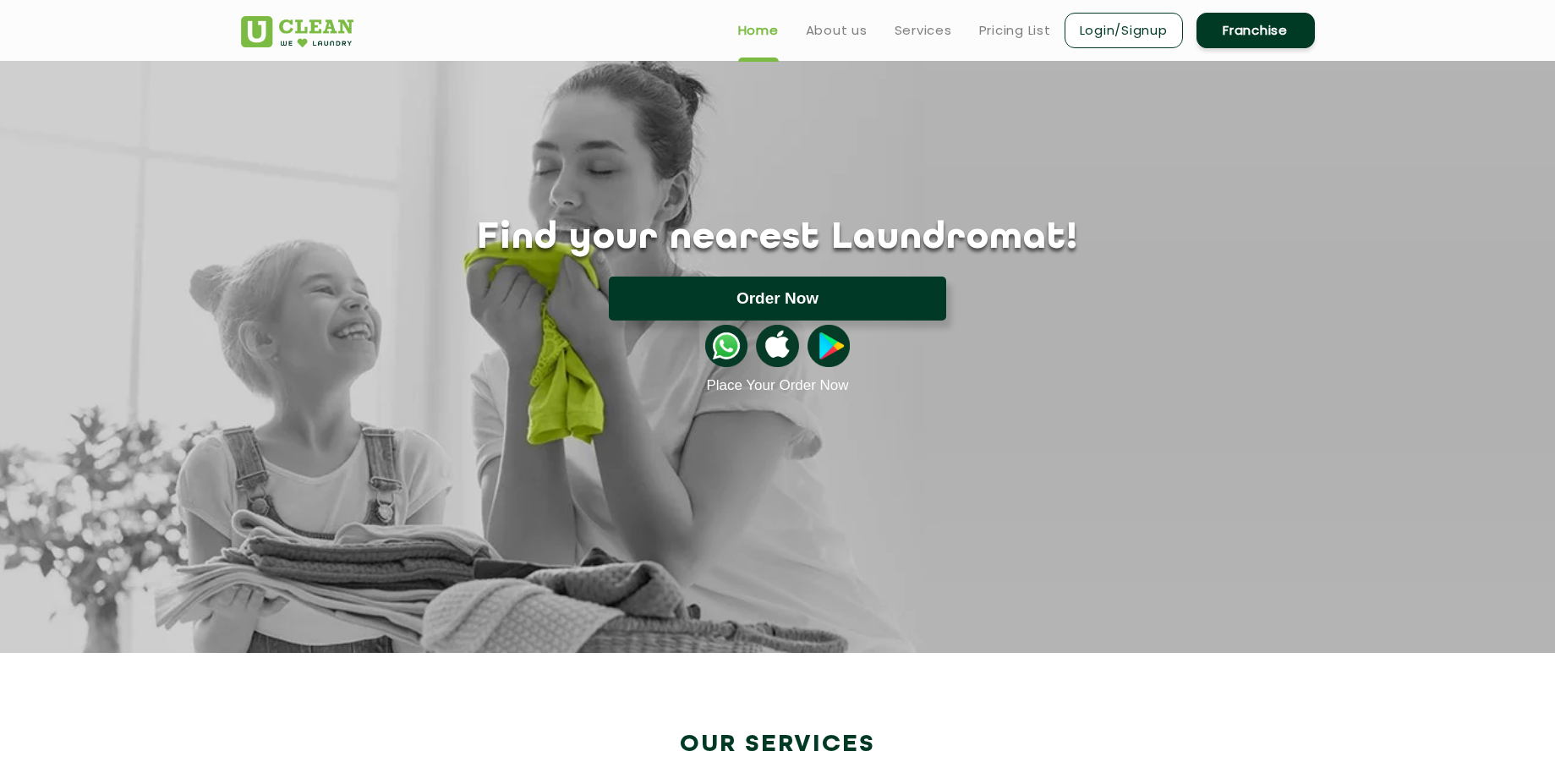
click at [747, 308] on button "Order Now" at bounding box center [777, 298] width 337 height 44
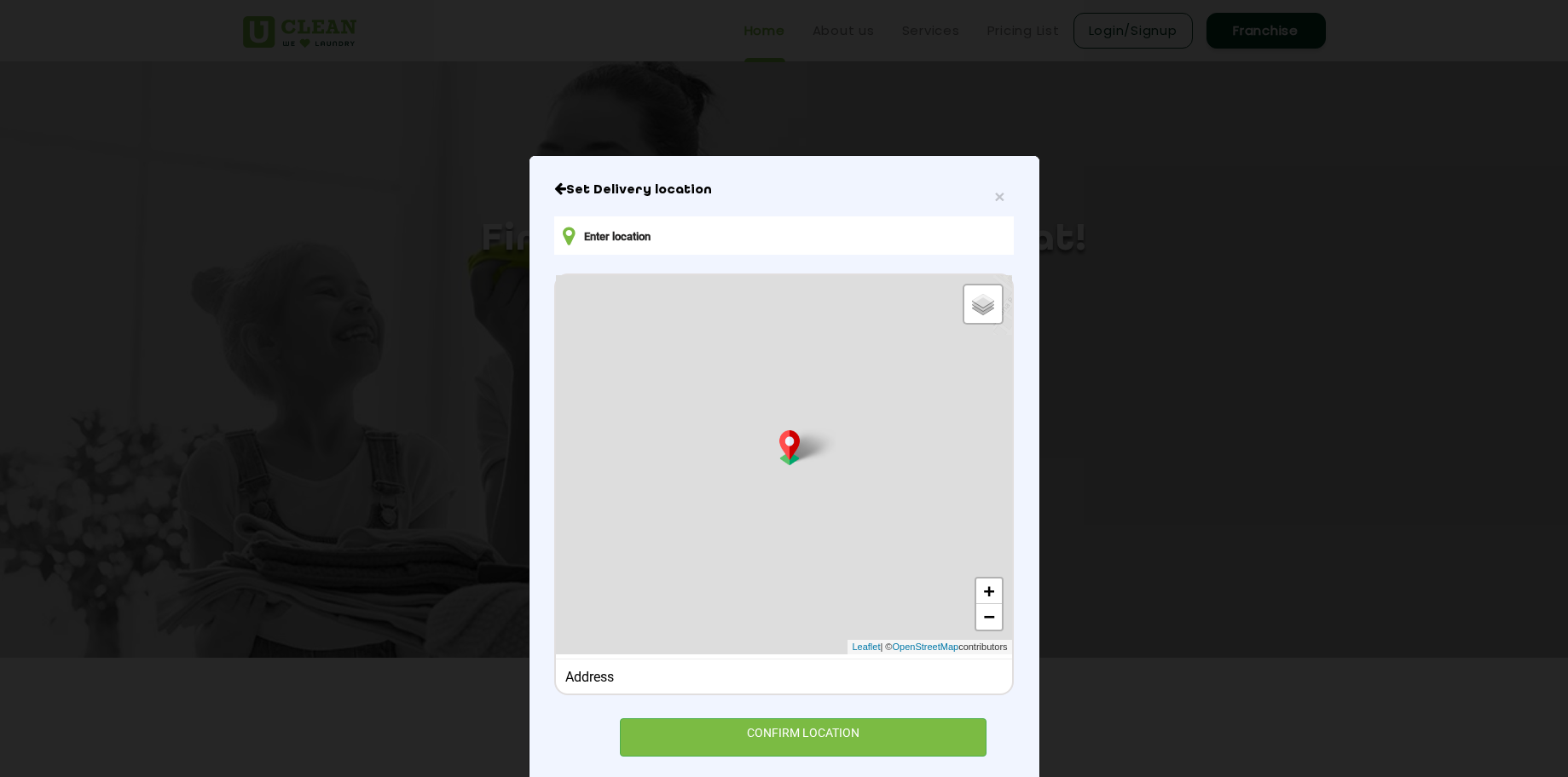
click at [806, 235] on input "text" at bounding box center [784, 236] width 459 height 39
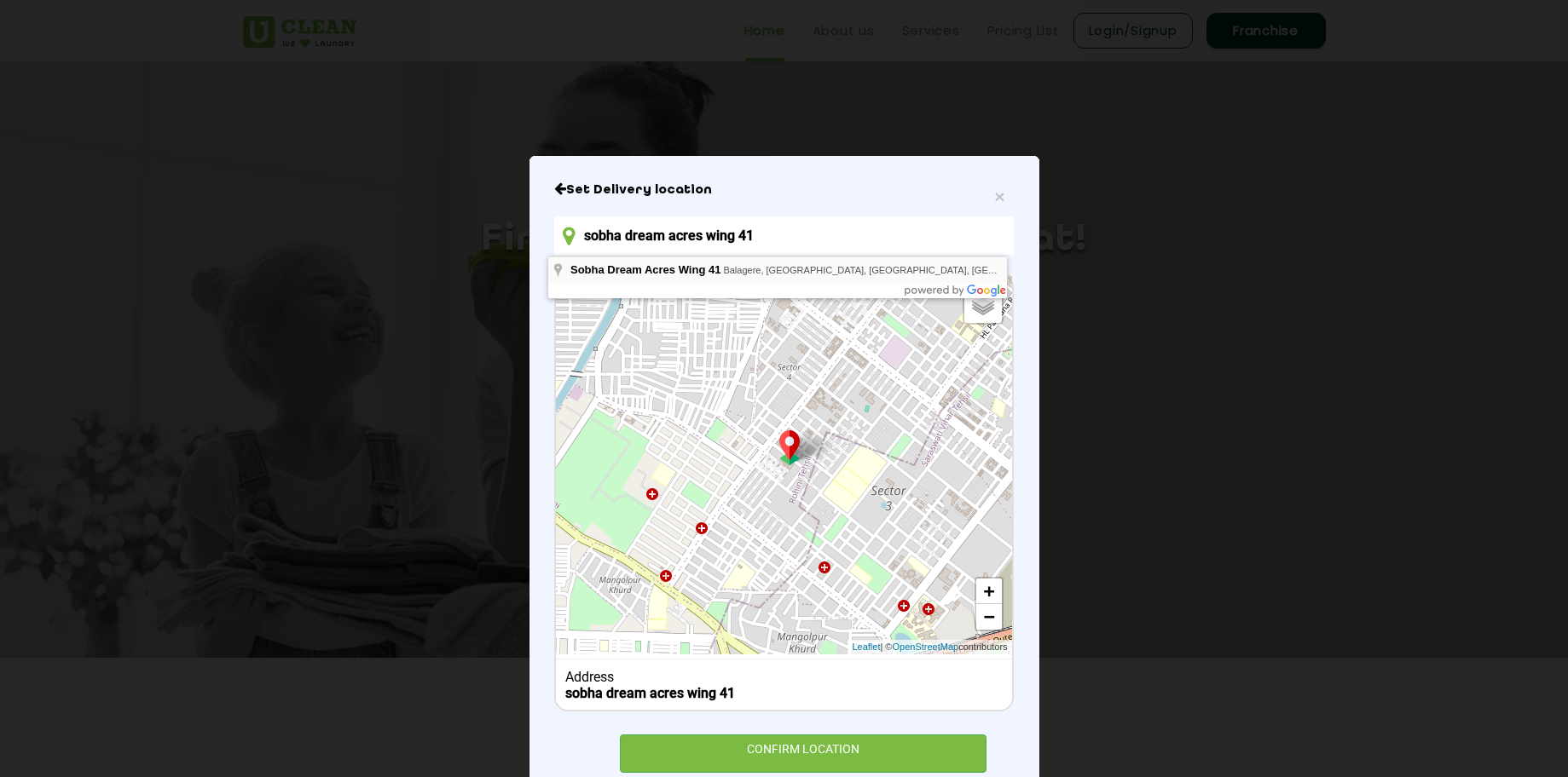
type input "sobha dream acres wing 41"
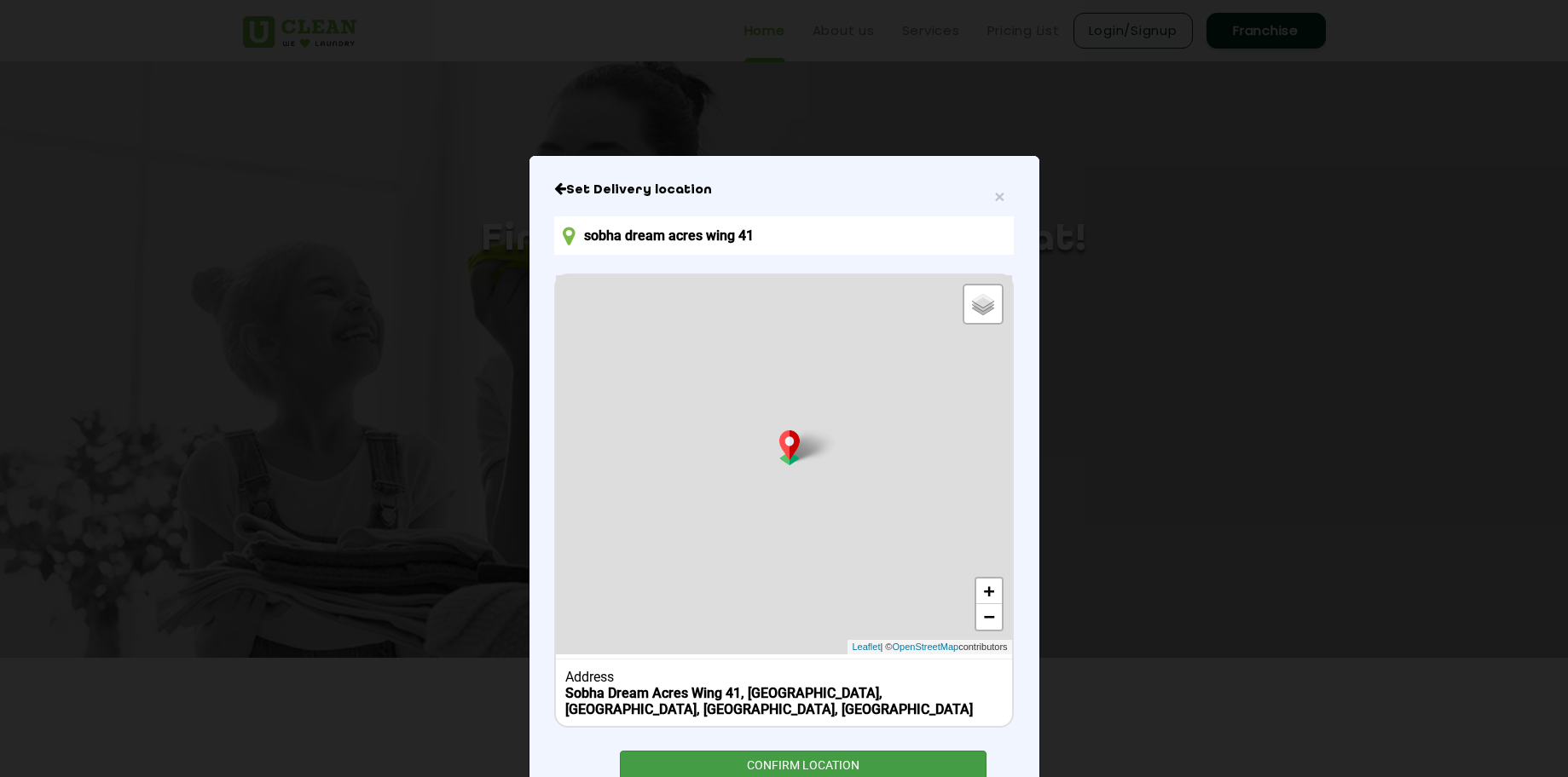
click at [770, 757] on div "CONFIRM LOCATION" at bounding box center [804, 770] width 367 height 39
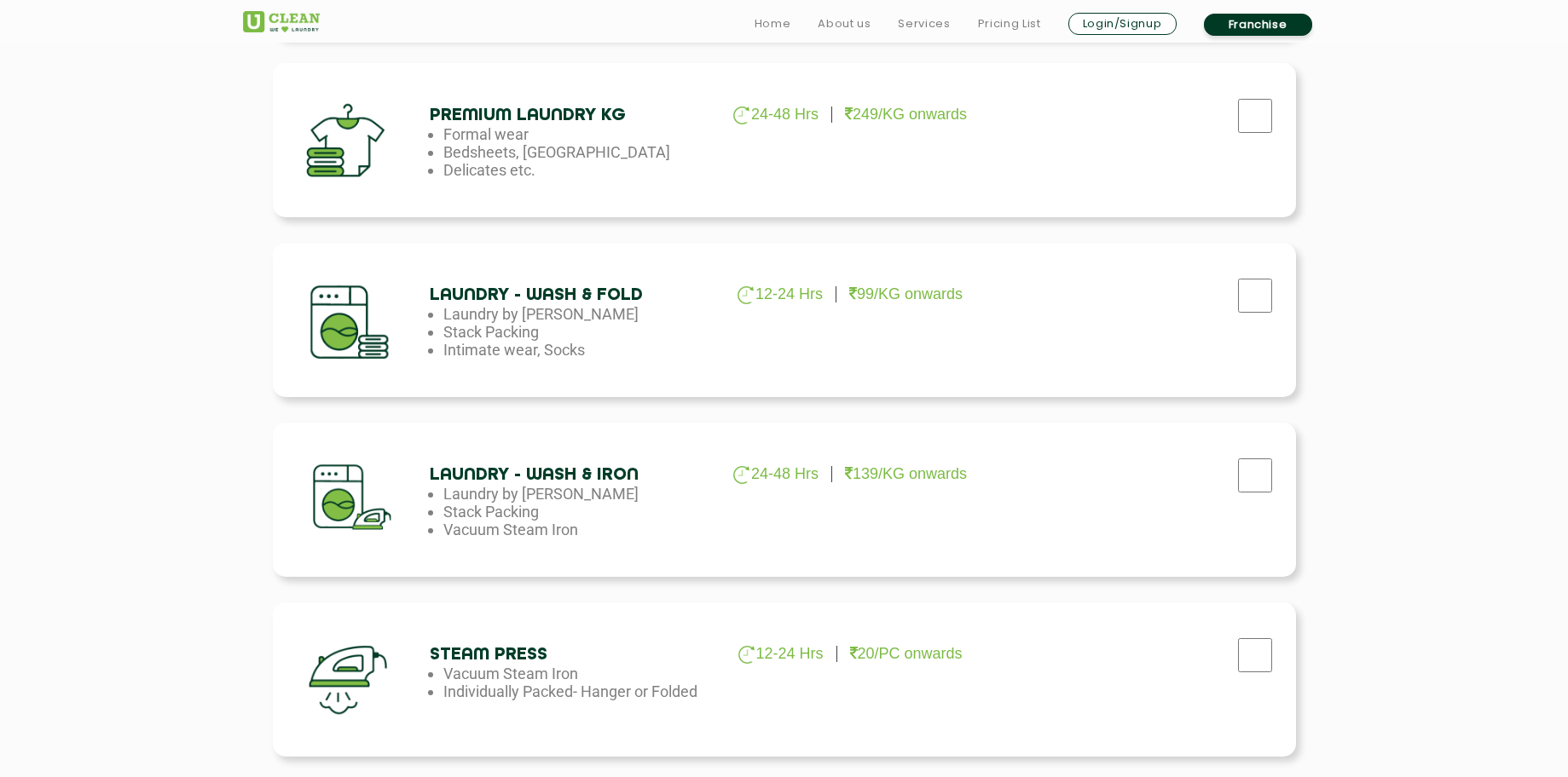
scroll to position [807, 0]
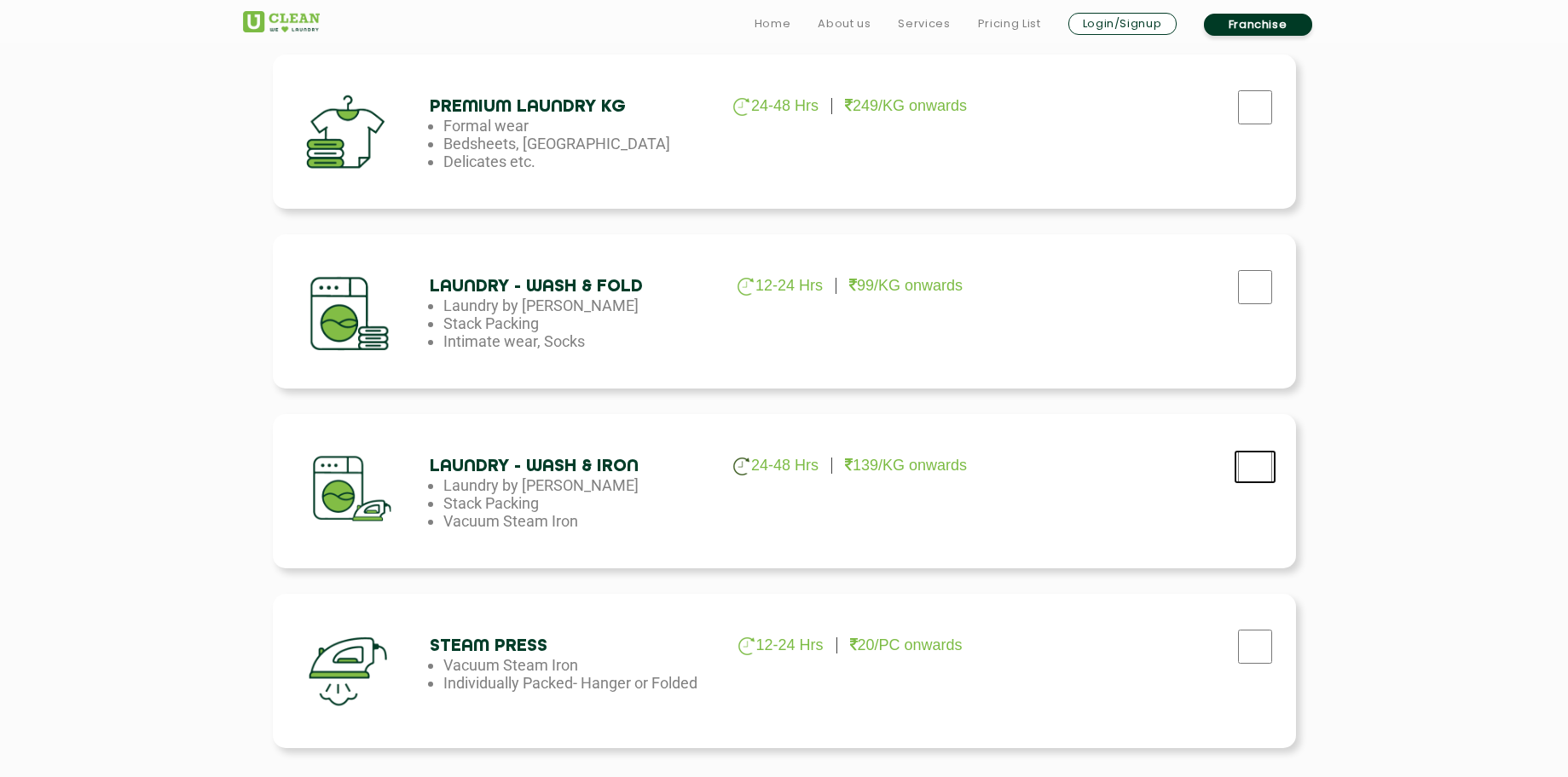
checkbox input "true"
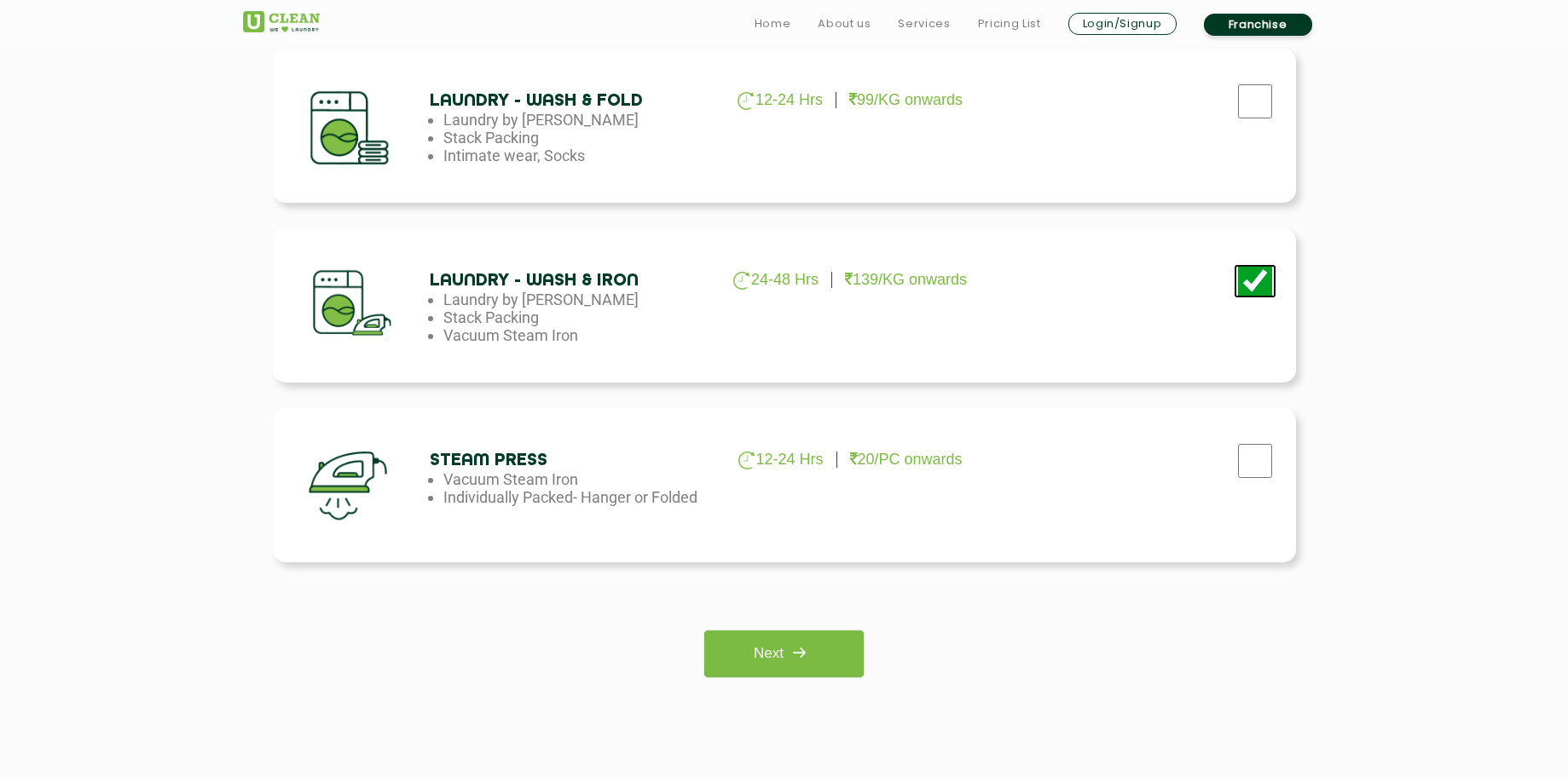
scroll to position [1120, 0]
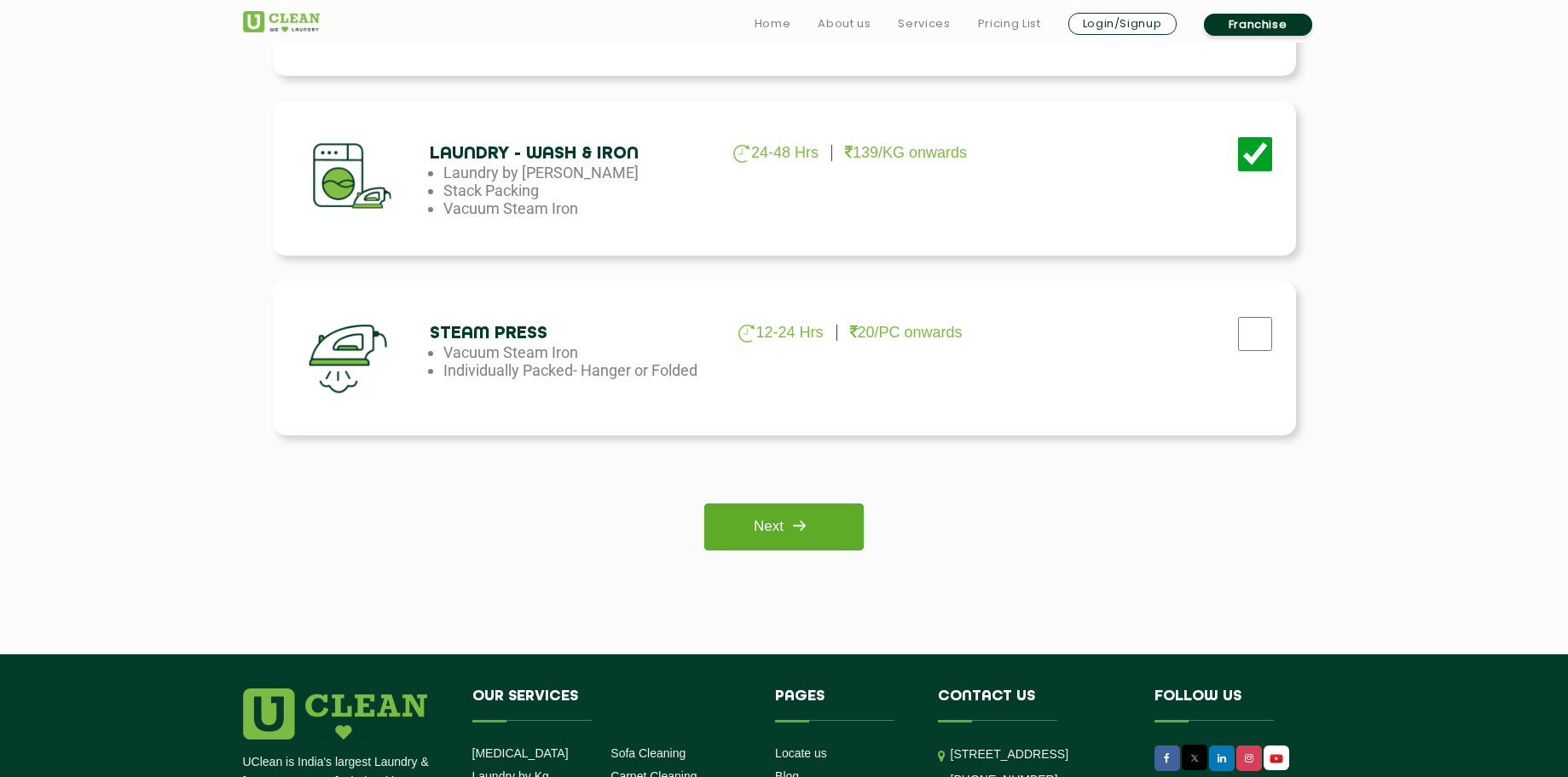
click at [823, 527] on link "Next" at bounding box center [784, 527] width 160 height 47
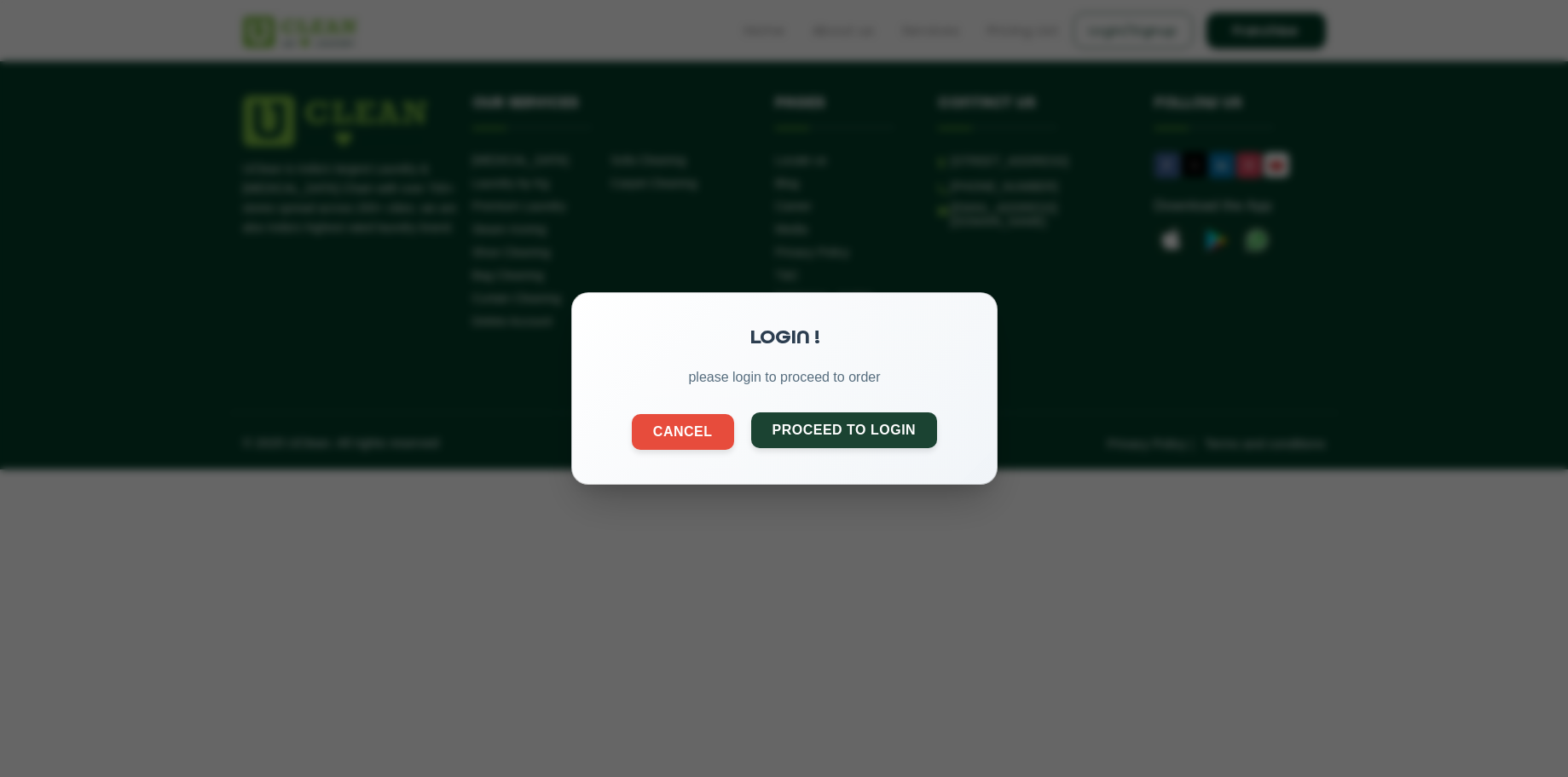
click at [823, 442] on button "Proceed to Login" at bounding box center [843, 430] width 187 height 36
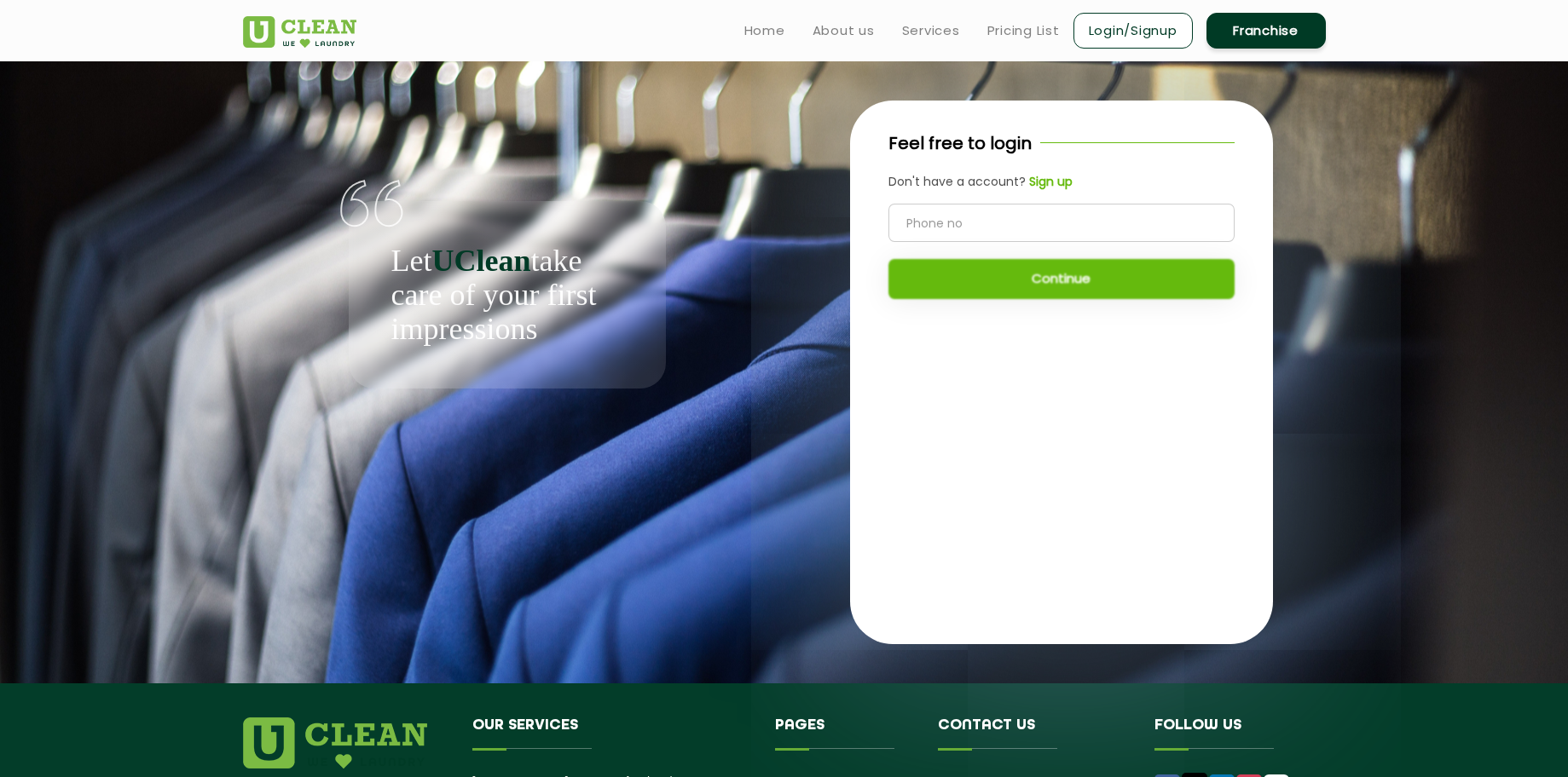
click at [960, 226] on input "tel" at bounding box center [1062, 223] width 346 height 39
type input "8436934440"
click at [1015, 285] on button "Continue" at bounding box center [1062, 279] width 346 height 40
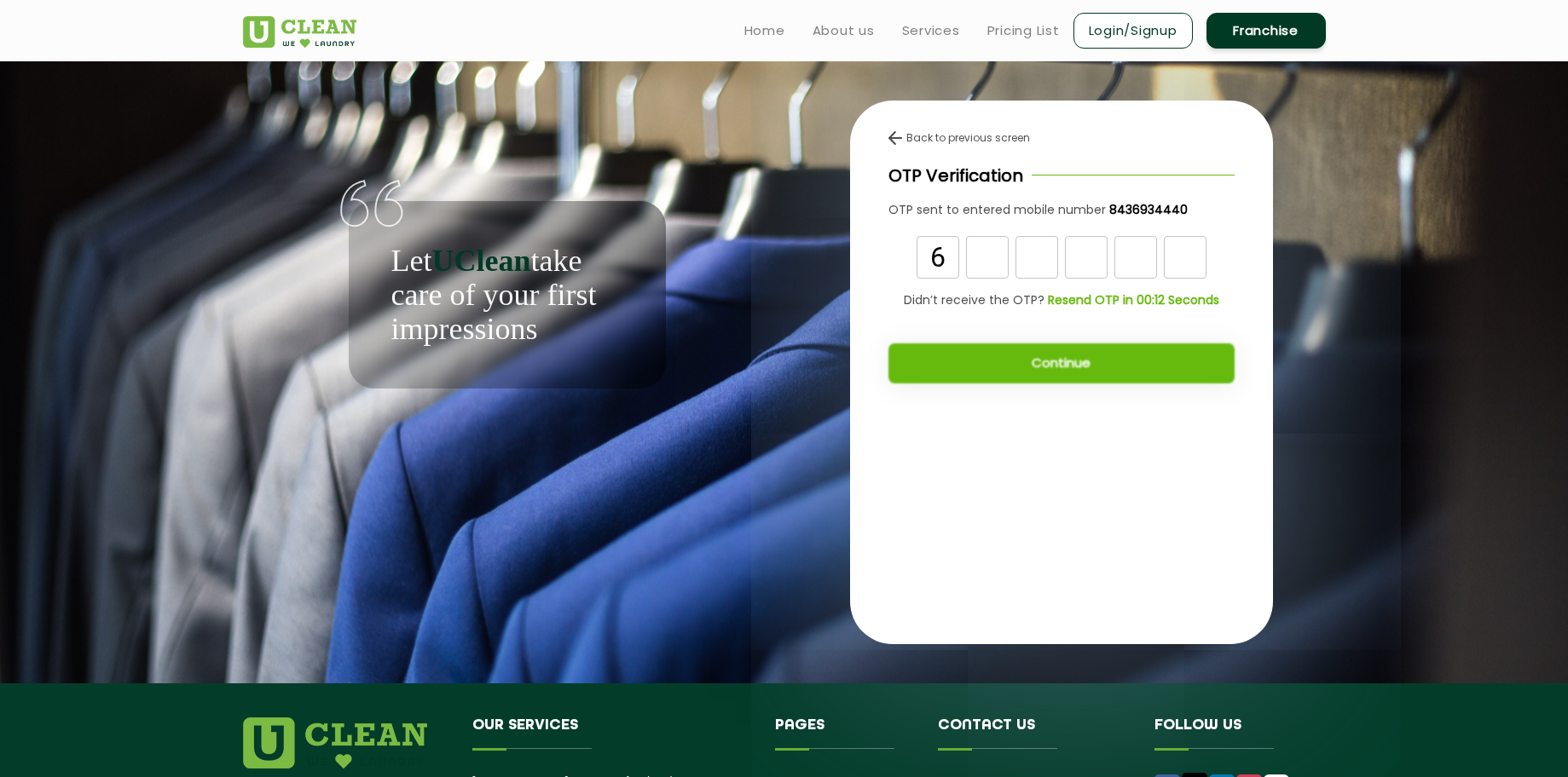
type input "6"
type input "9"
type input "3"
type input "4"
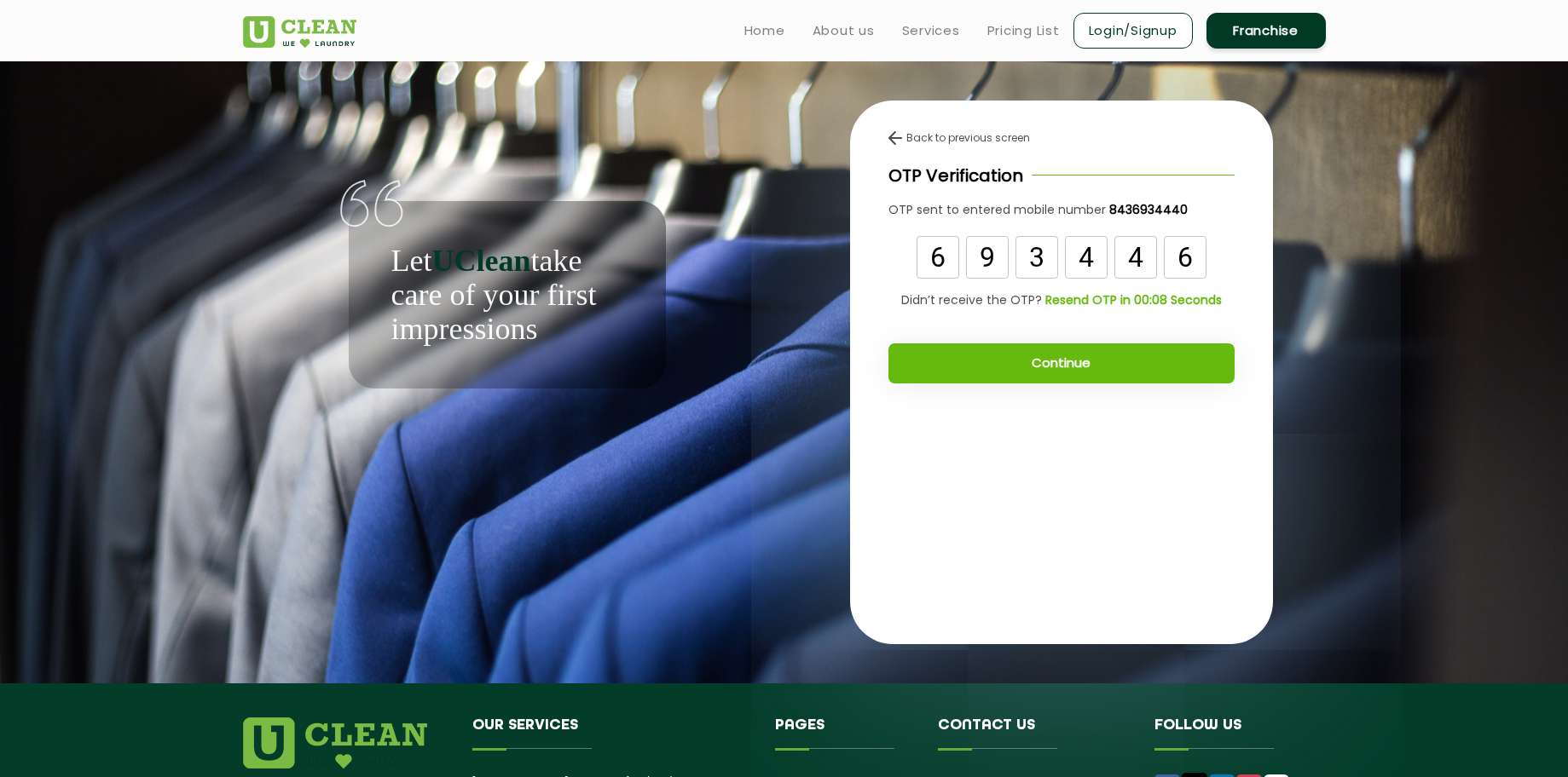
type input "6"
click at [1106, 357] on button "Continue" at bounding box center [1062, 363] width 346 height 40
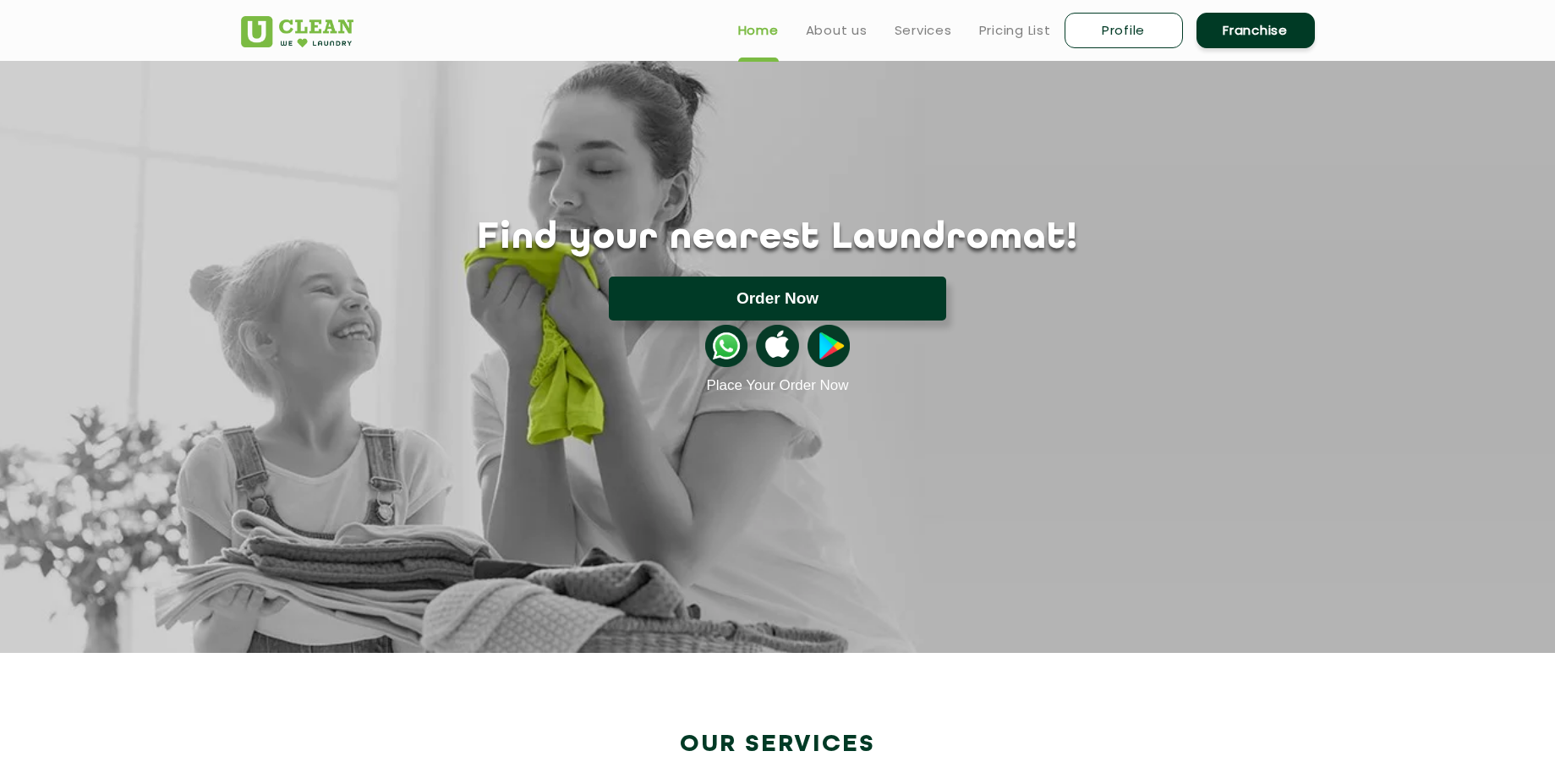
click at [810, 310] on button "Order Now" at bounding box center [777, 298] width 337 height 44
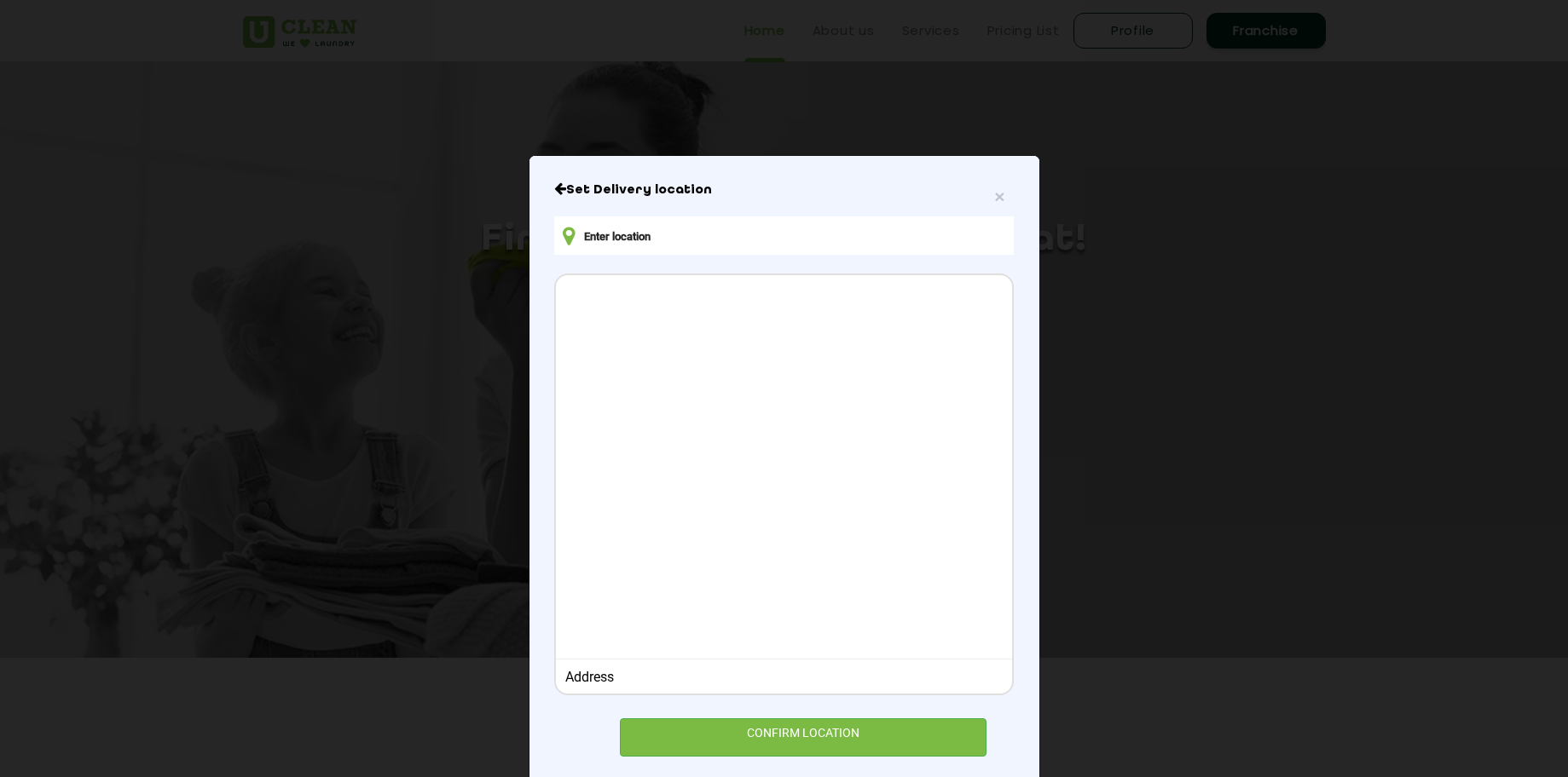
click at [709, 248] on input "text" at bounding box center [784, 236] width 459 height 39
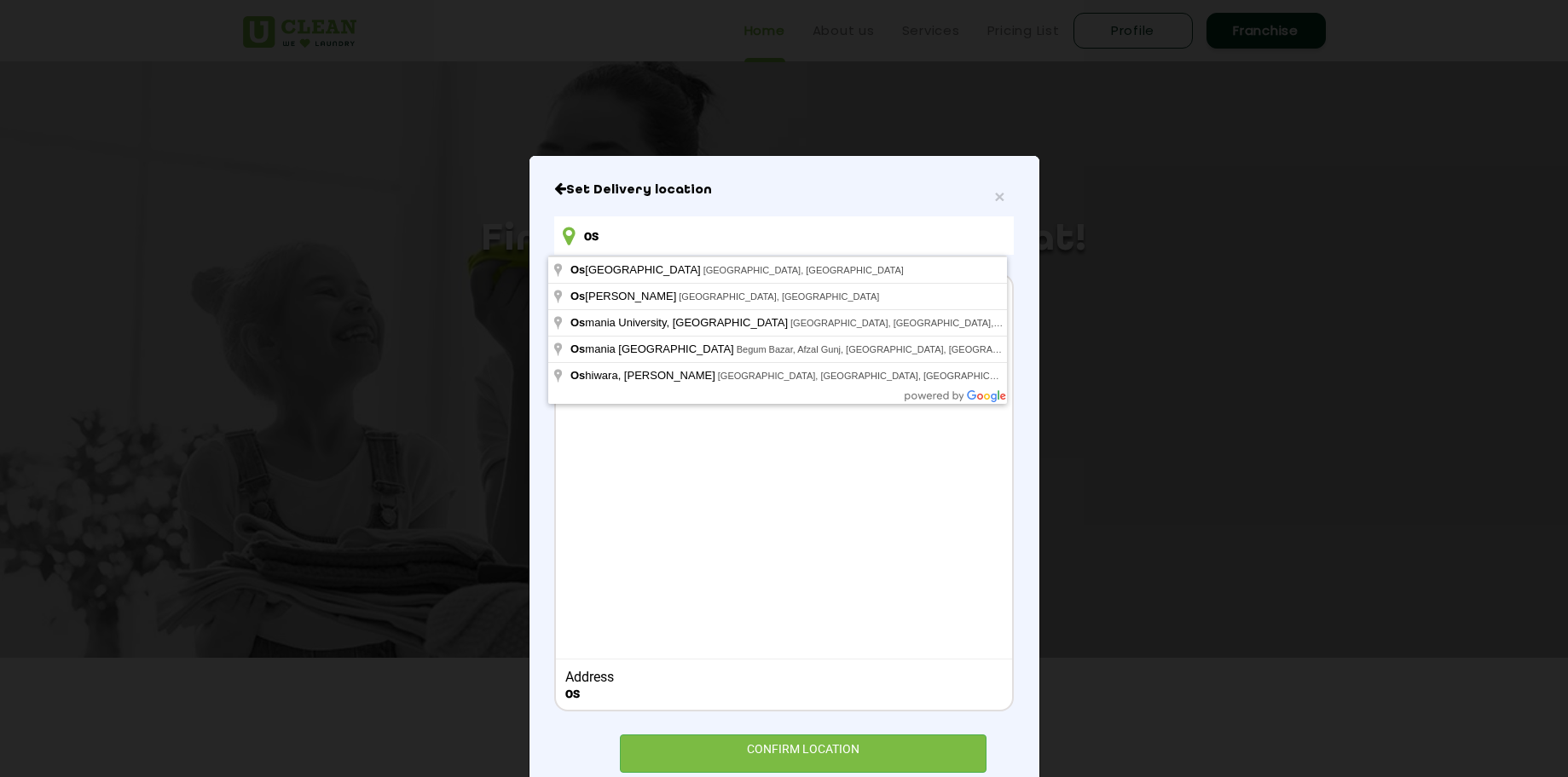
type input "o"
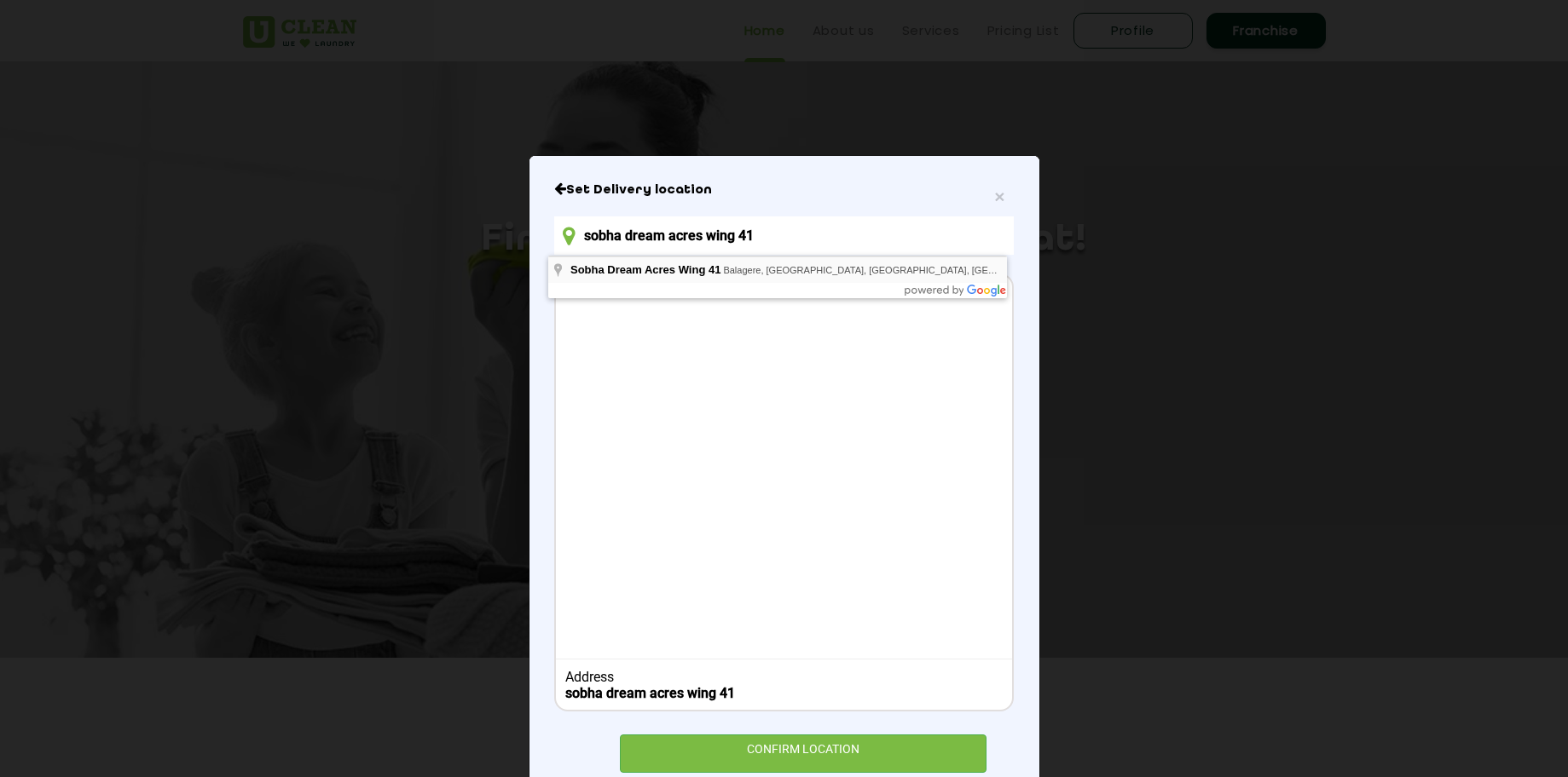
type input "Sobha Dream Acres Wing 41, Balagere, Bengaluru, Karnataka, India"
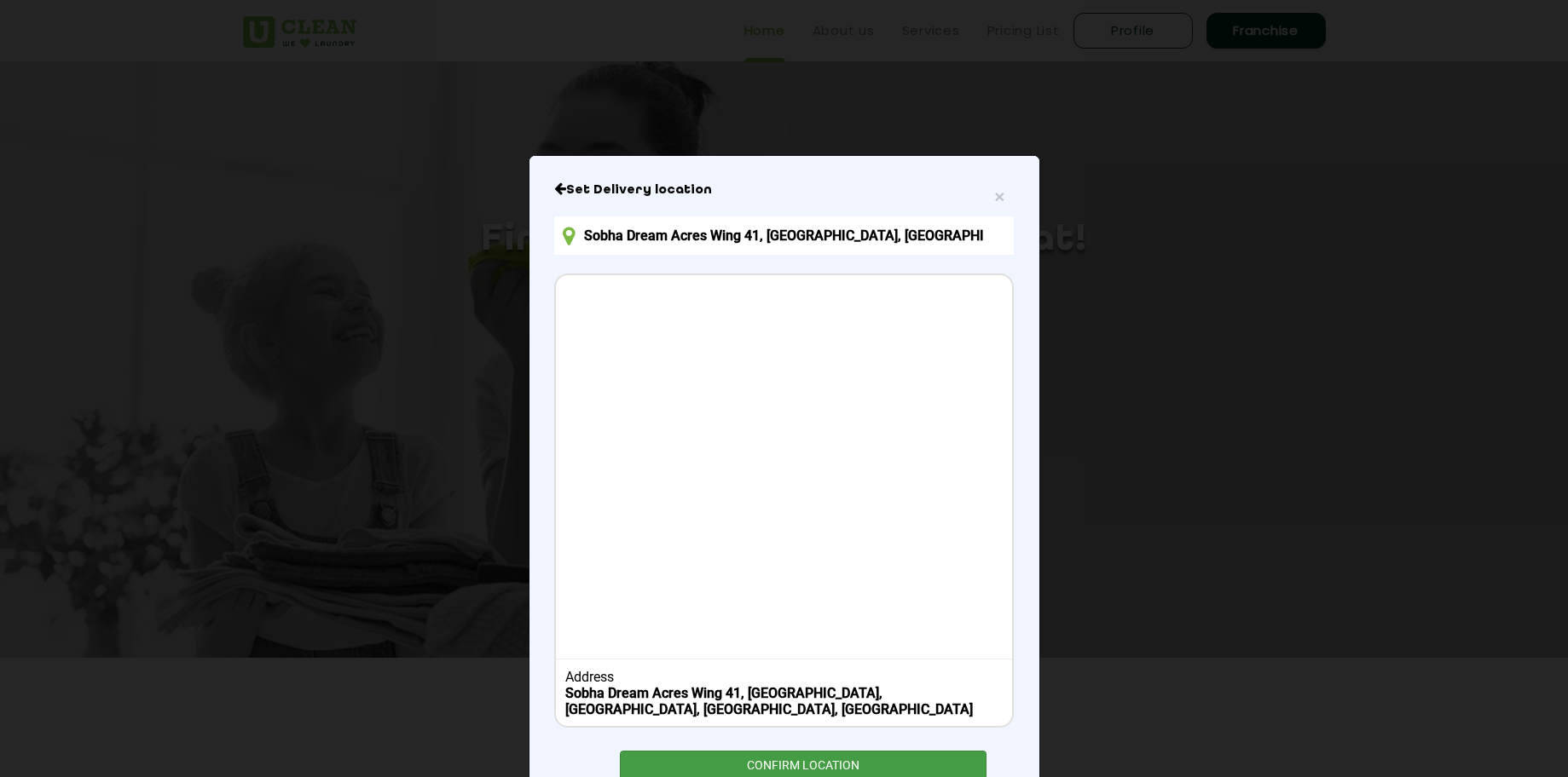
click at [775, 756] on div "CONFIRM LOCATION" at bounding box center [804, 770] width 367 height 39
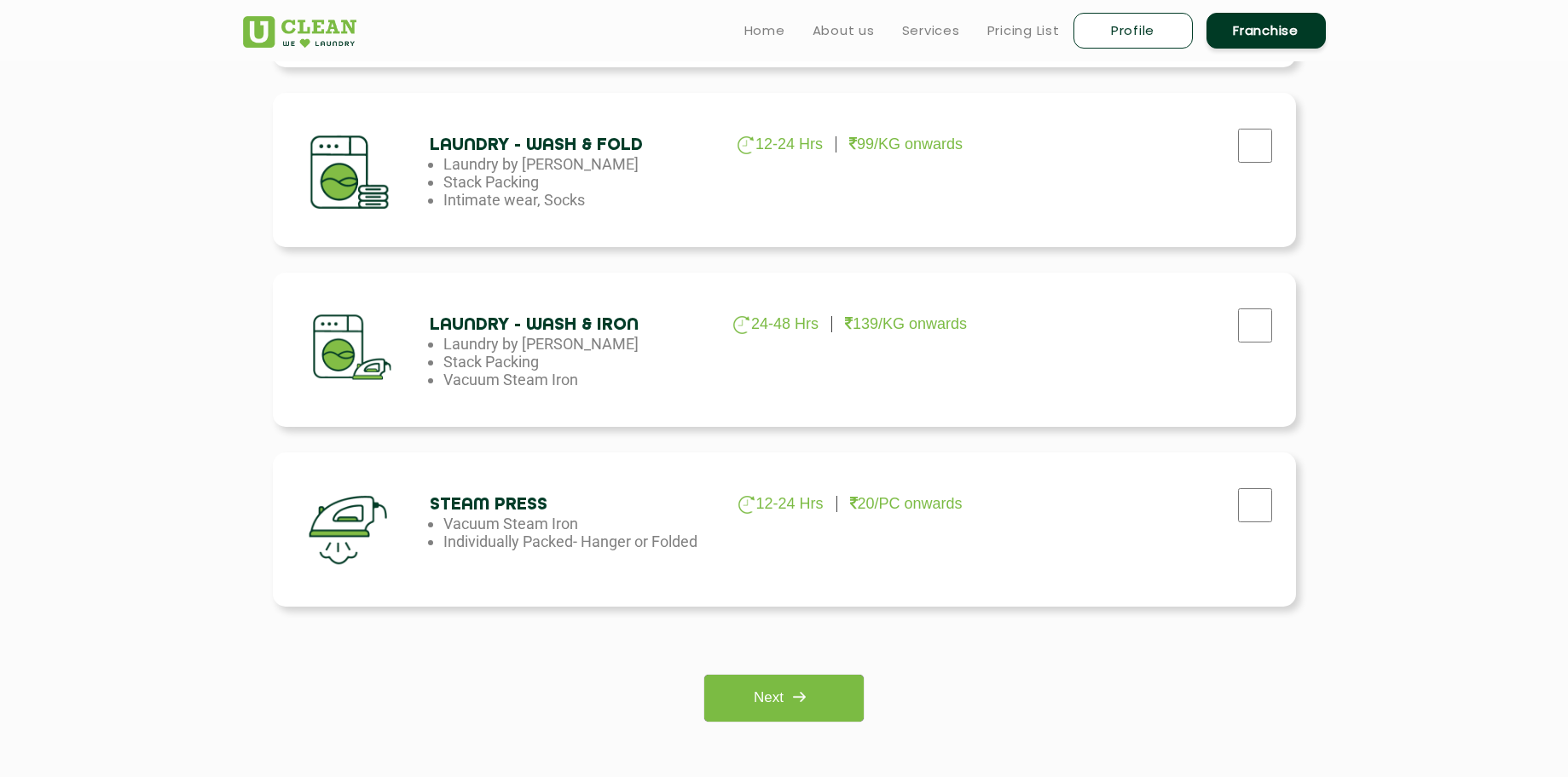
scroll to position [928, 0]
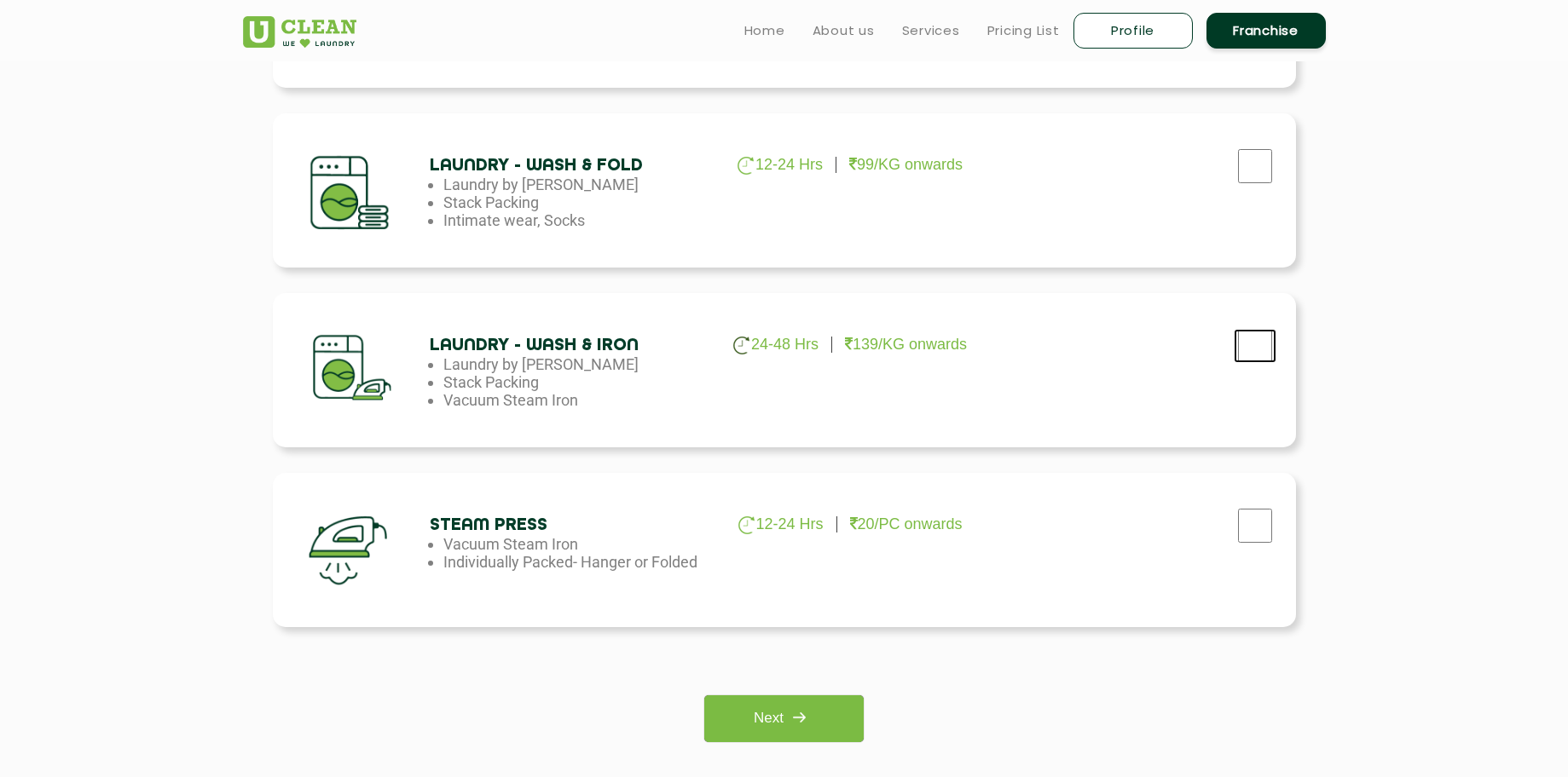
checkbox input "true"
click at [806, 709] on img at bounding box center [798, 717] width 31 height 31
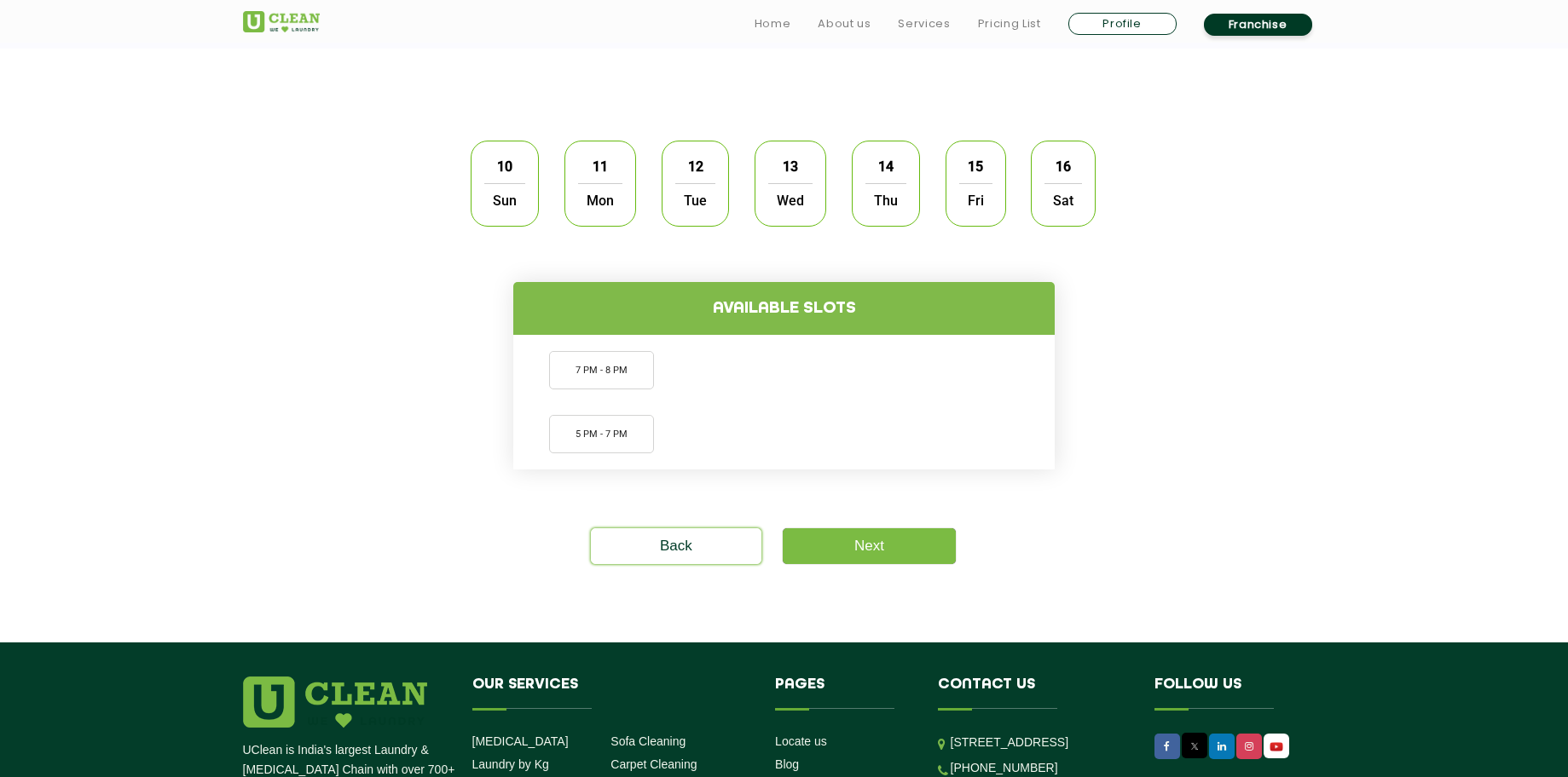
scroll to position [503, 0]
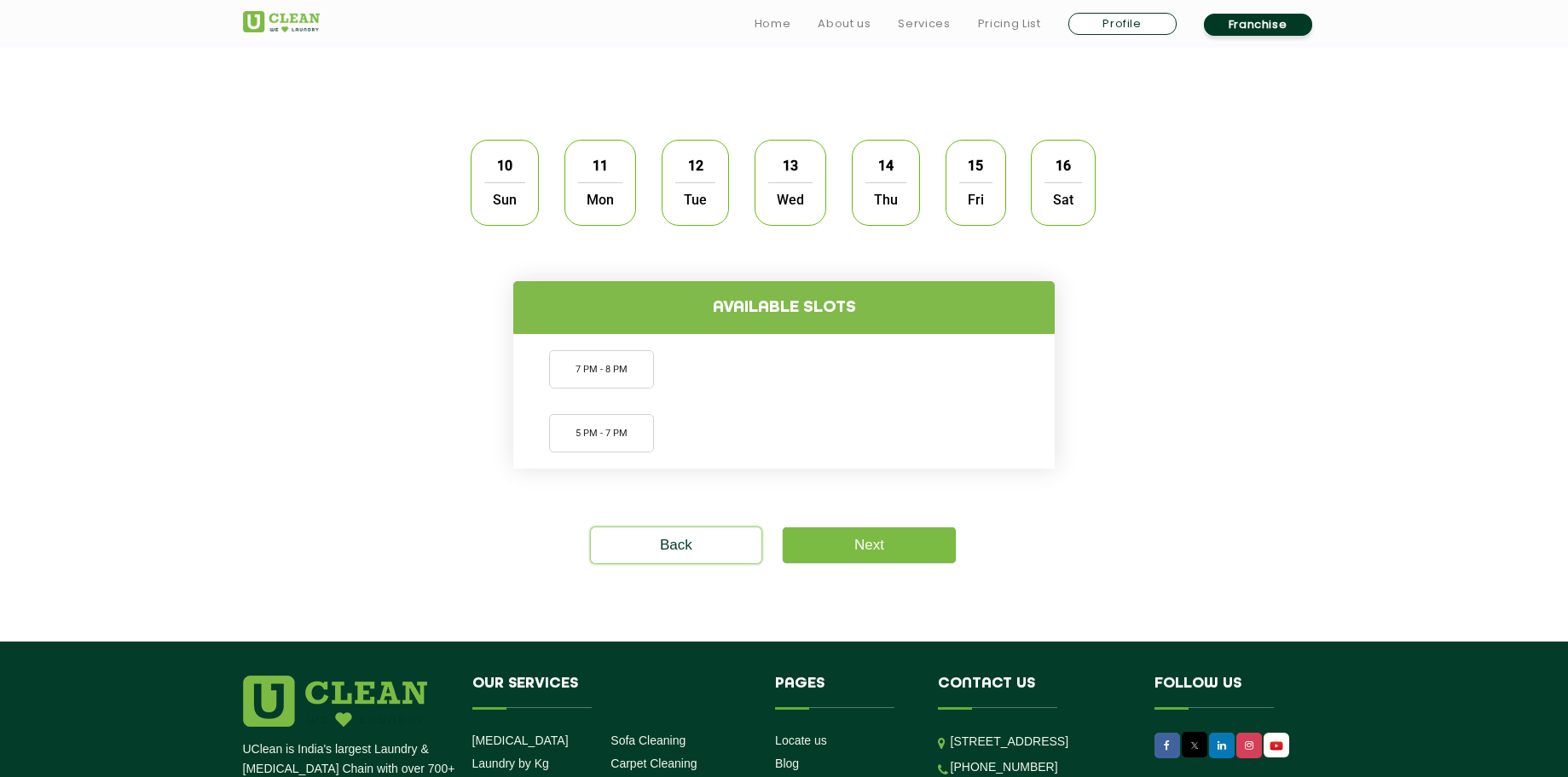
click at [488, 180] on div "10 Sun" at bounding box center [505, 183] width 69 height 86
click at [495, 173] on span "10" at bounding box center [504, 166] width 33 height 33
click at [618, 424] on li "5 PM - 7 PM" at bounding box center [601, 434] width 105 height 39
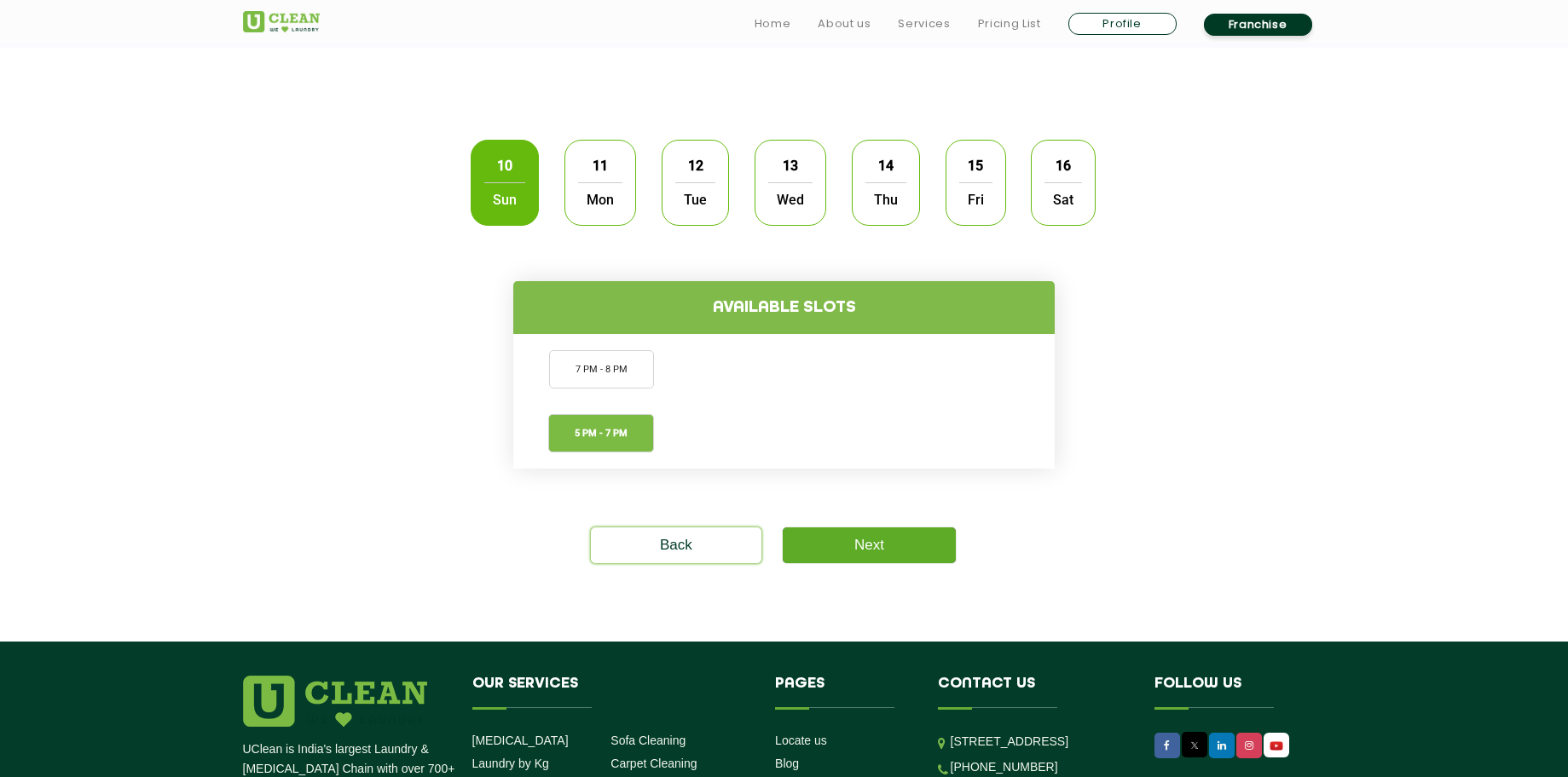
click at [887, 539] on link "Next" at bounding box center [869, 545] width 173 height 36
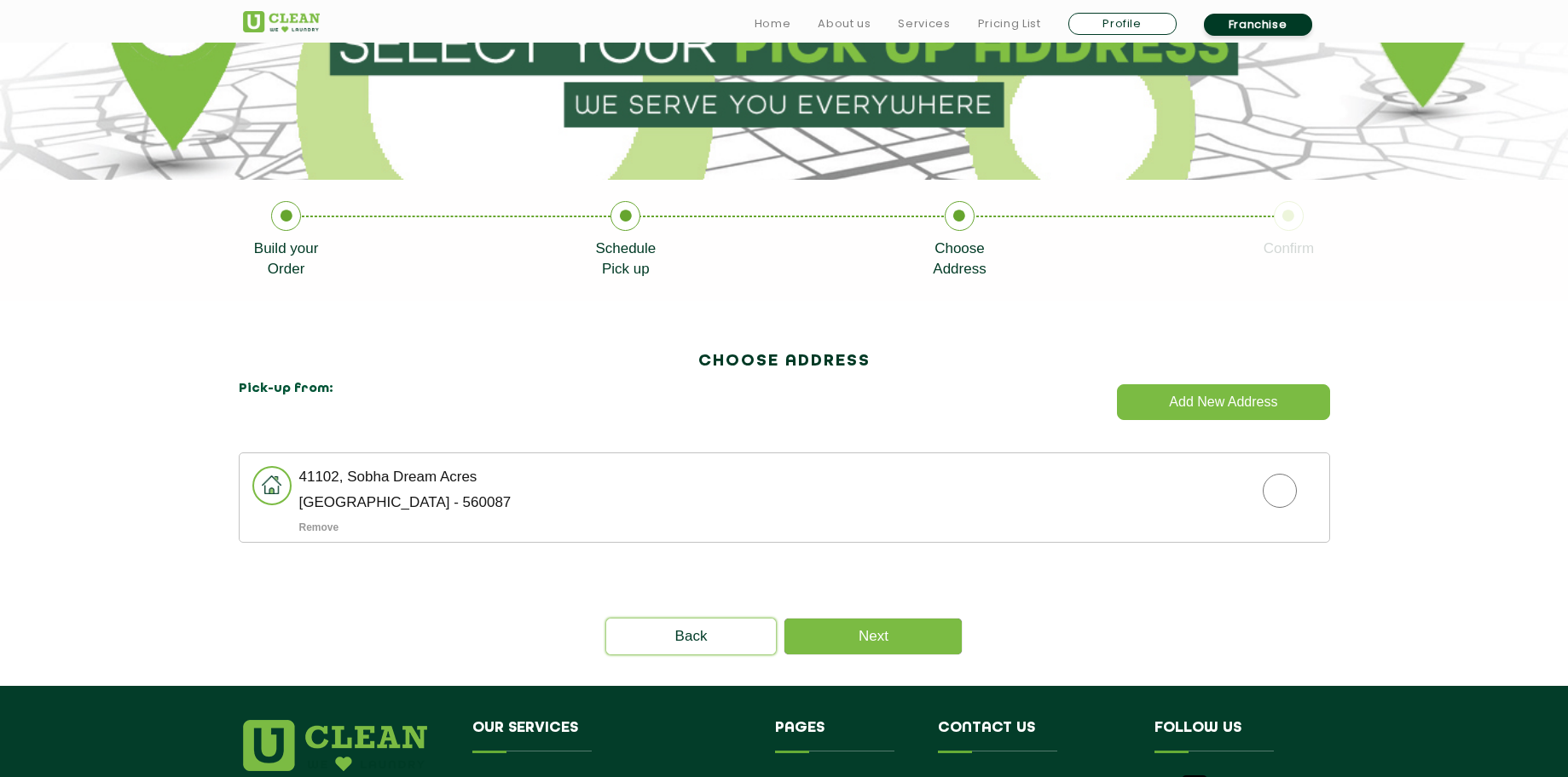
scroll to position [269, 0]
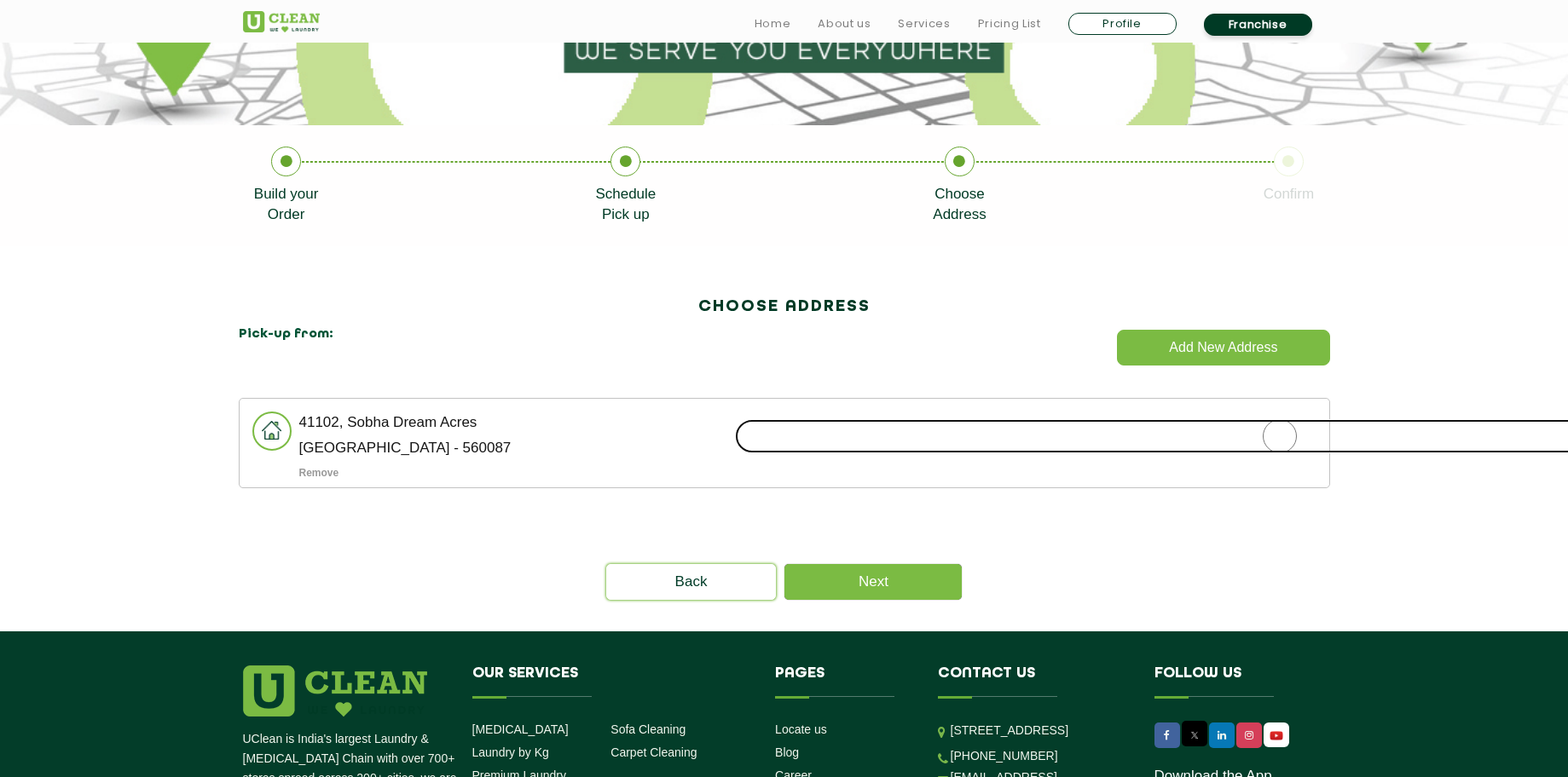
click at [1277, 450] on input "radio" at bounding box center [1280, 436] width 1090 height 34
radio input "true"
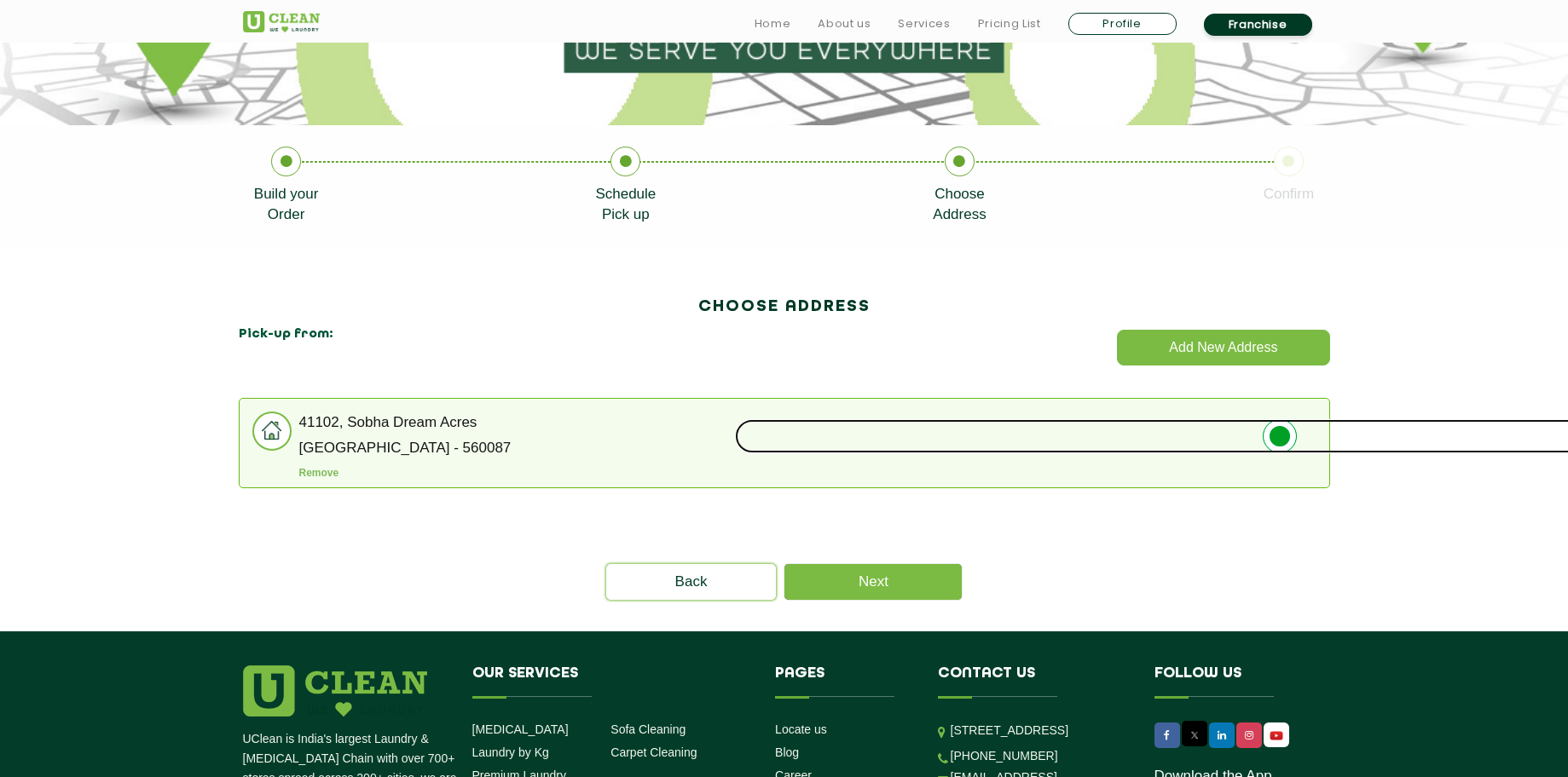
scroll to position [338, 0]
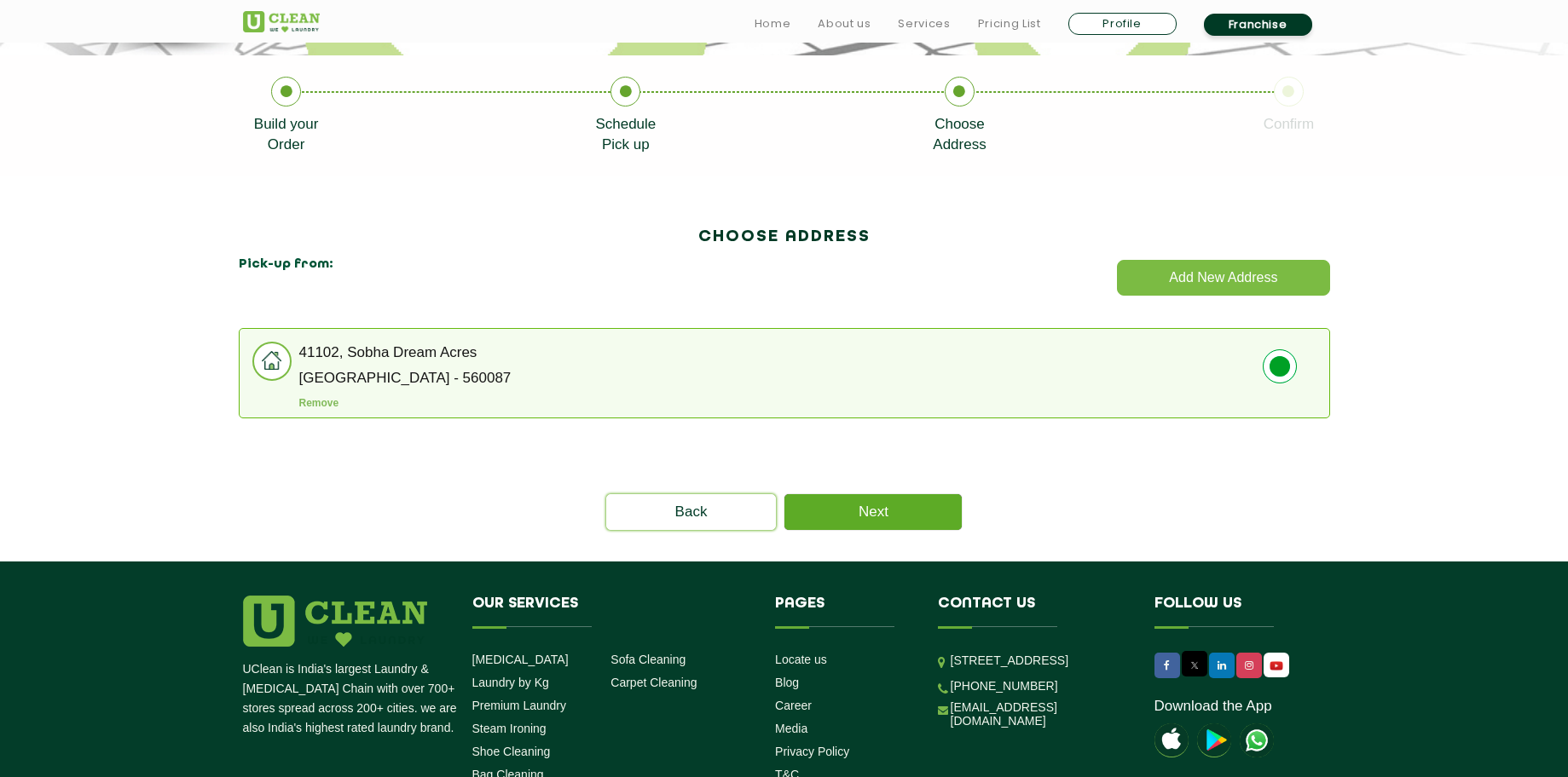
click at [913, 517] on link "Next" at bounding box center [873, 512] width 177 height 36
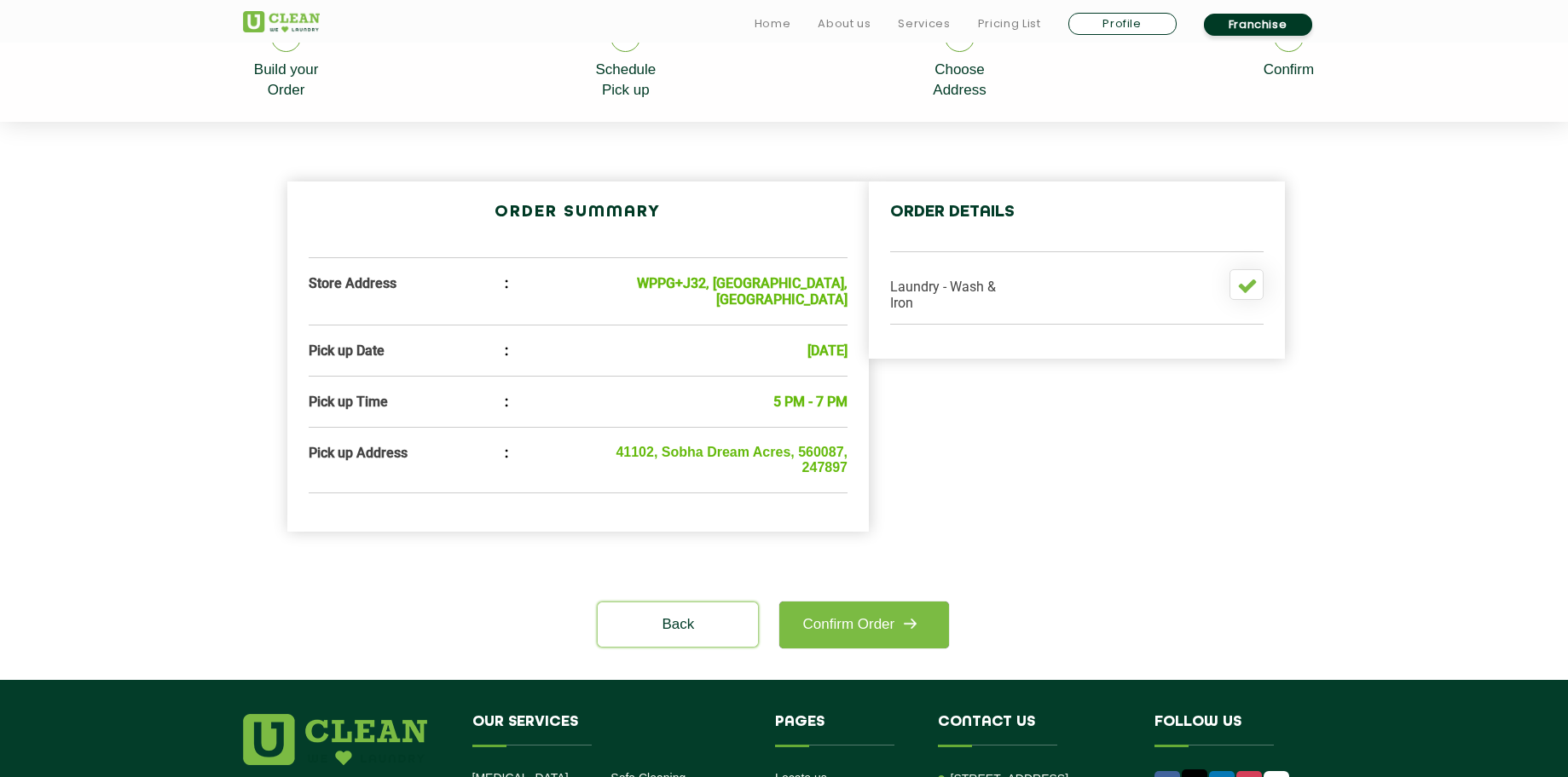
scroll to position [410, 0]
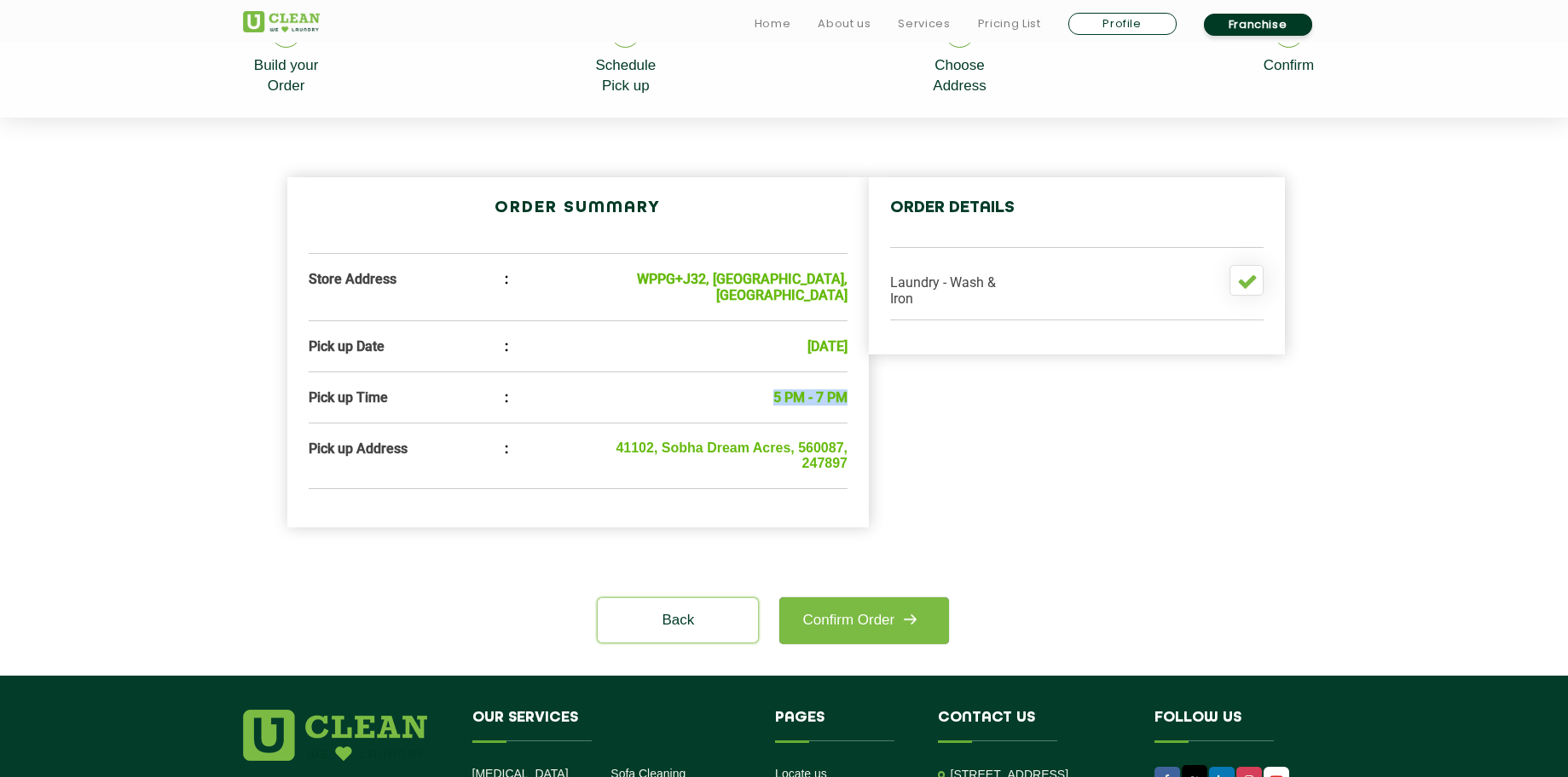
drag, startPoint x: 769, startPoint y: 397, endPoint x: 844, endPoint y: 393, distance: 75.1
click at [844, 393] on ul "Pick up Time : 5 PM - 7 PM" at bounding box center [578, 398] width 540 height 16
click at [844, 393] on b "5 PM - 7 PM" at bounding box center [811, 398] width 74 height 16
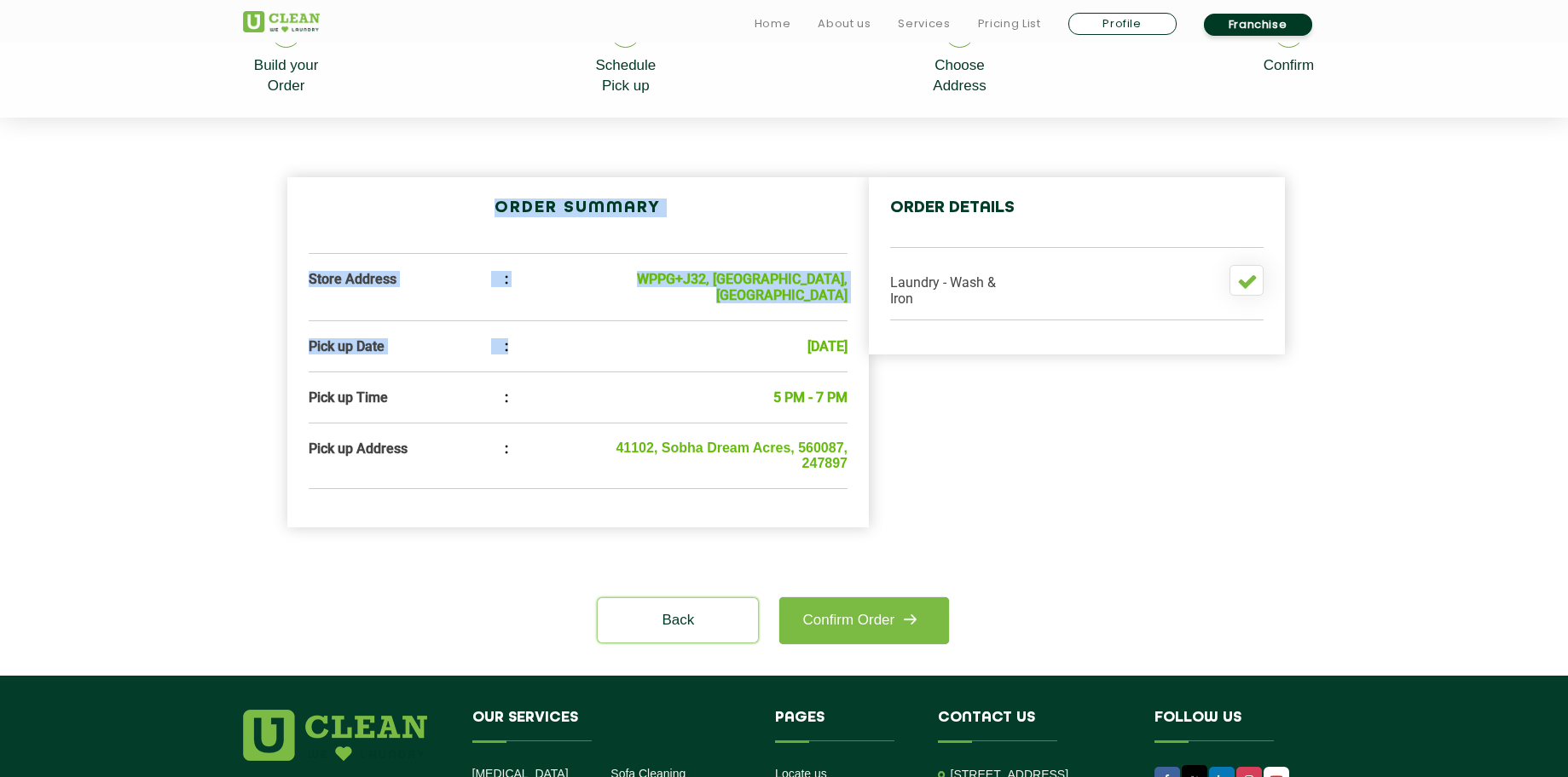
drag, startPoint x: 776, startPoint y: 332, endPoint x: 864, endPoint y: 345, distance: 89.0
click at [864, 345] on div "Order Summary Store Address : WPPG+J32, Balagere, Bengaluru, Karnataka 560087, …" at bounding box center [578, 352] width 582 height 350
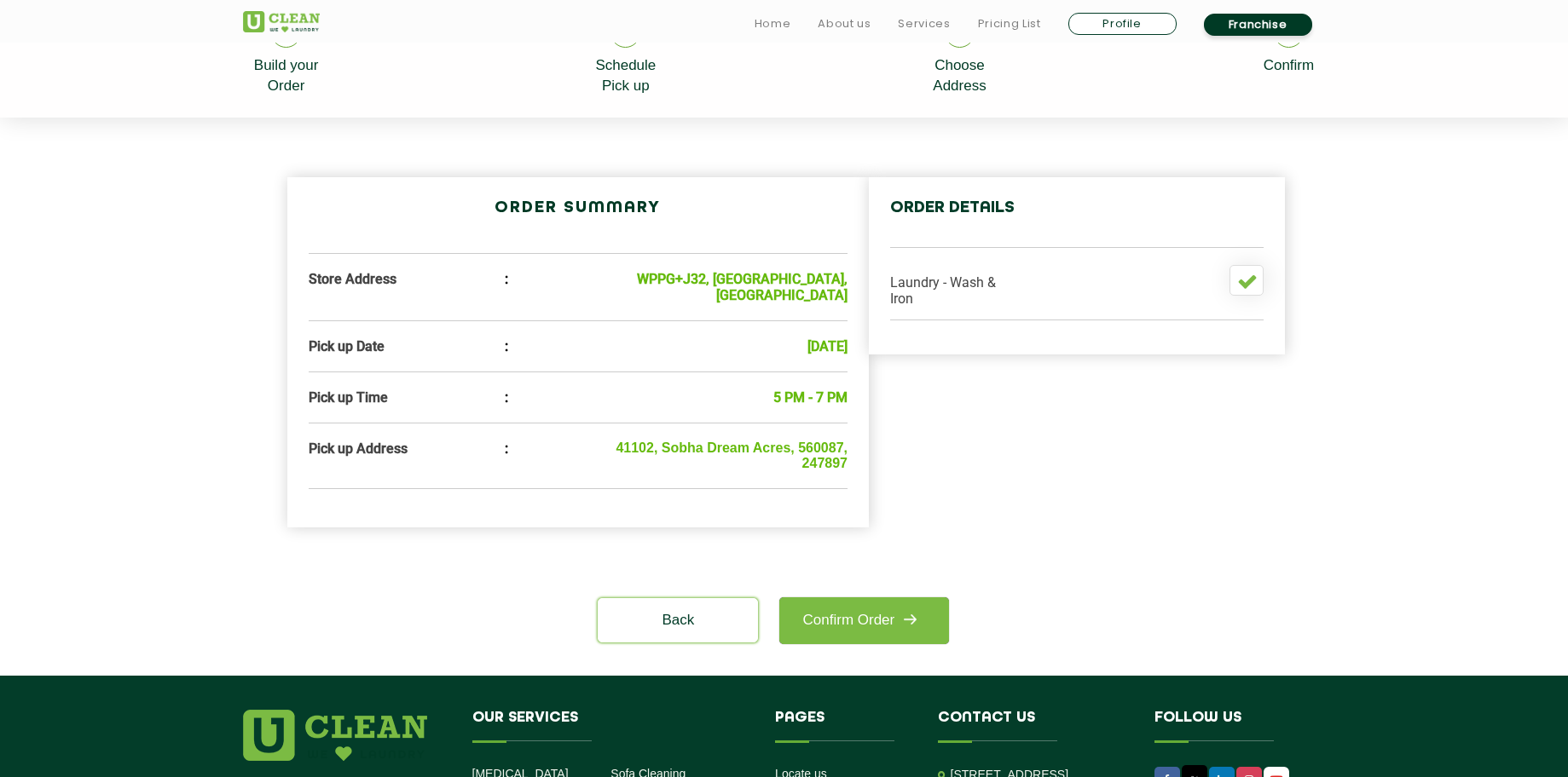
click at [864, 345] on div "Order Summary Store Address : WPPG+J32, Balagere, Bengaluru, Karnataka 560087, …" at bounding box center [578, 352] width 582 height 350
drag, startPoint x: 892, startPoint y: 278, endPoint x: 931, endPoint y: 302, distance: 45.8
click at [931, 302] on li "Laundry - Wash & Iron" at bounding box center [950, 286] width 119 height 42
drag, startPoint x: 885, startPoint y: 279, endPoint x: 931, endPoint y: 302, distance: 51.4
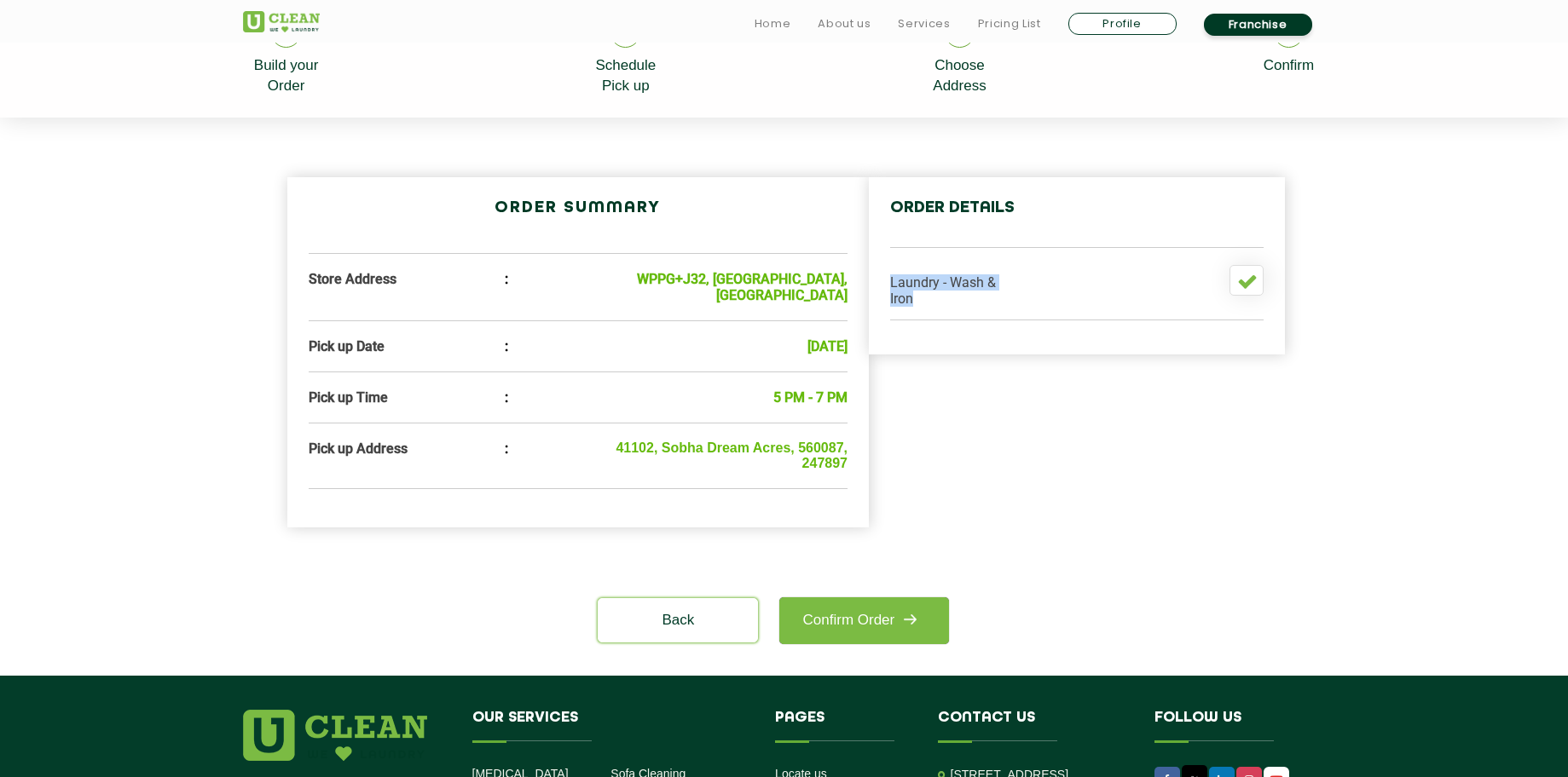
click at [931, 302] on div "order details Laundry - Wash & Iron" at bounding box center [1077, 266] width 416 height 177
click at [931, 302] on li "Laundry - Wash & Iron" at bounding box center [950, 286] width 119 height 42
click at [893, 628] on link "Confirm Order" at bounding box center [863, 621] width 169 height 47
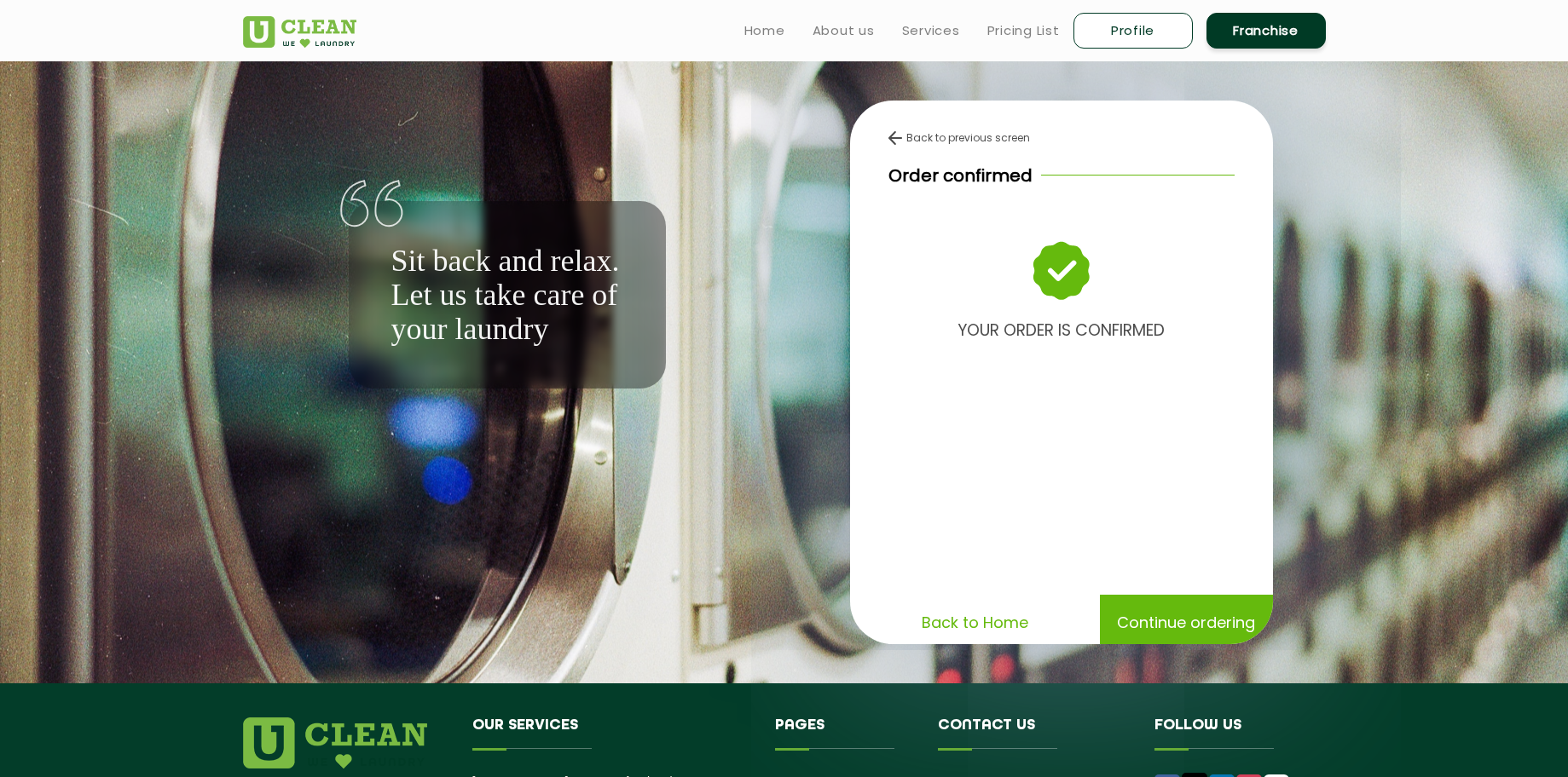
click at [1137, 22] on link "Profile" at bounding box center [1133, 31] width 119 height 36
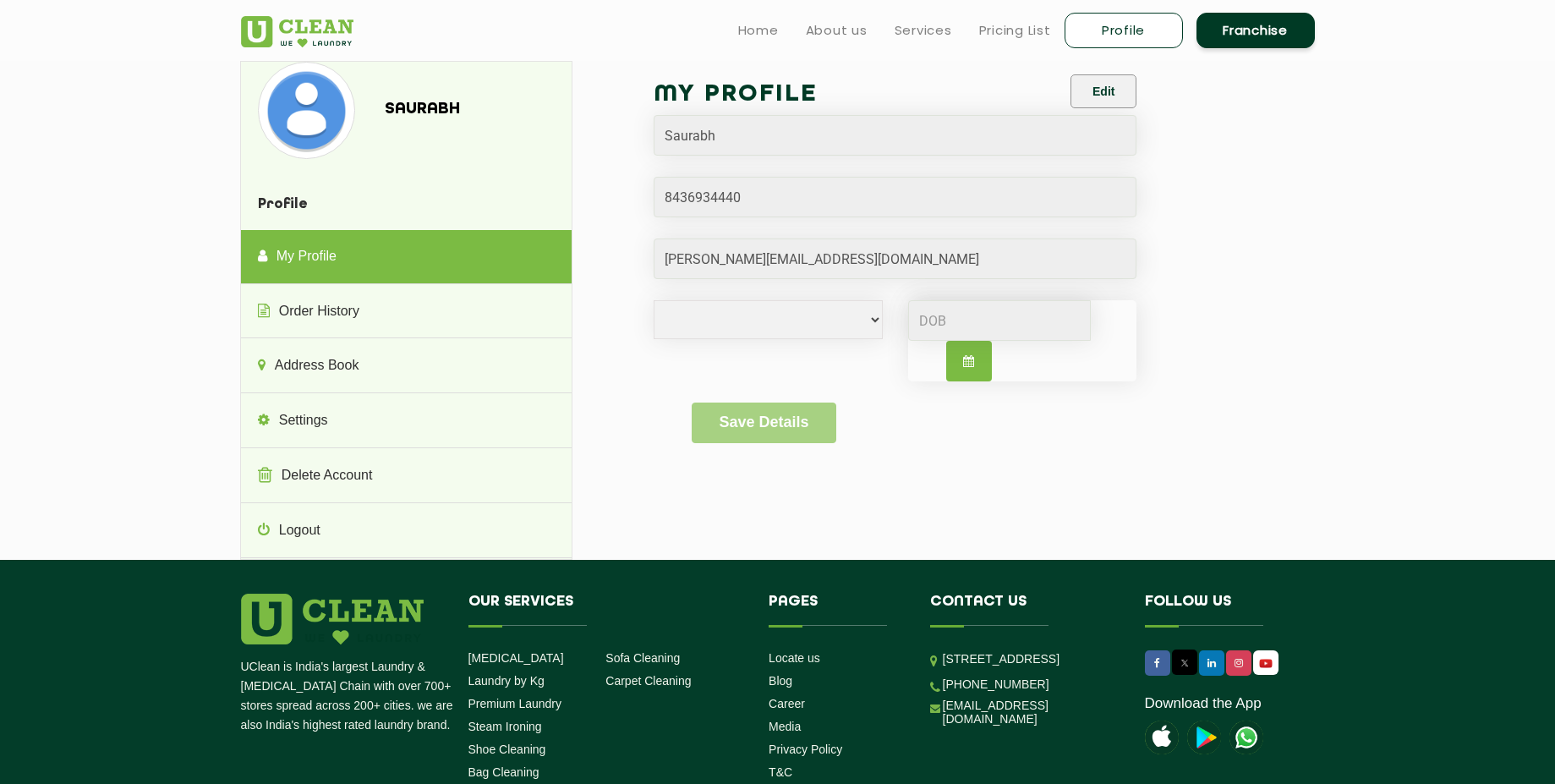
select select
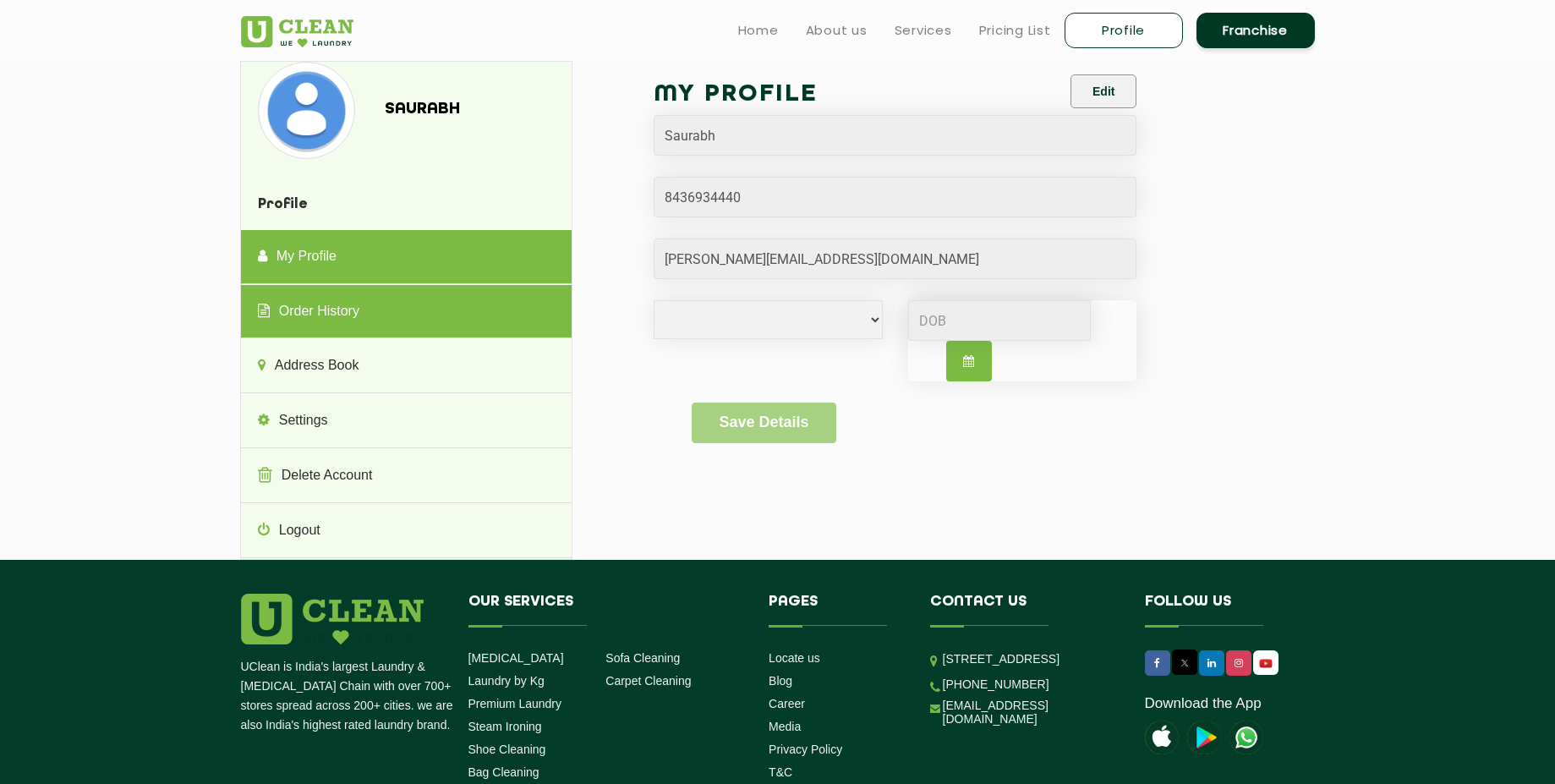
click at [355, 309] on link "Order History" at bounding box center [407, 312] width 331 height 54
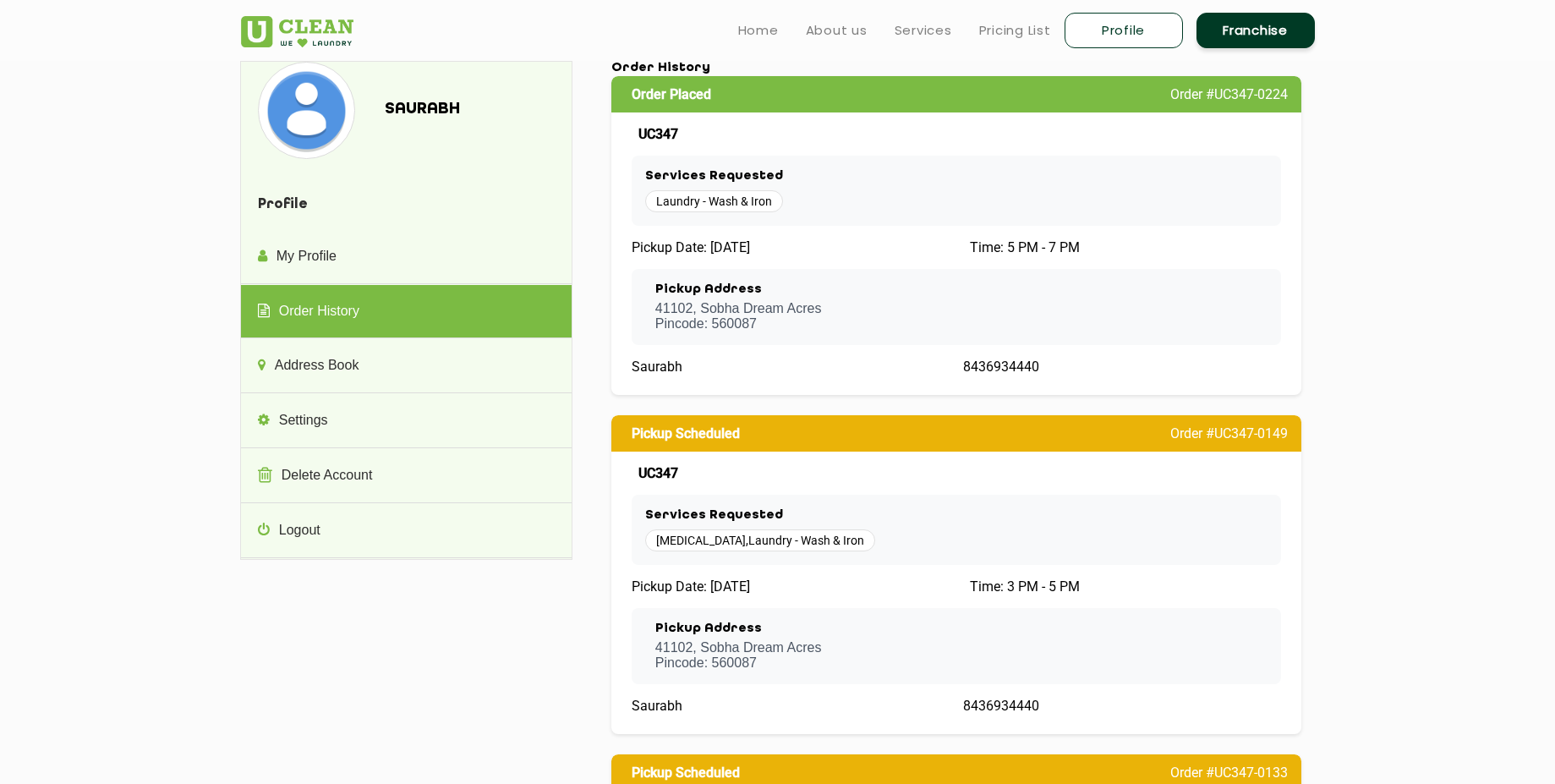
drag, startPoint x: 781, startPoint y: 591, endPoint x: 711, endPoint y: 591, distance: 70.0
click at [711, 591] on div "Pickup Date: 2024-11-03" at bounding box center [790, 586] width 318 height 16
click at [711, 591] on span "Pickup Date: 2024-11-03" at bounding box center [691, 586] width 118 height 16
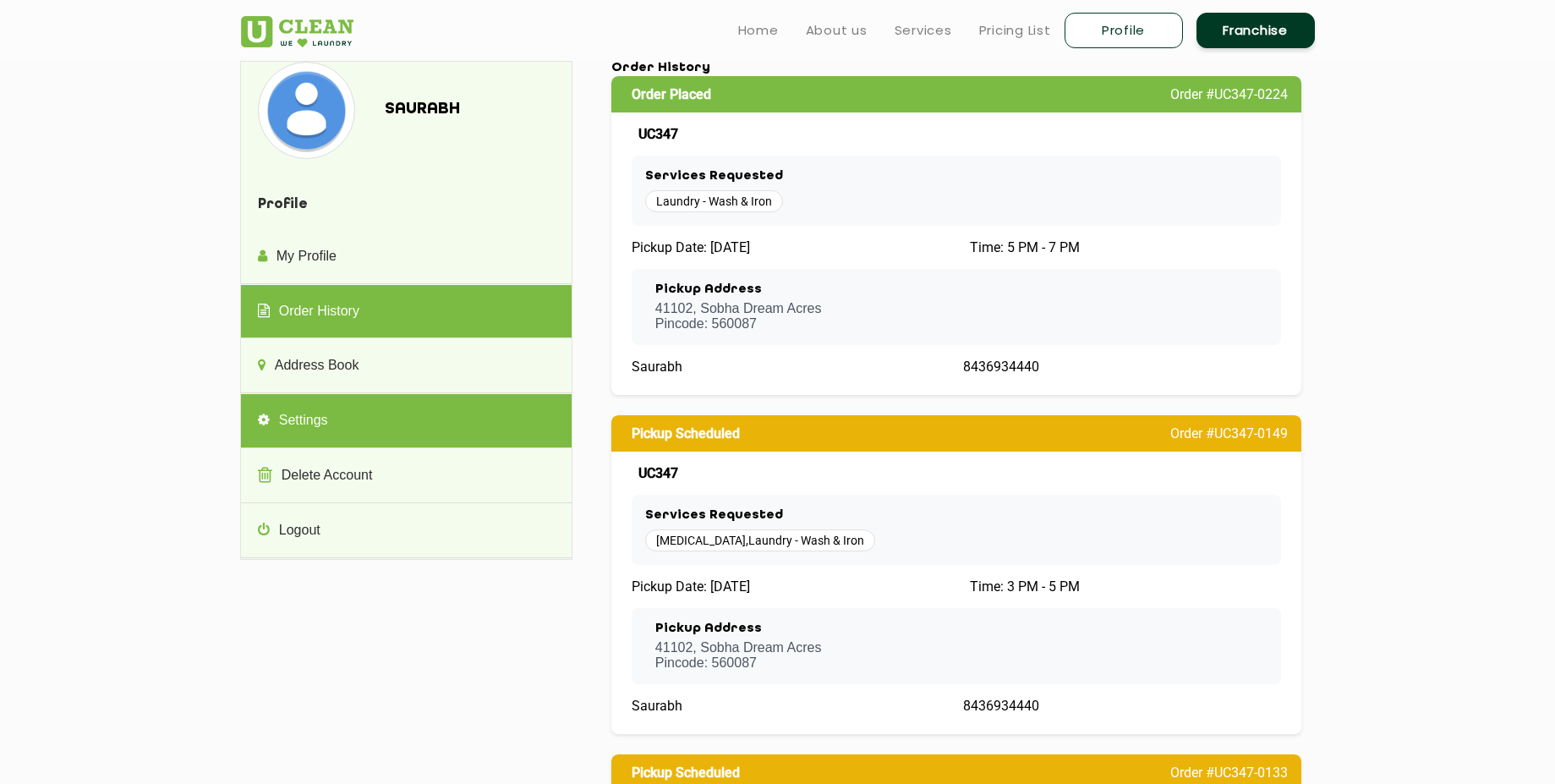
click at [363, 421] on link "Settings" at bounding box center [407, 421] width 331 height 54
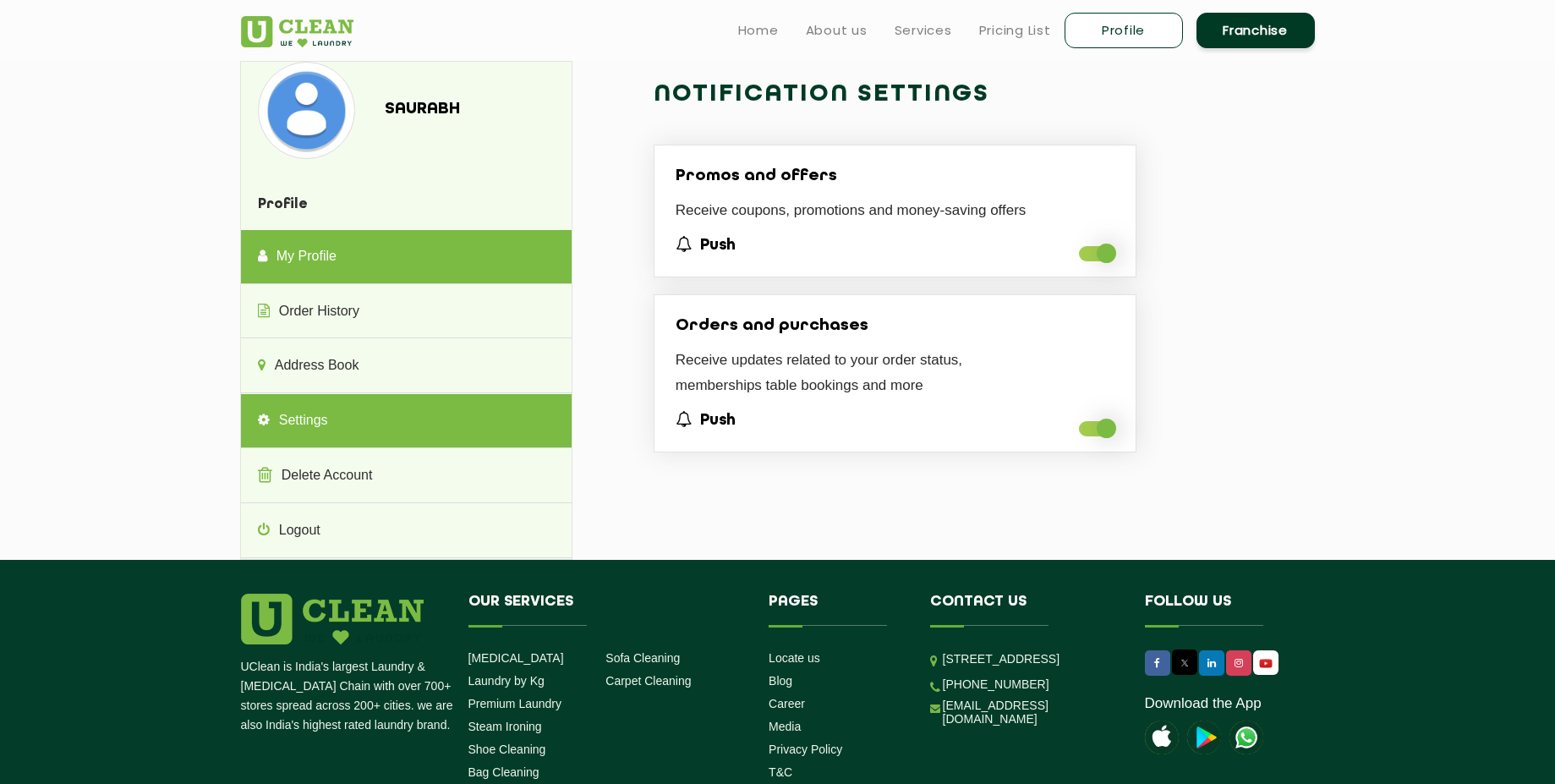
click at [372, 260] on link "My Profile" at bounding box center [407, 257] width 331 height 54
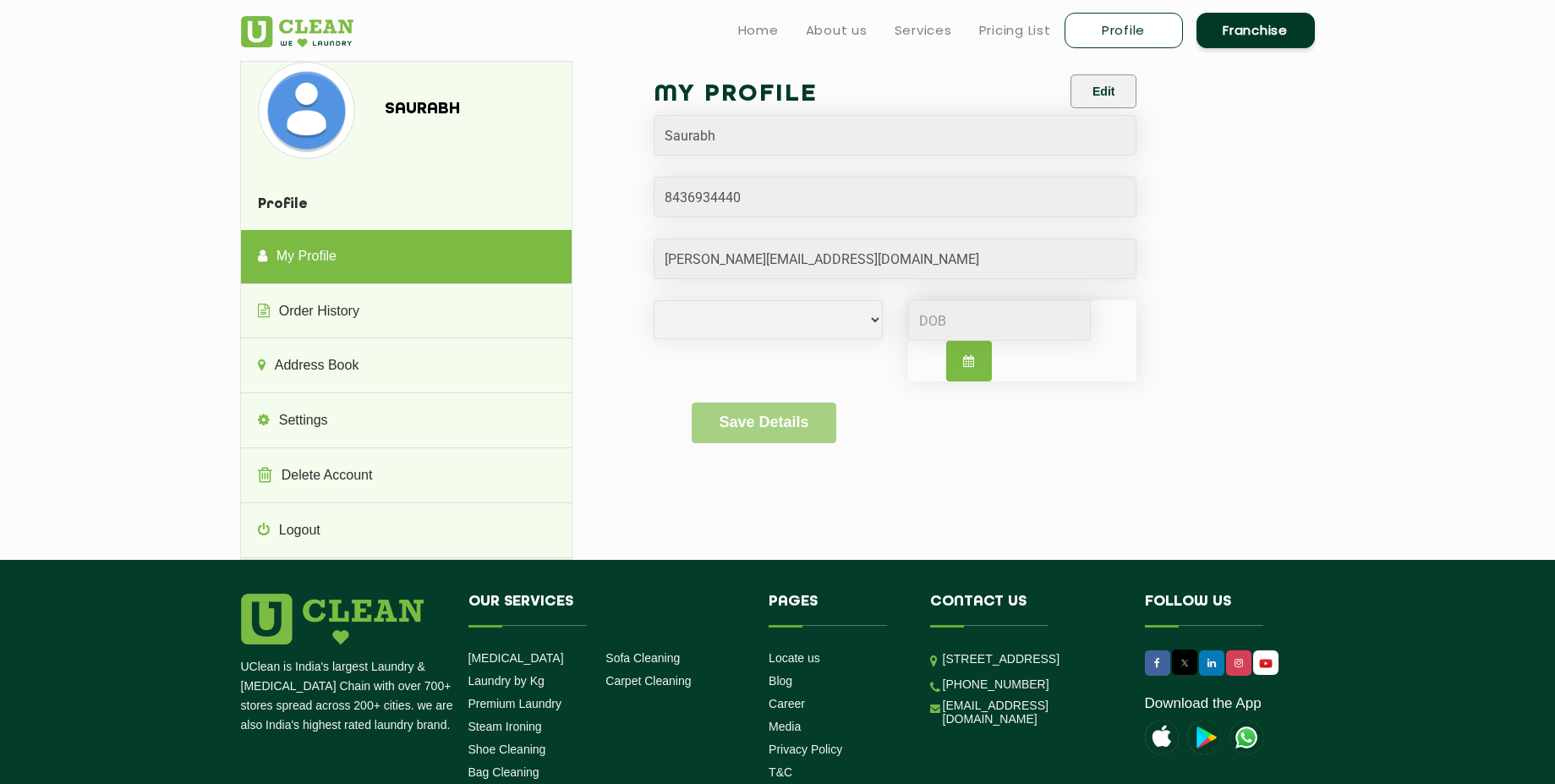
click at [321, 39] on img at bounding box center [297, 31] width 112 height 31
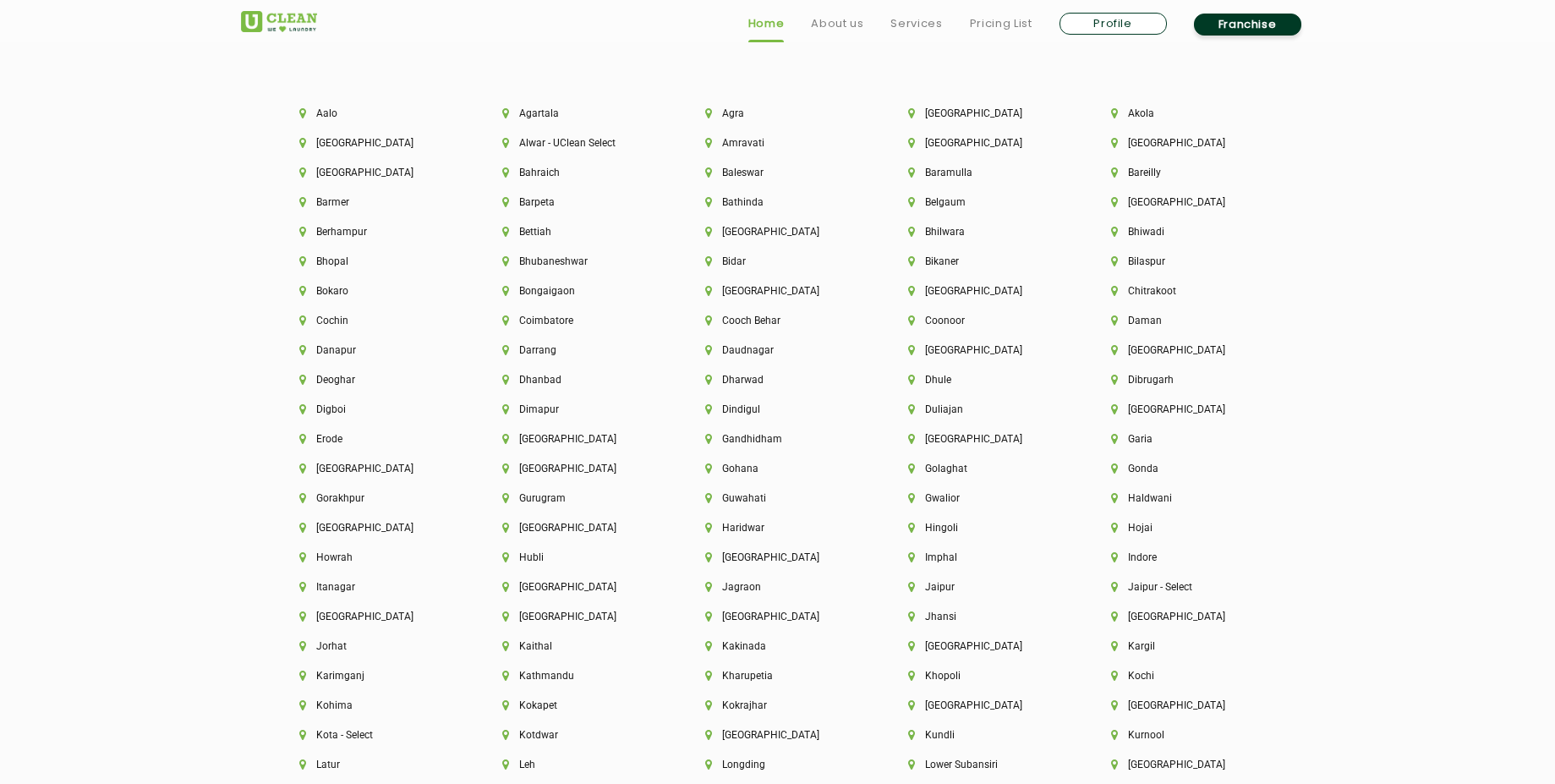
scroll to position [4304, 0]
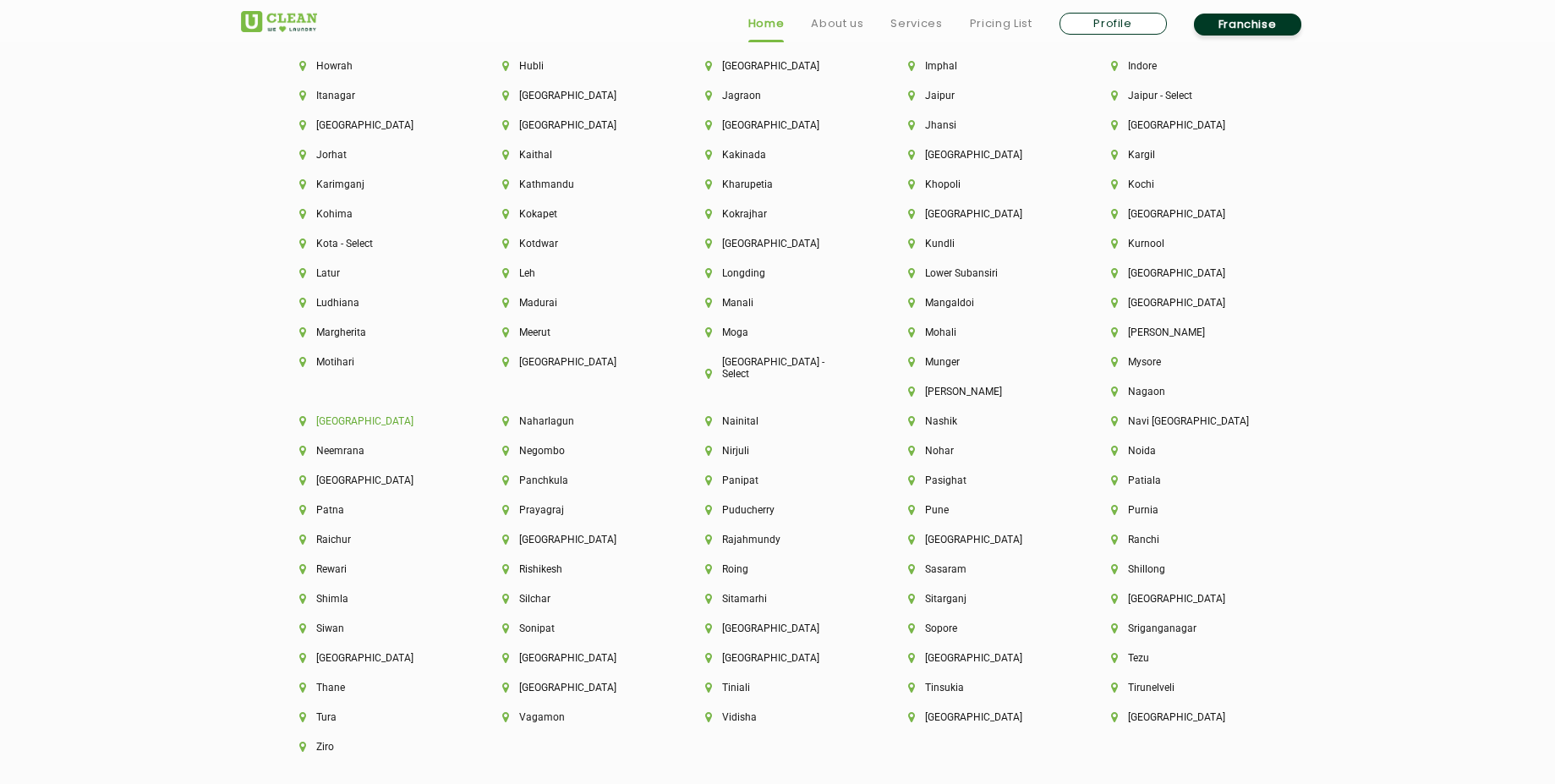
click at [445, 416] on li "[GEOGRAPHIC_DATA]" at bounding box center [372, 422] width 145 height 12
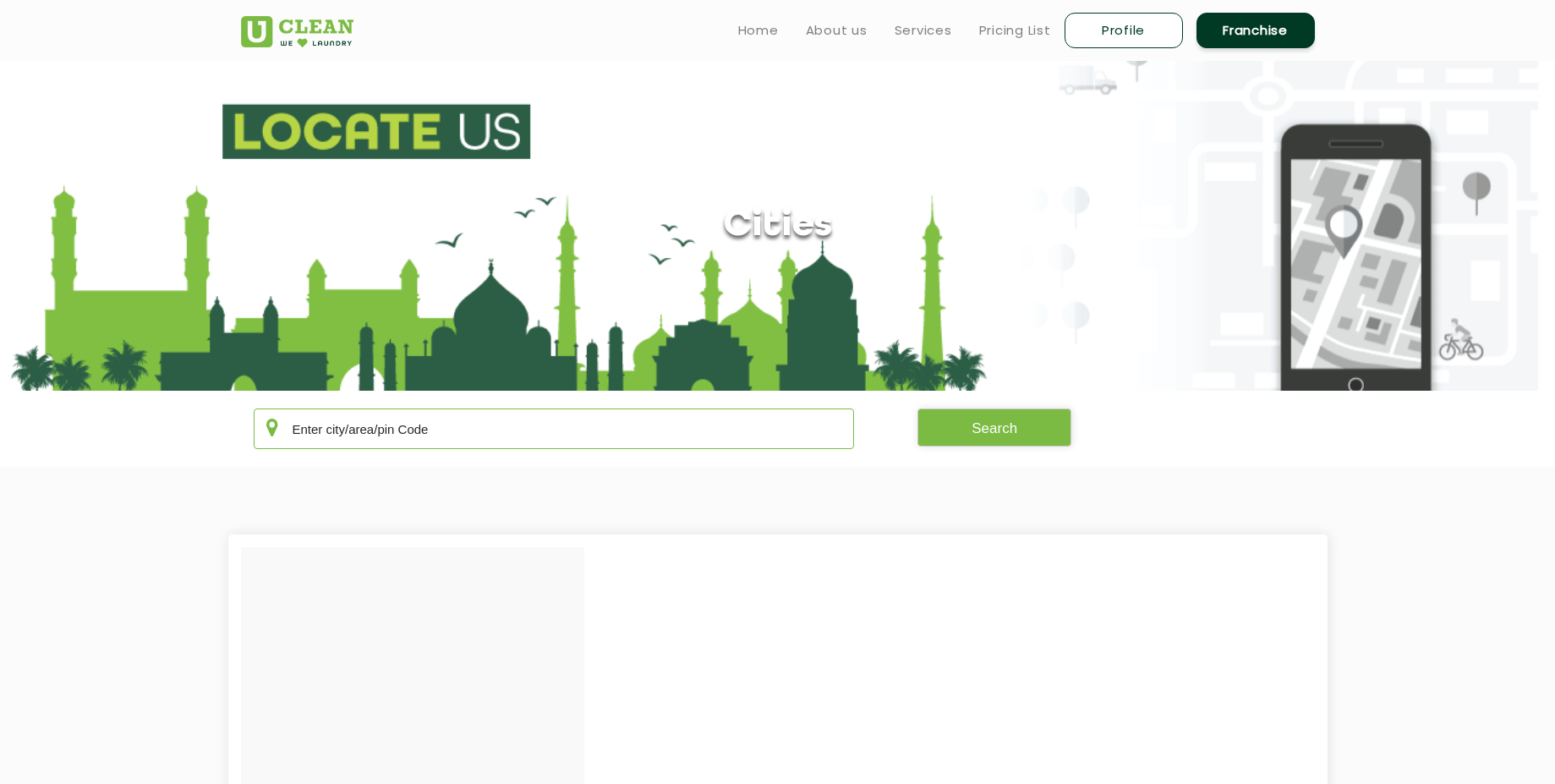
click at [609, 421] on input "text" at bounding box center [554, 429] width 601 height 41
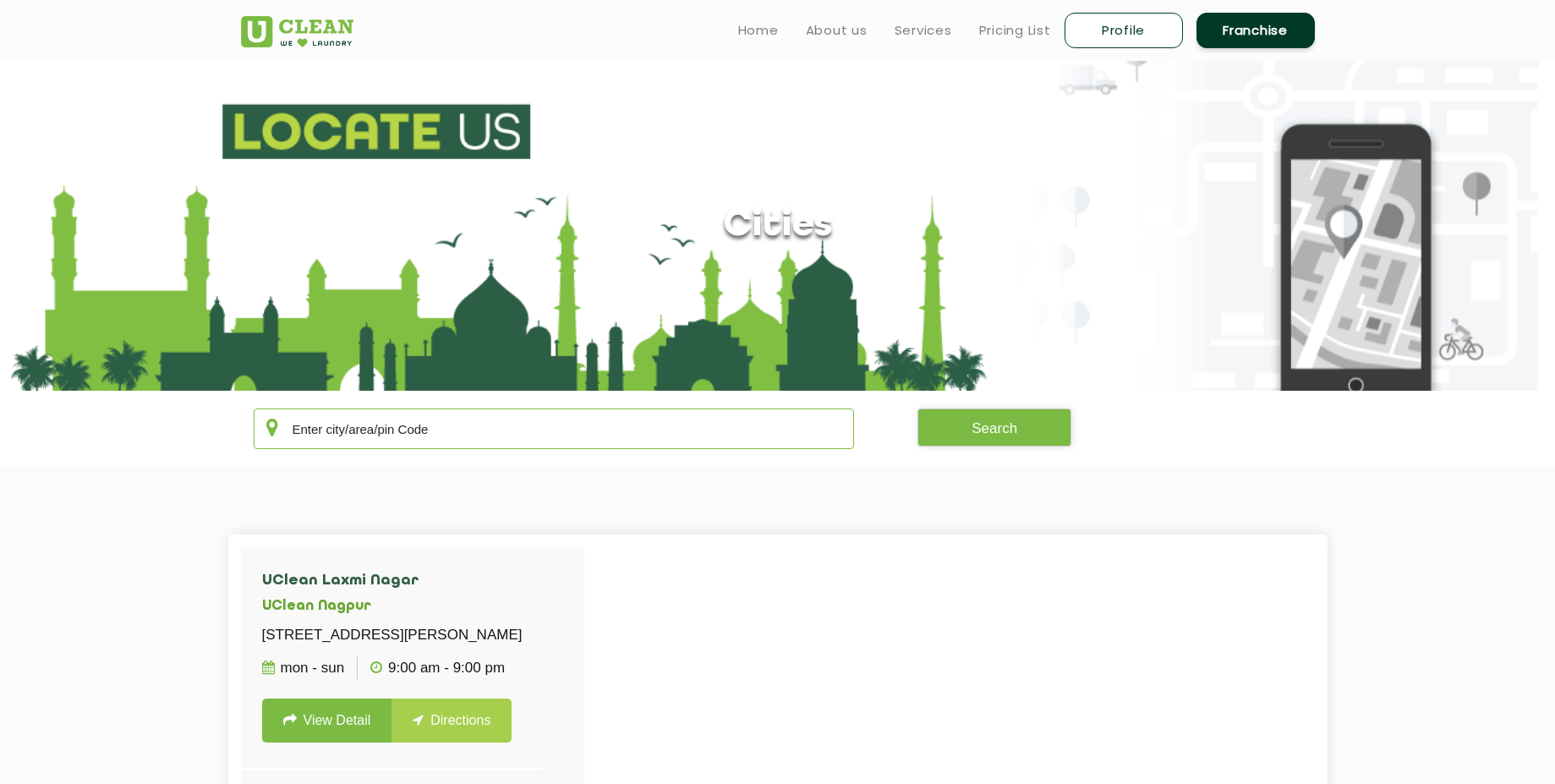
click at [588, 431] on input "text" at bounding box center [554, 429] width 601 height 41
type input "f"
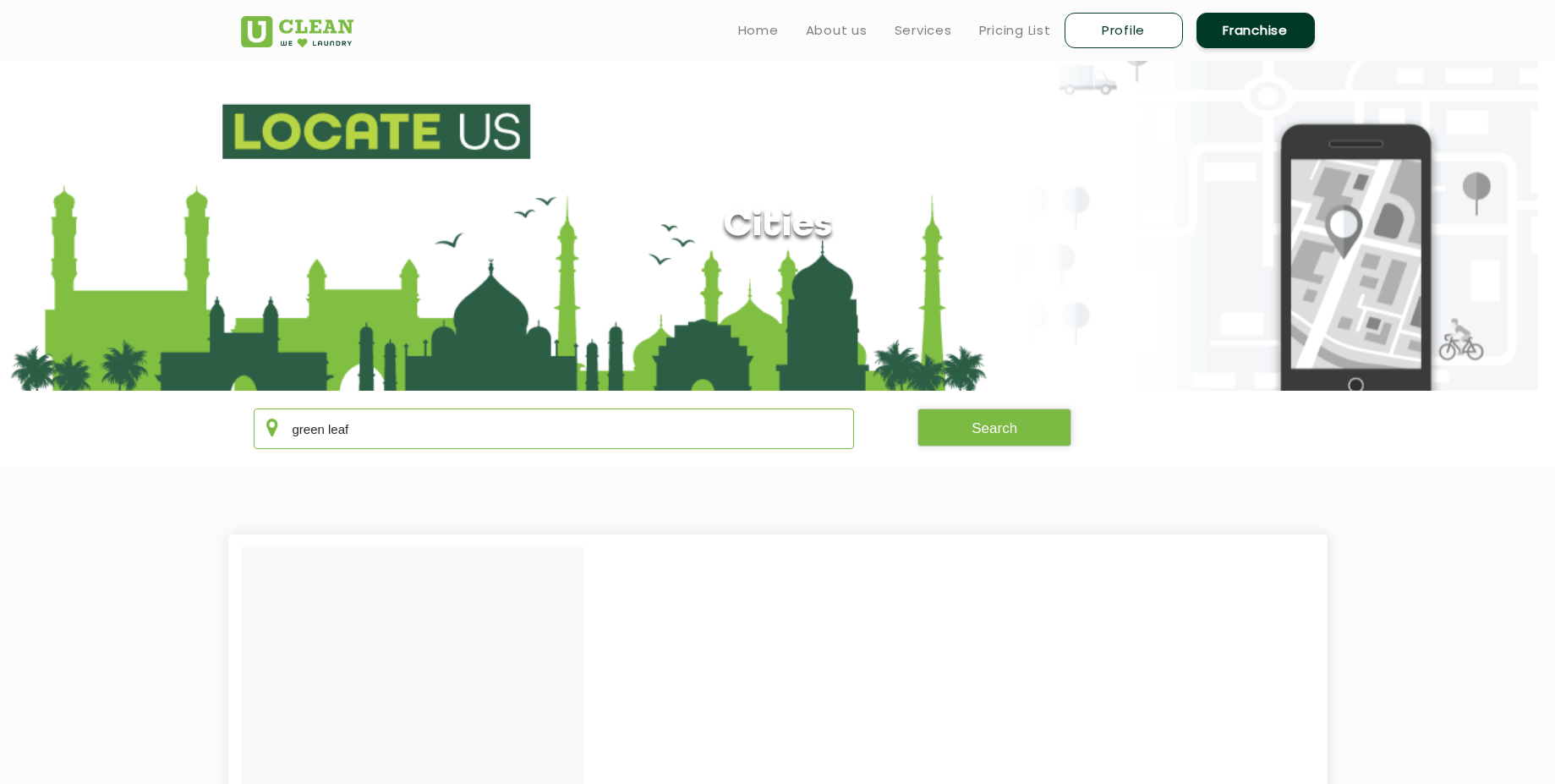
type input "green leaf"
click at [250, 43] on img at bounding box center [297, 31] width 112 height 31
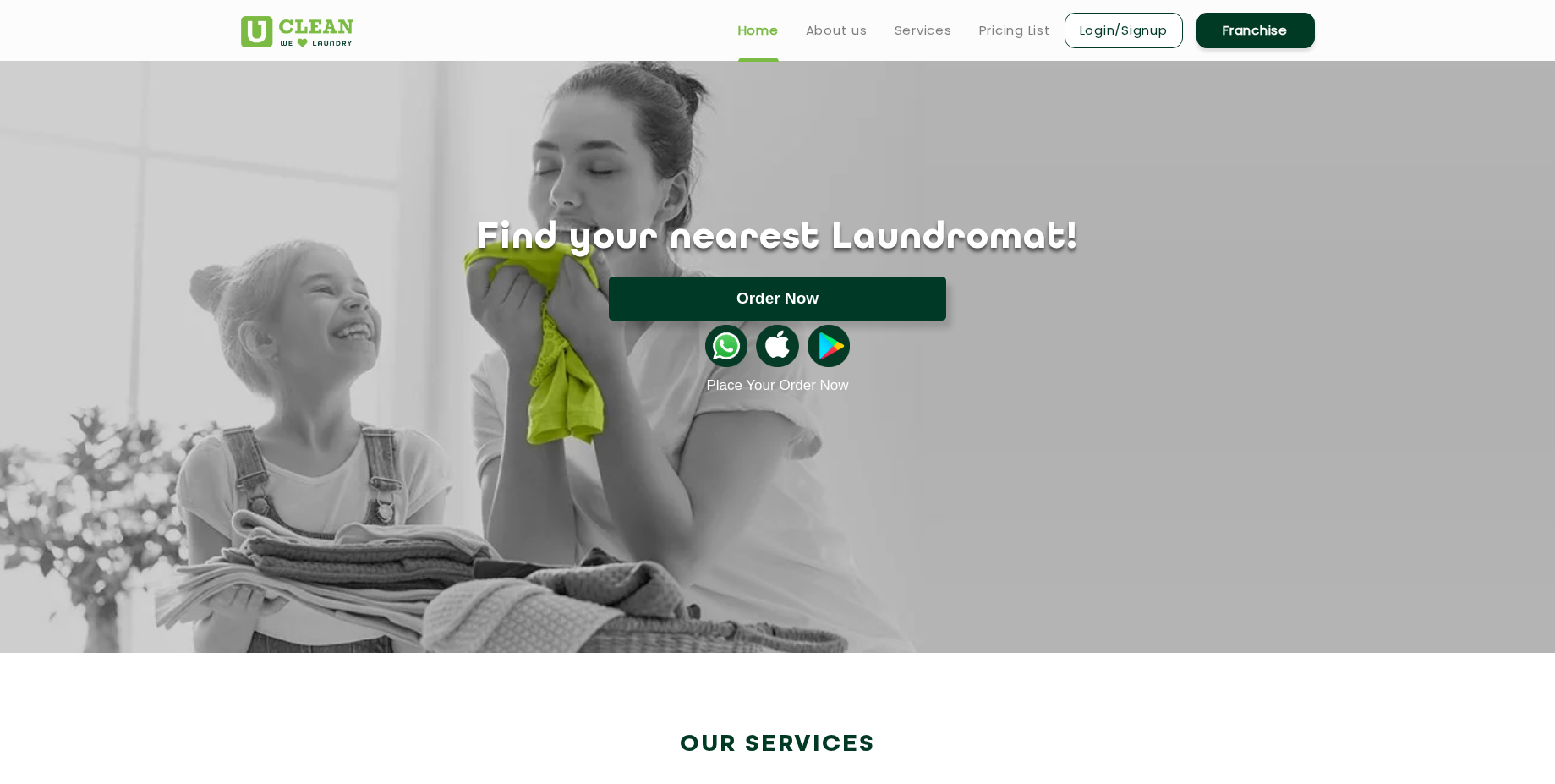
click at [727, 303] on button "Order Now" at bounding box center [777, 298] width 337 height 44
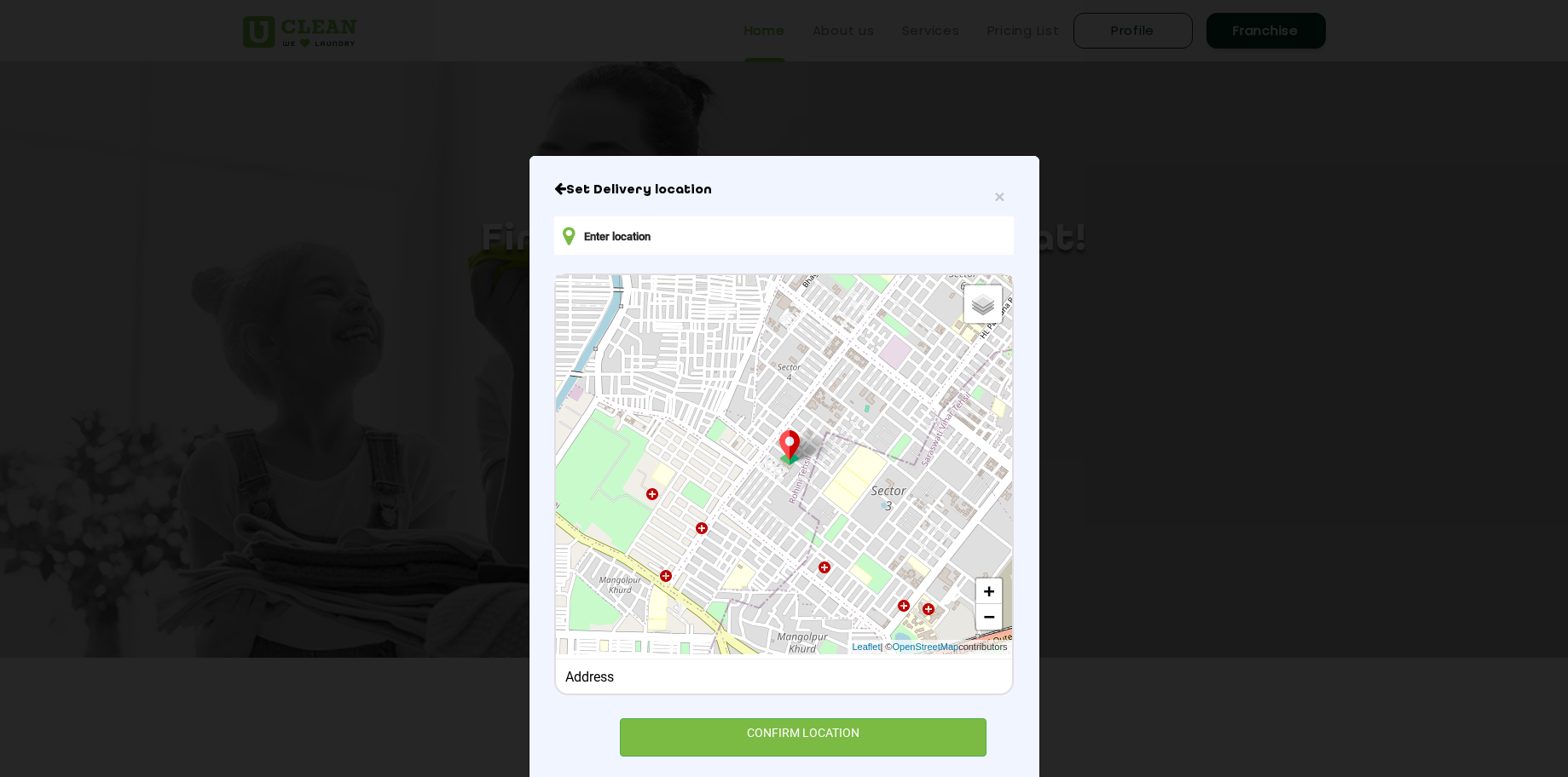
click at [750, 235] on input "text" at bounding box center [784, 236] width 459 height 39
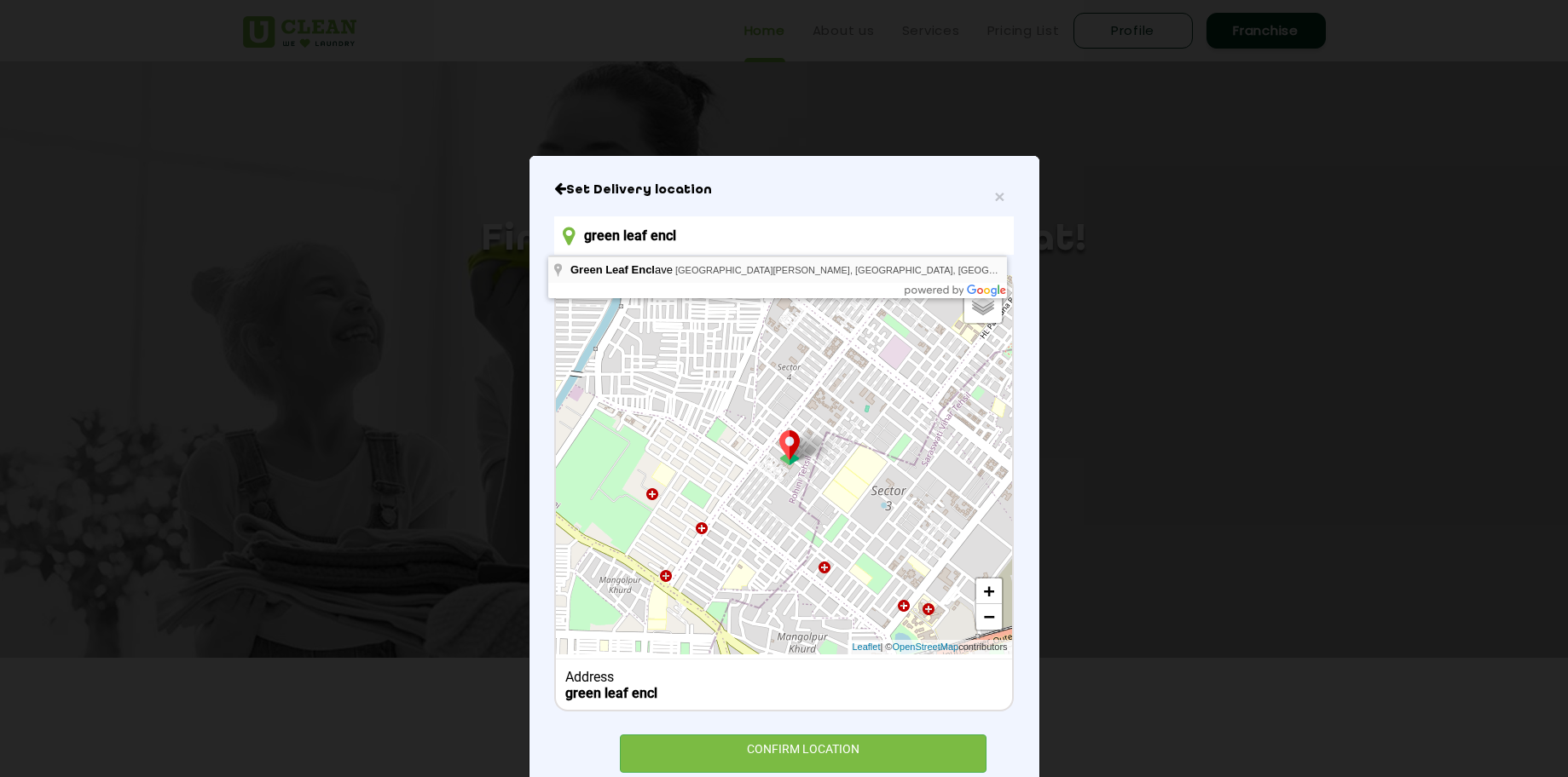
type input "Green Leaf Enclave, [GEOGRAPHIC_DATA], [GEOGRAPHIC_DATA][PERSON_NAME], [GEOGRAP…"
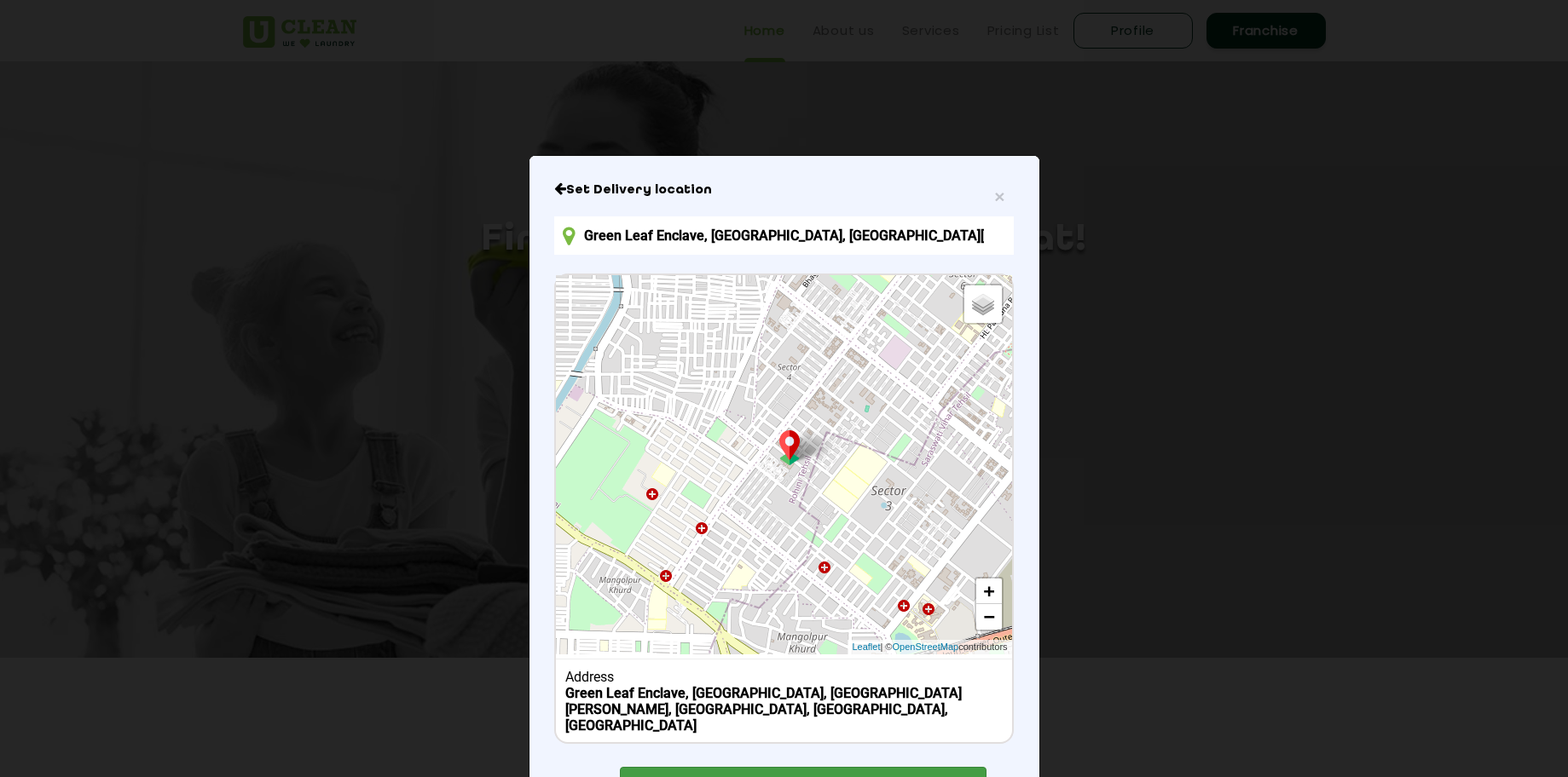
click at [668, 772] on div "CONFIRM LOCATION" at bounding box center [804, 787] width 367 height 39
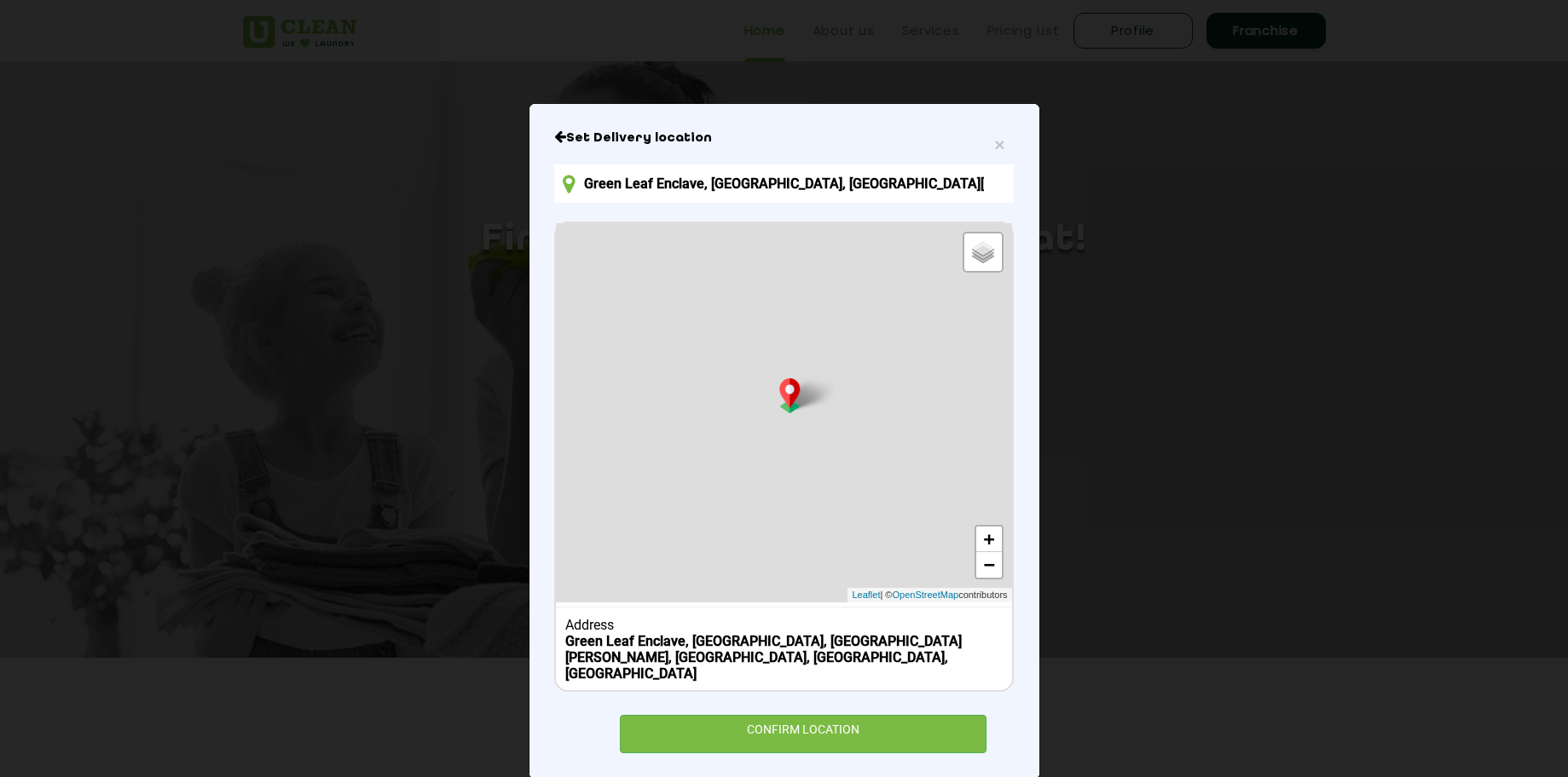
scroll to position [65, 0]
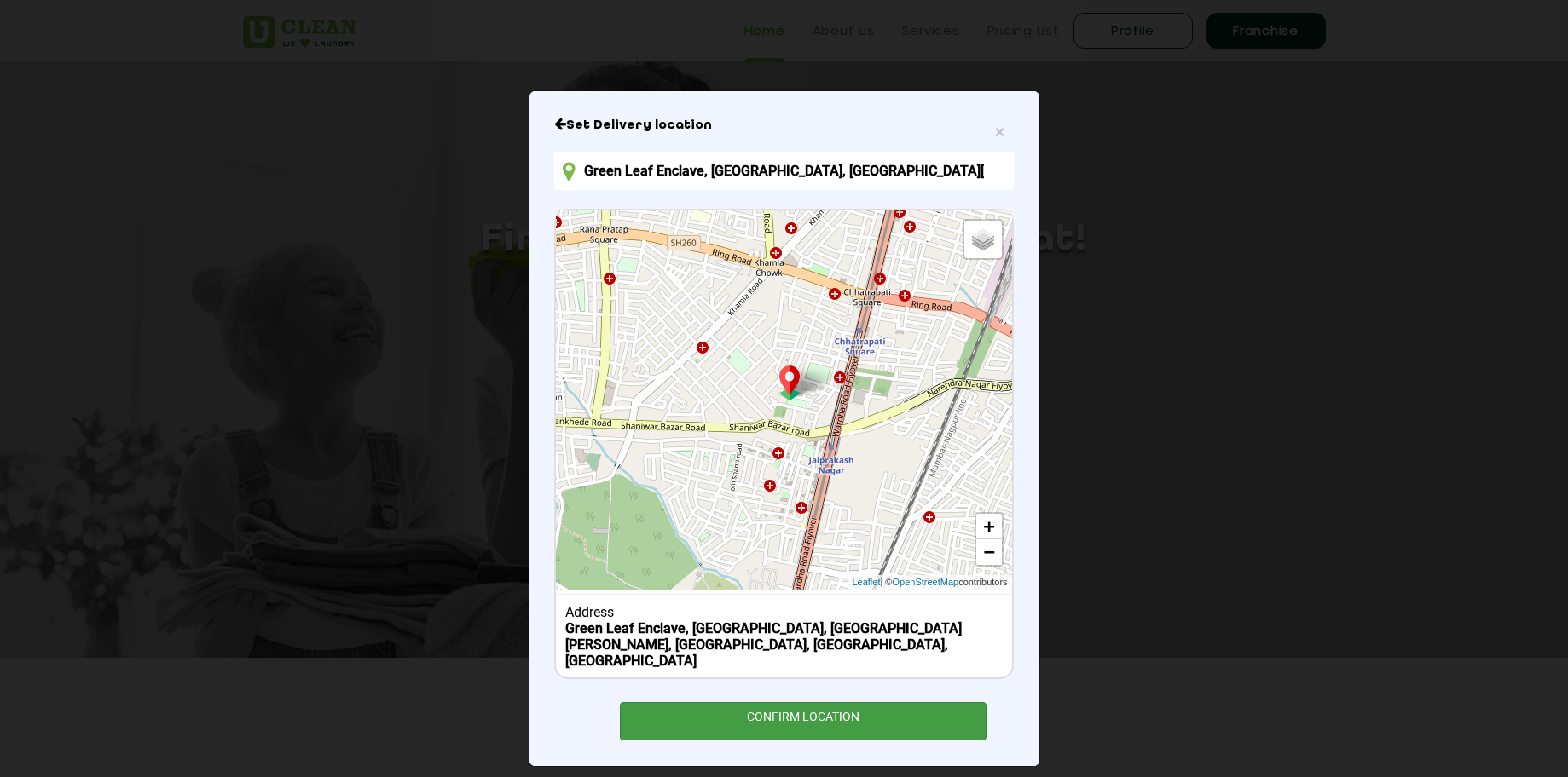
click at [760, 702] on div "CONFIRM LOCATION" at bounding box center [804, 722] width 367 height 39
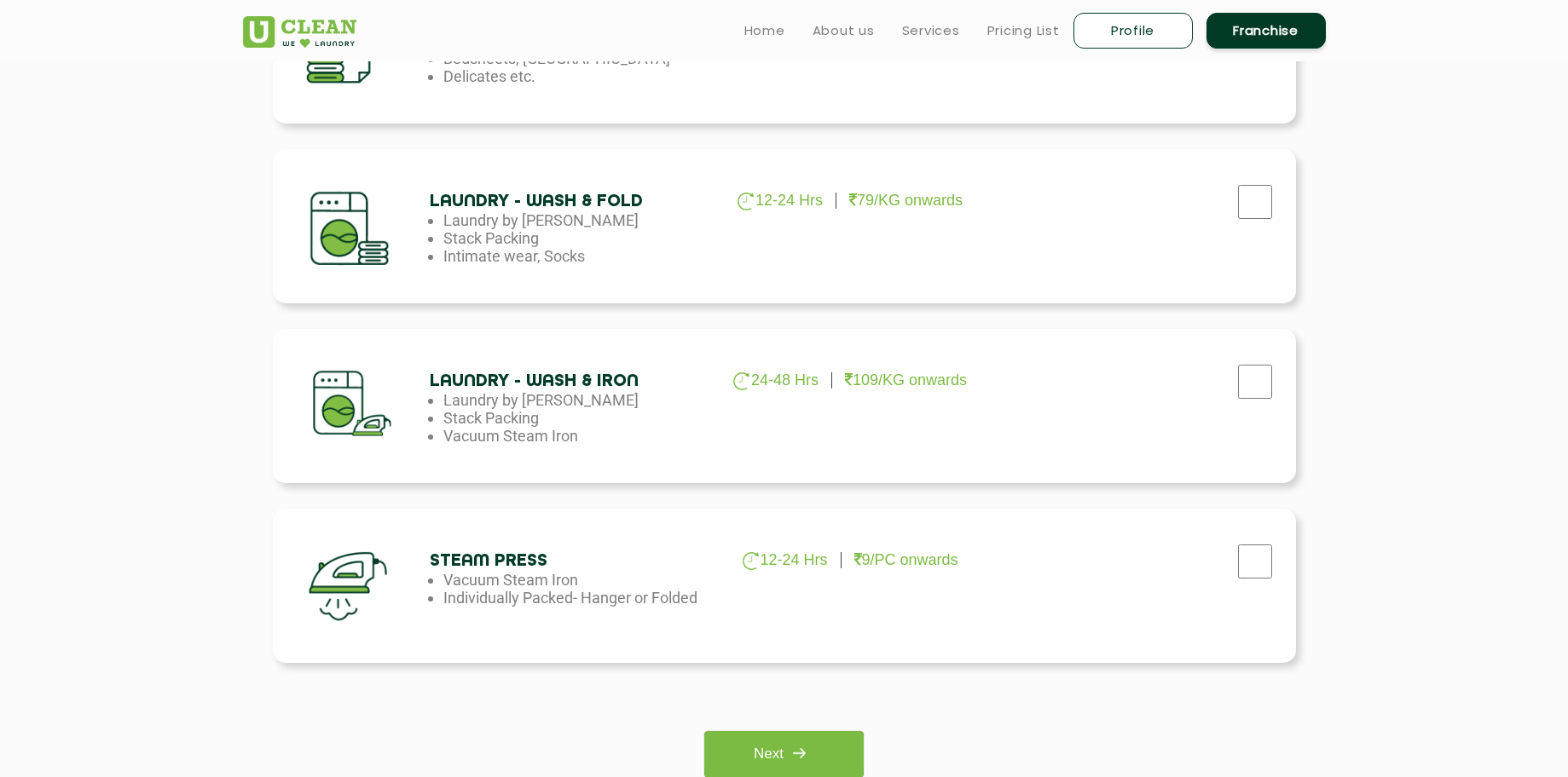
scroll to position [874, 0]
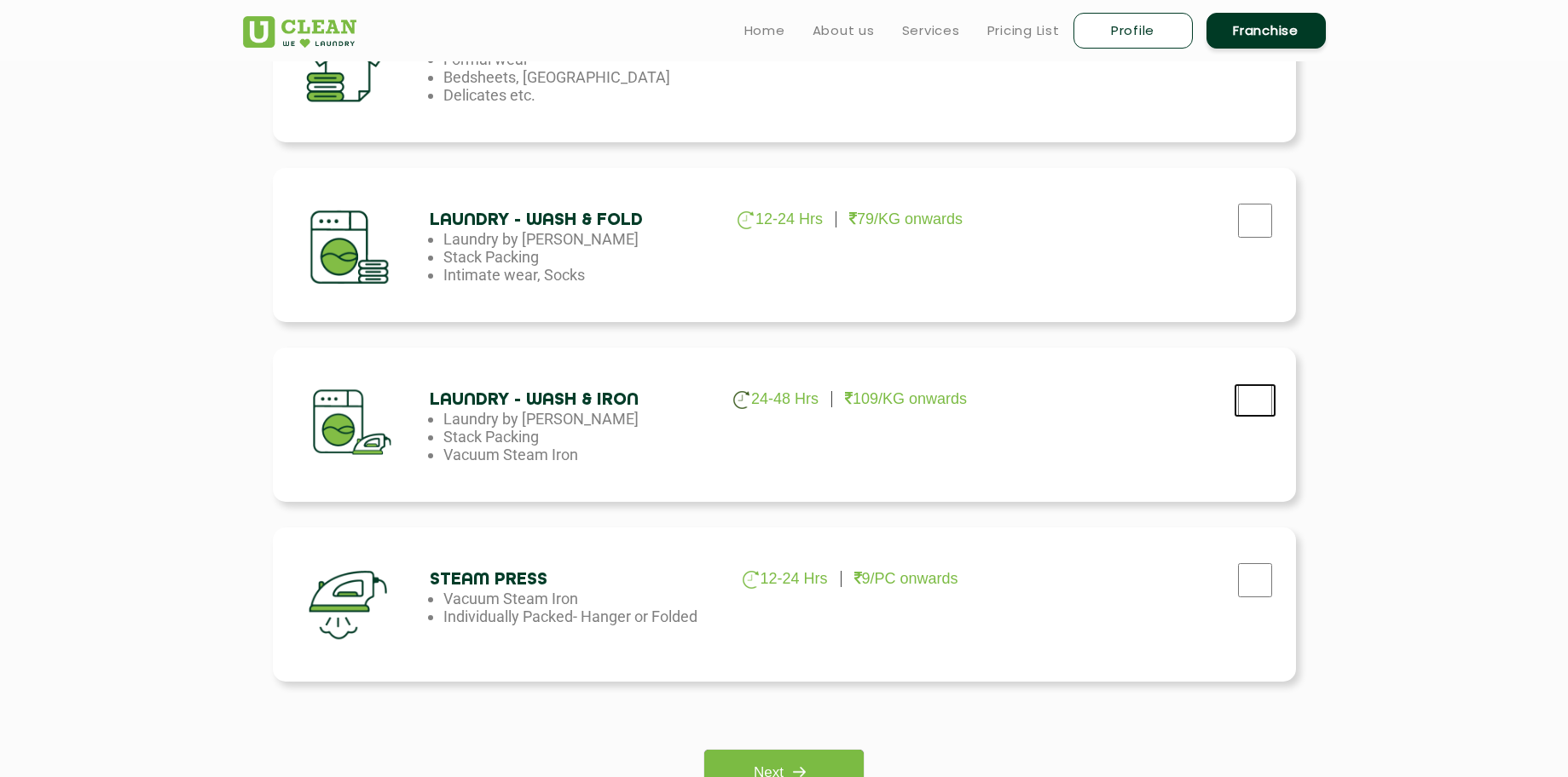
checkbox input "true"
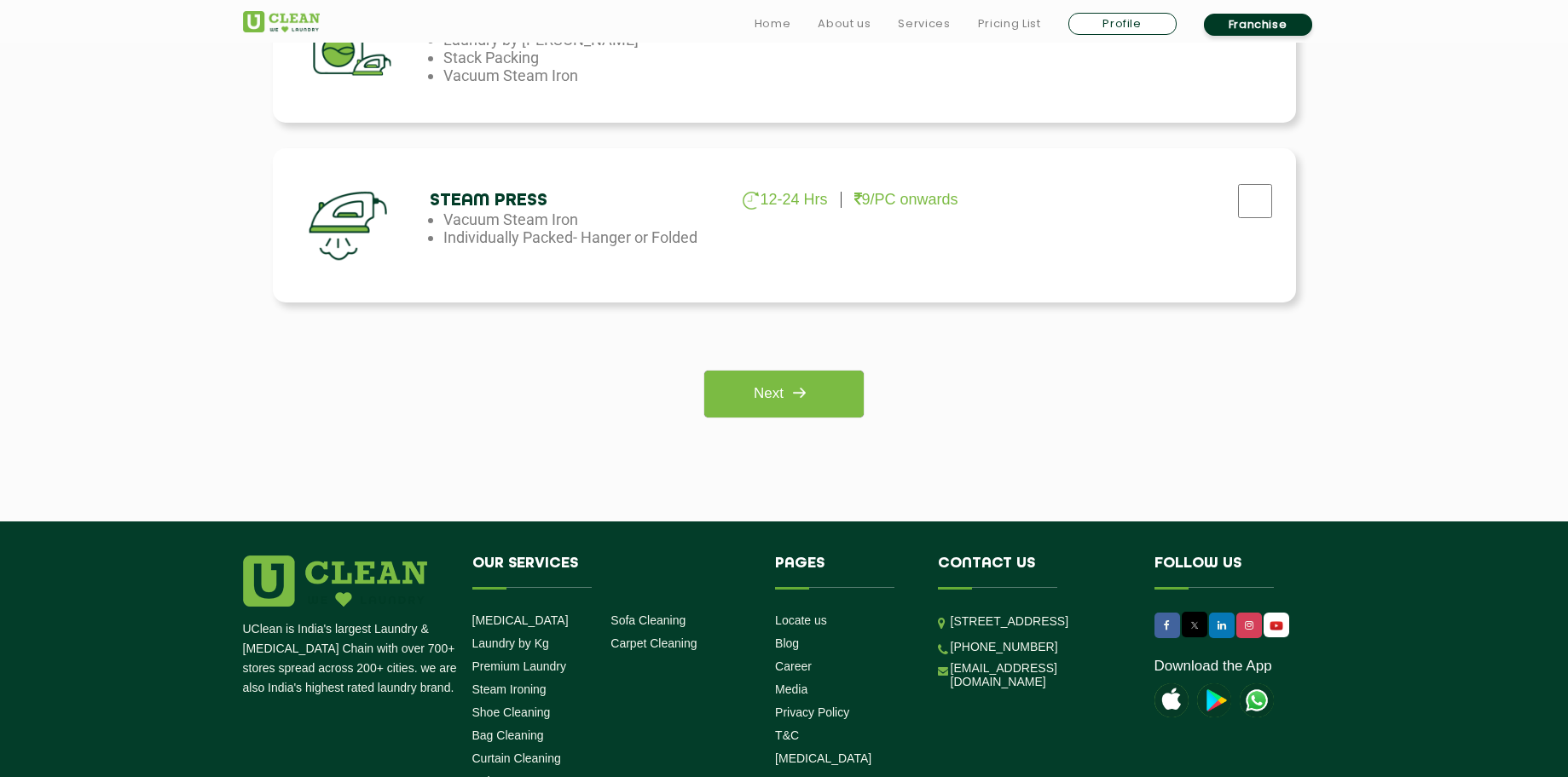
scroll to position [1256, 0]
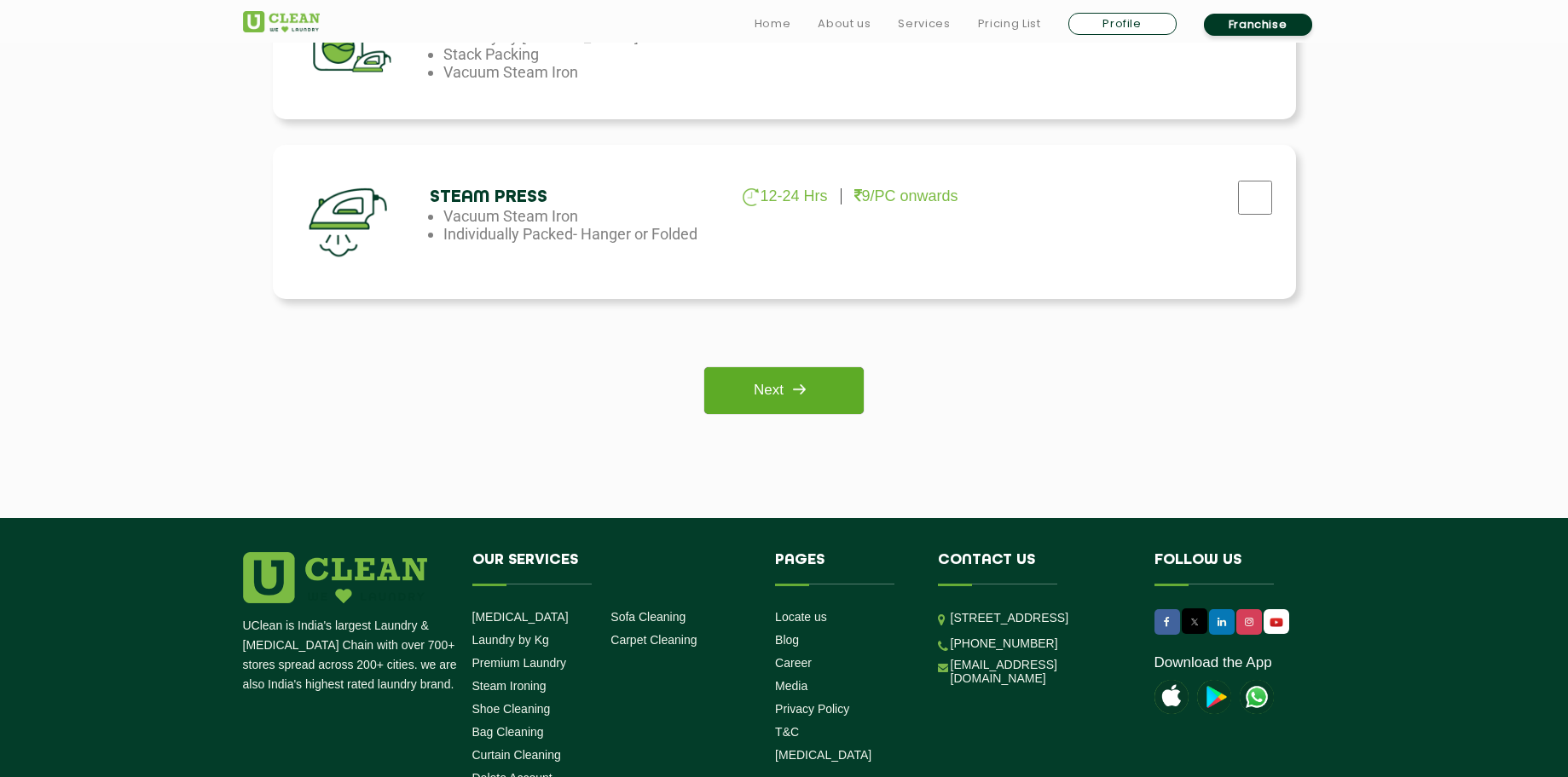
click at [835, 409] on link "Next" at bounding box center [784, 390] width 160 height 47
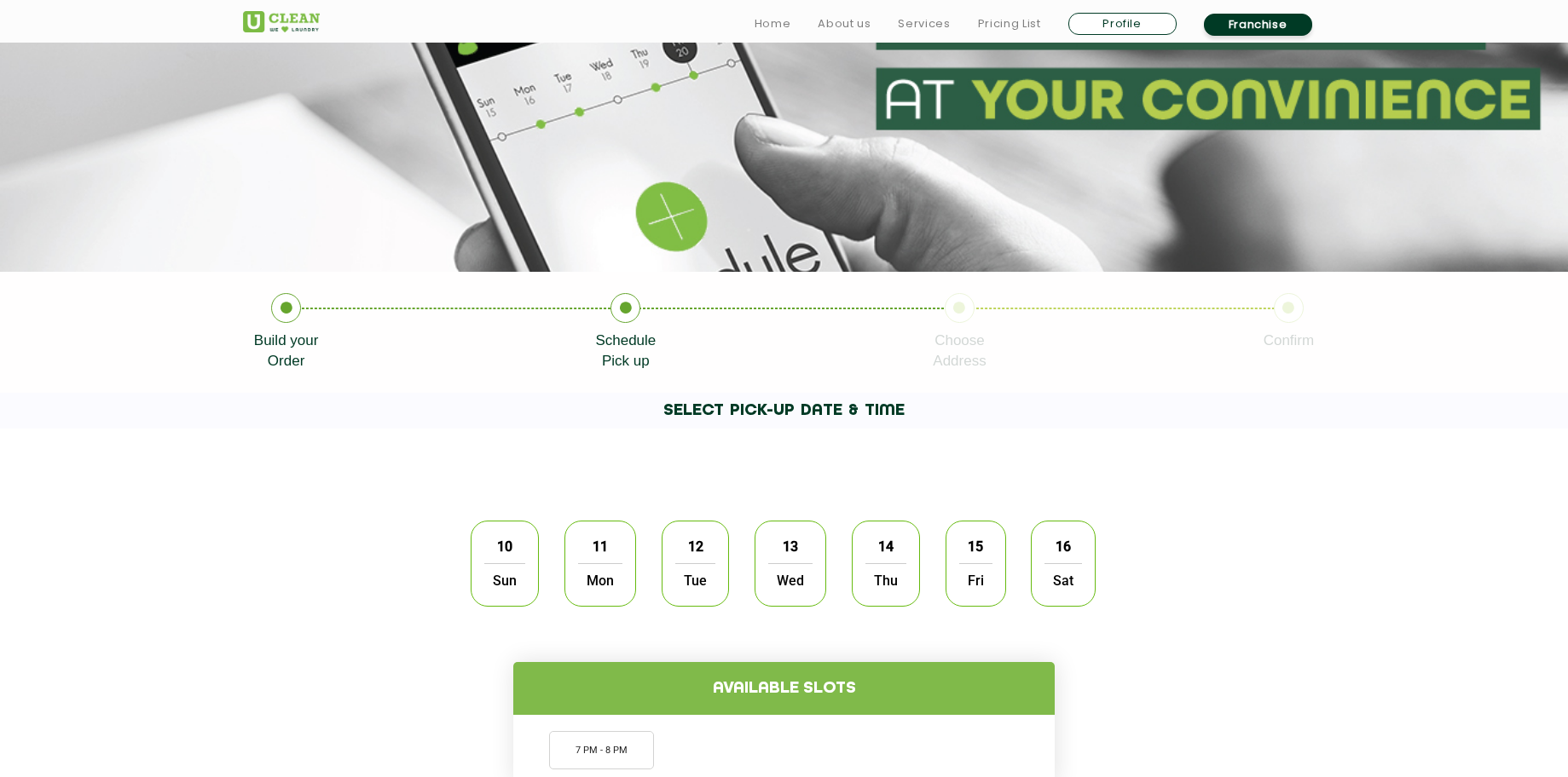
scroll to position [293, 0]
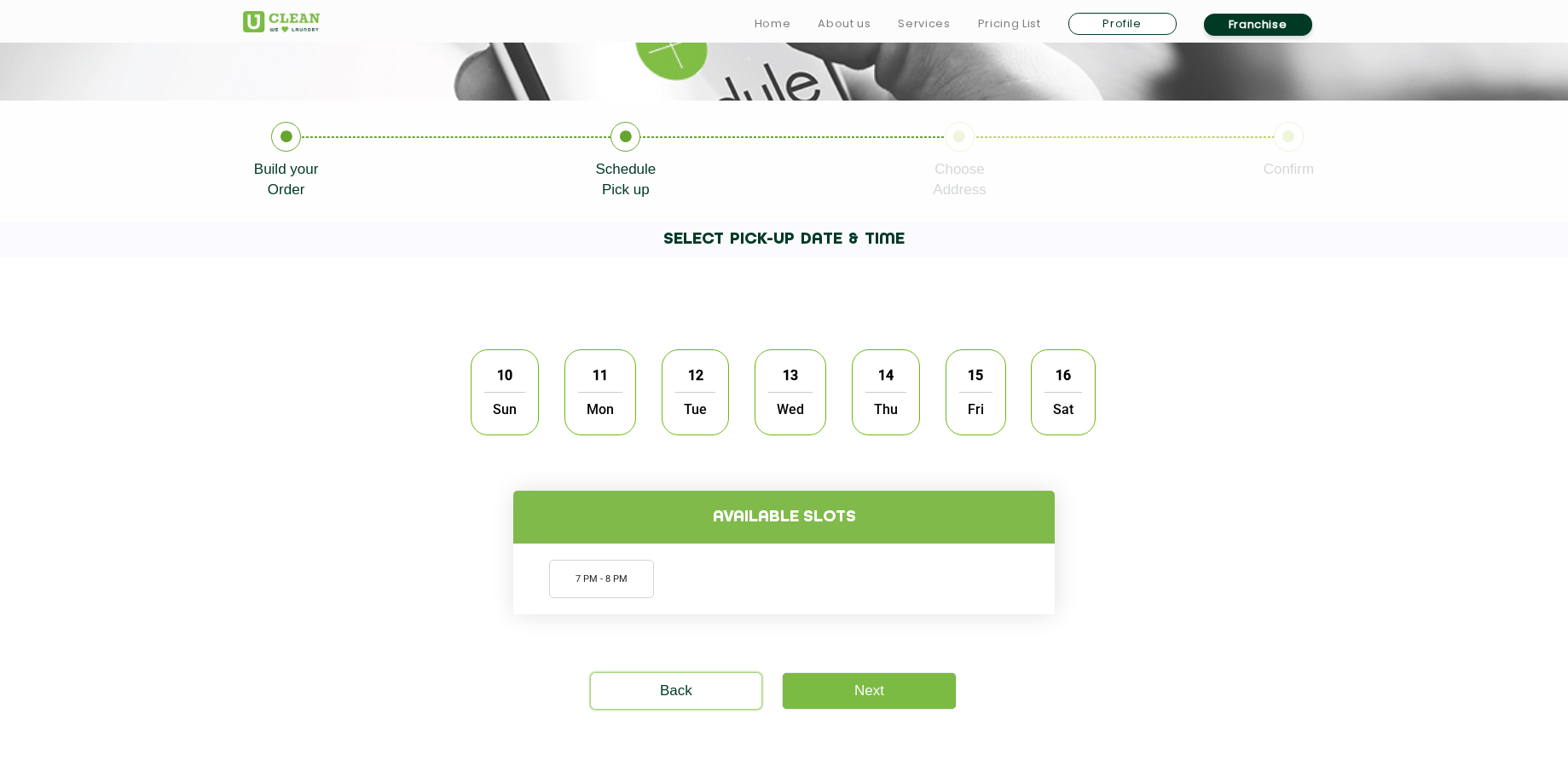
click at [606, 395] on span "Mon" at bounding box center [600, 409] width 44 height 34
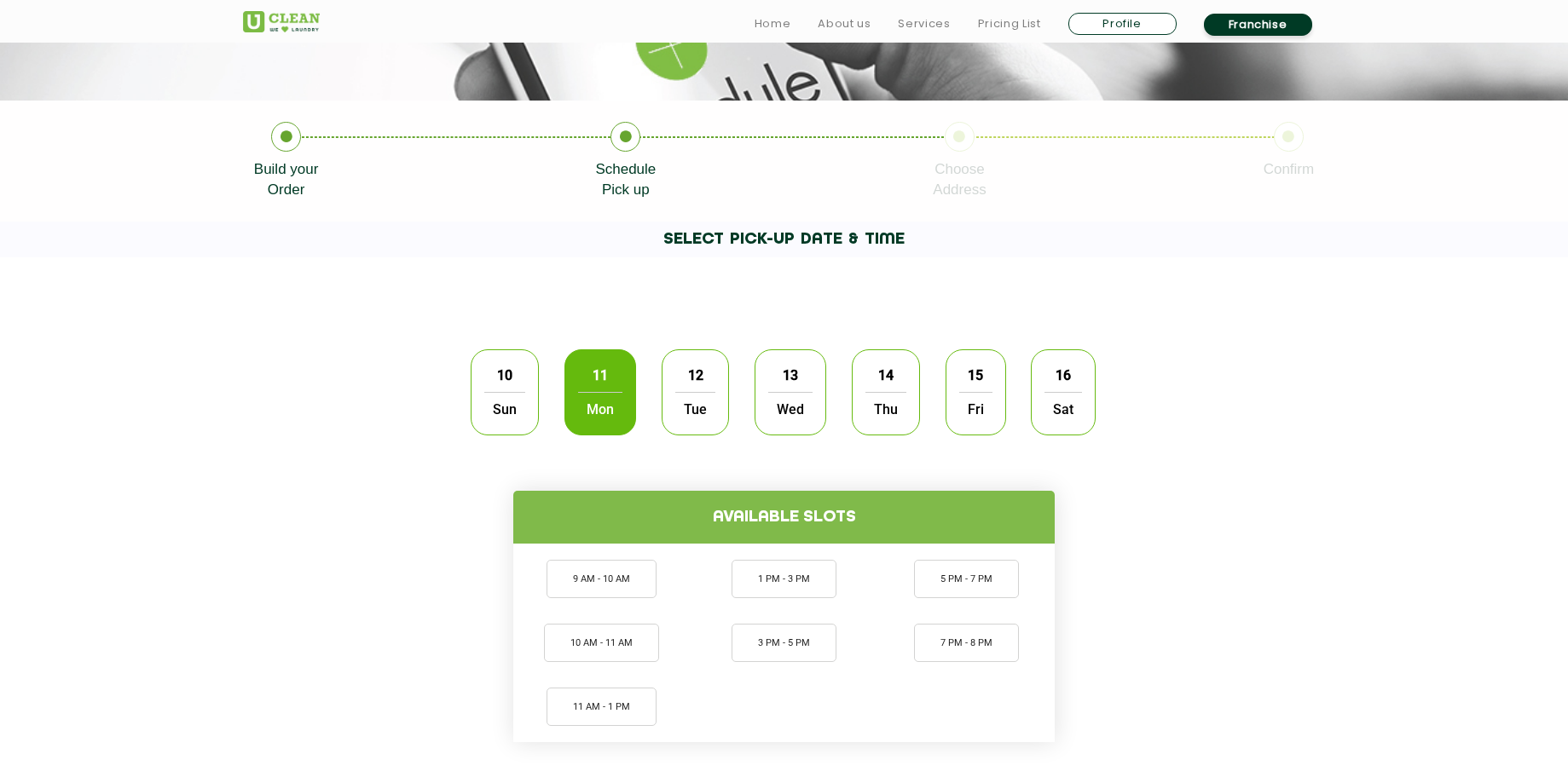
click at [517, 406] on span "Sun" at bounding box center [504, 409] width 41 height 34
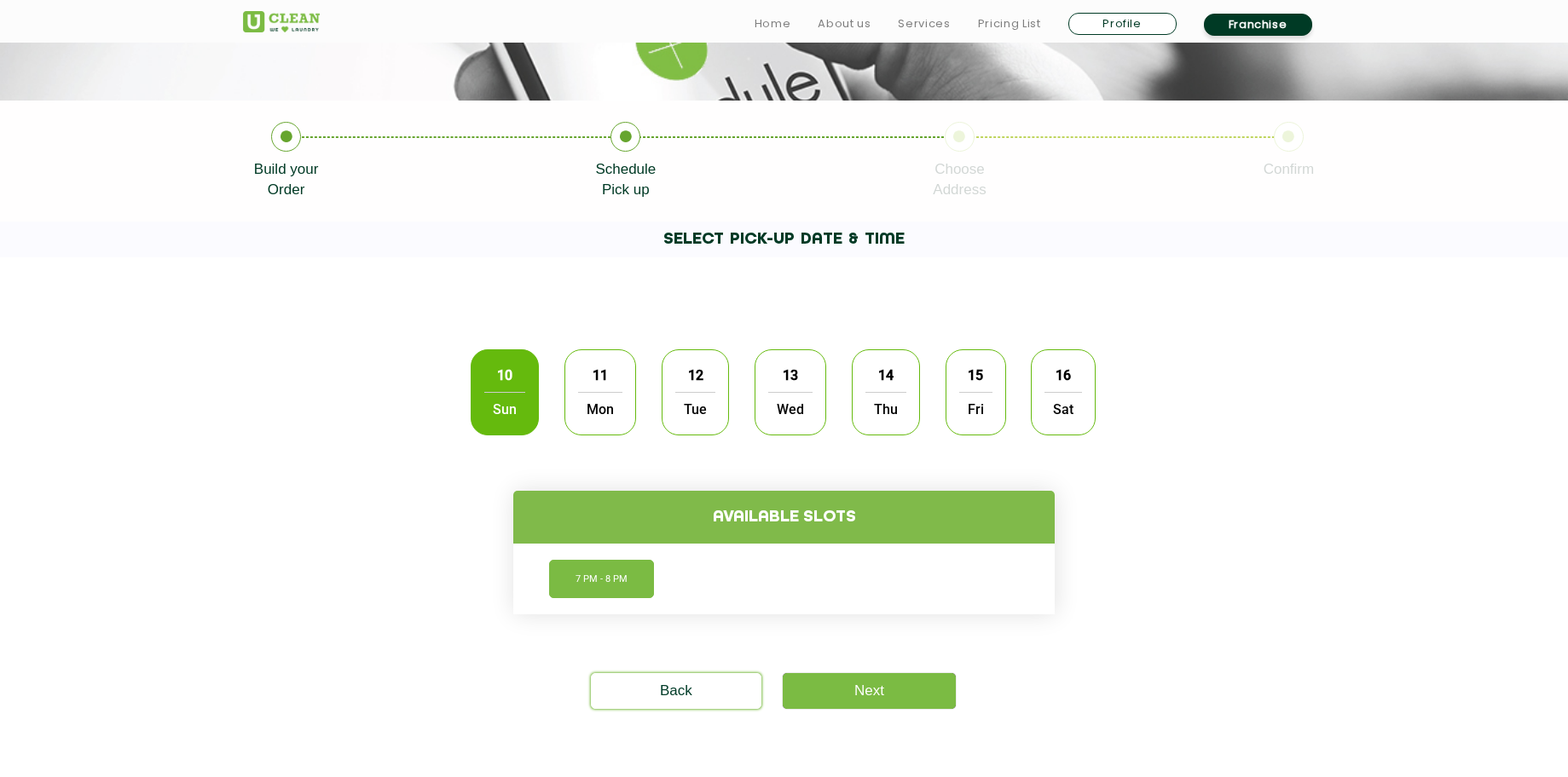
click at [590, 579] on li "7 PM - 8 PM" at bounding box center [601, 579] width 105 height 39
click at [835, 699] on link "Next" at bounding box center [869, 691] width 173 height 36
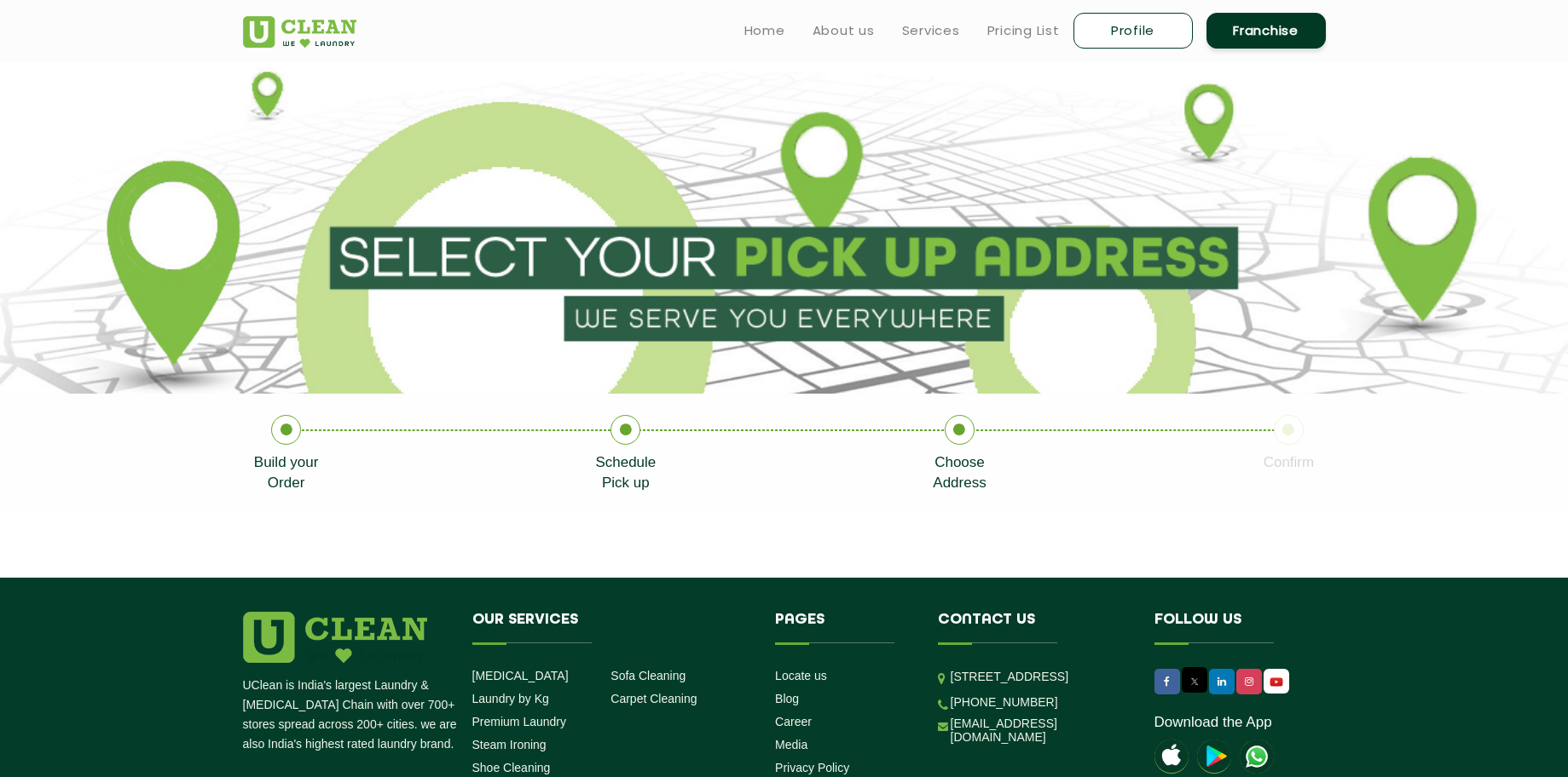
click at [609, 425] on link "Schedule Pick up" at bounding box center [625, 454] width 61 height 78
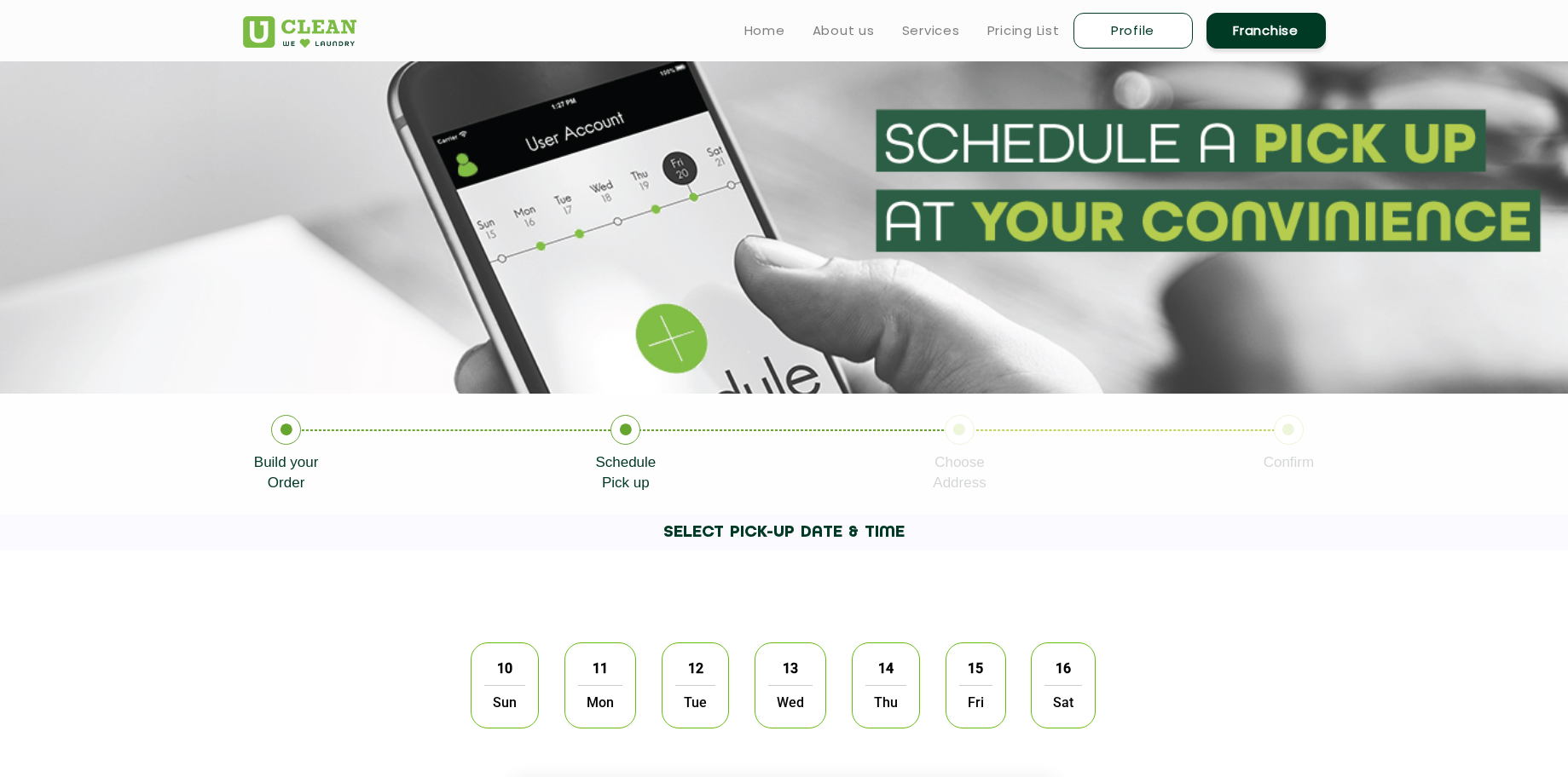
click at [542, 690] on div "10 Sun 11 Mon 12 Tue 13 Wed 14 Thu 15 Fri 16 Sat" at bounding box center [784, 685] width 651 height 112
click at [579, 687] on span "Mon" at bounding box center [600, 702] width 44 height 34
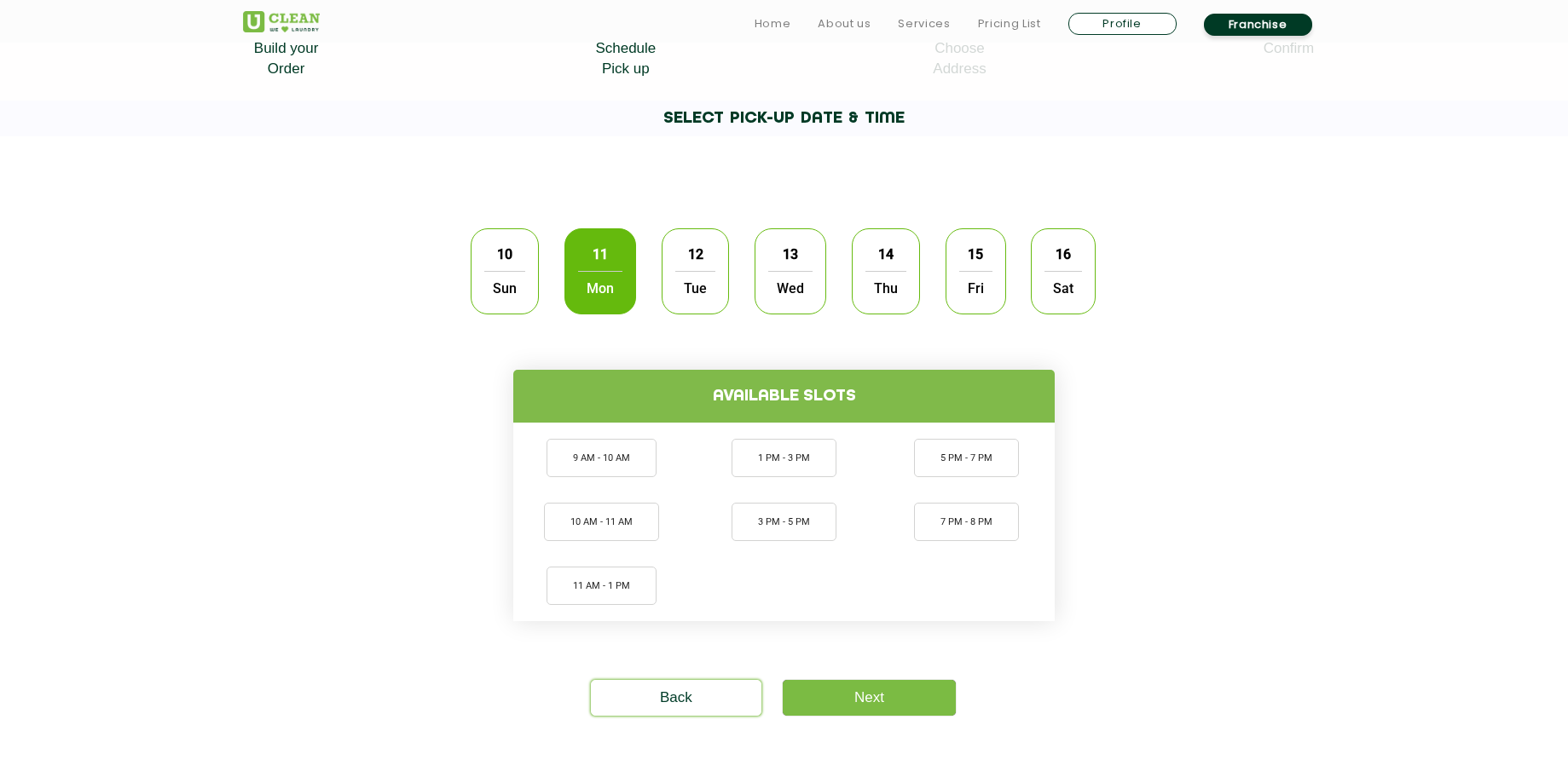
scroll to position [422, 0]
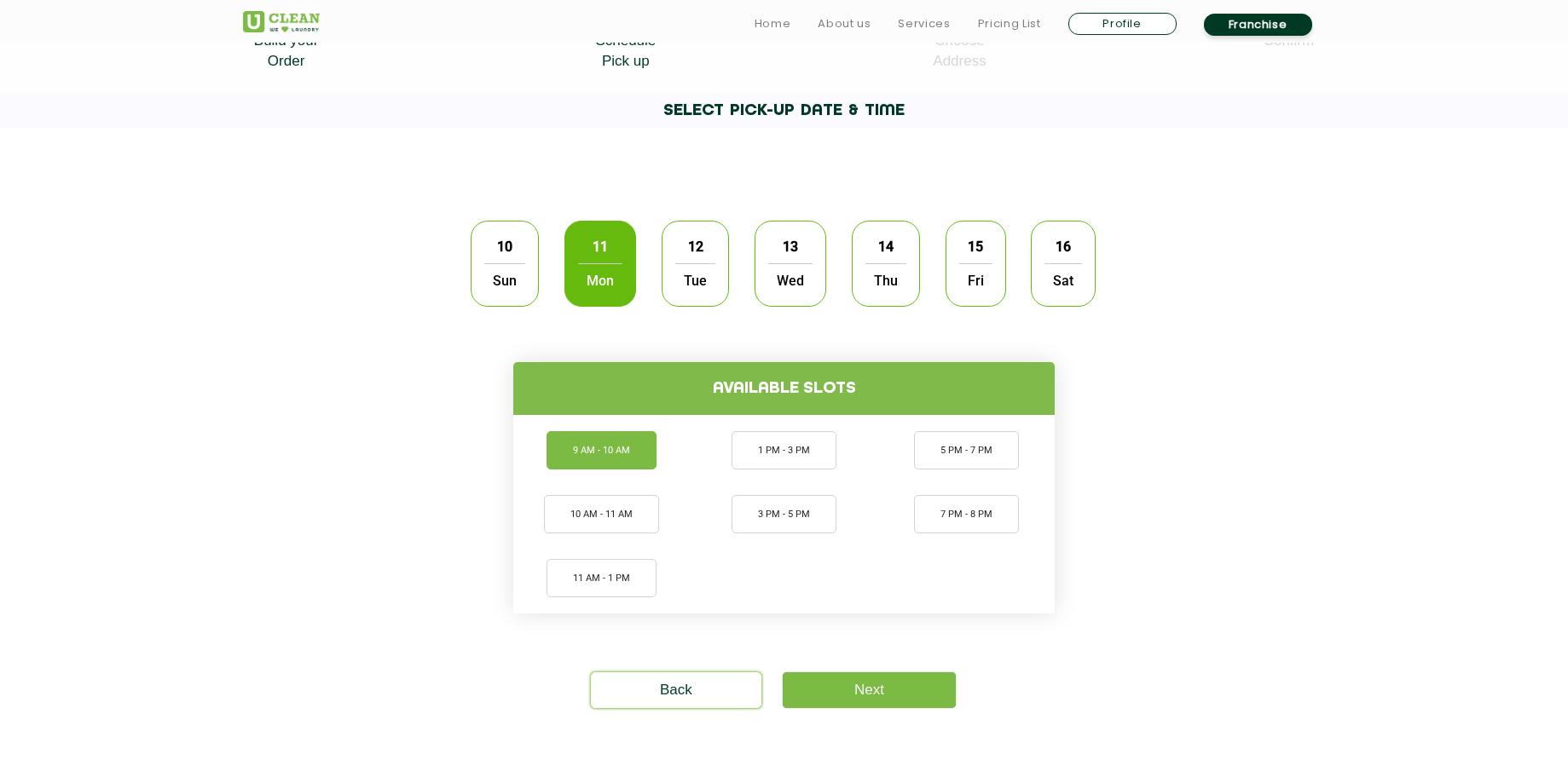
click at [644, 441] on li "9 AM - 10 AM" at bounding box center [601, 450] width 110 height 39
click at [850, 694] on link "Next" at bounding box center [869, 690] width 173 height 36
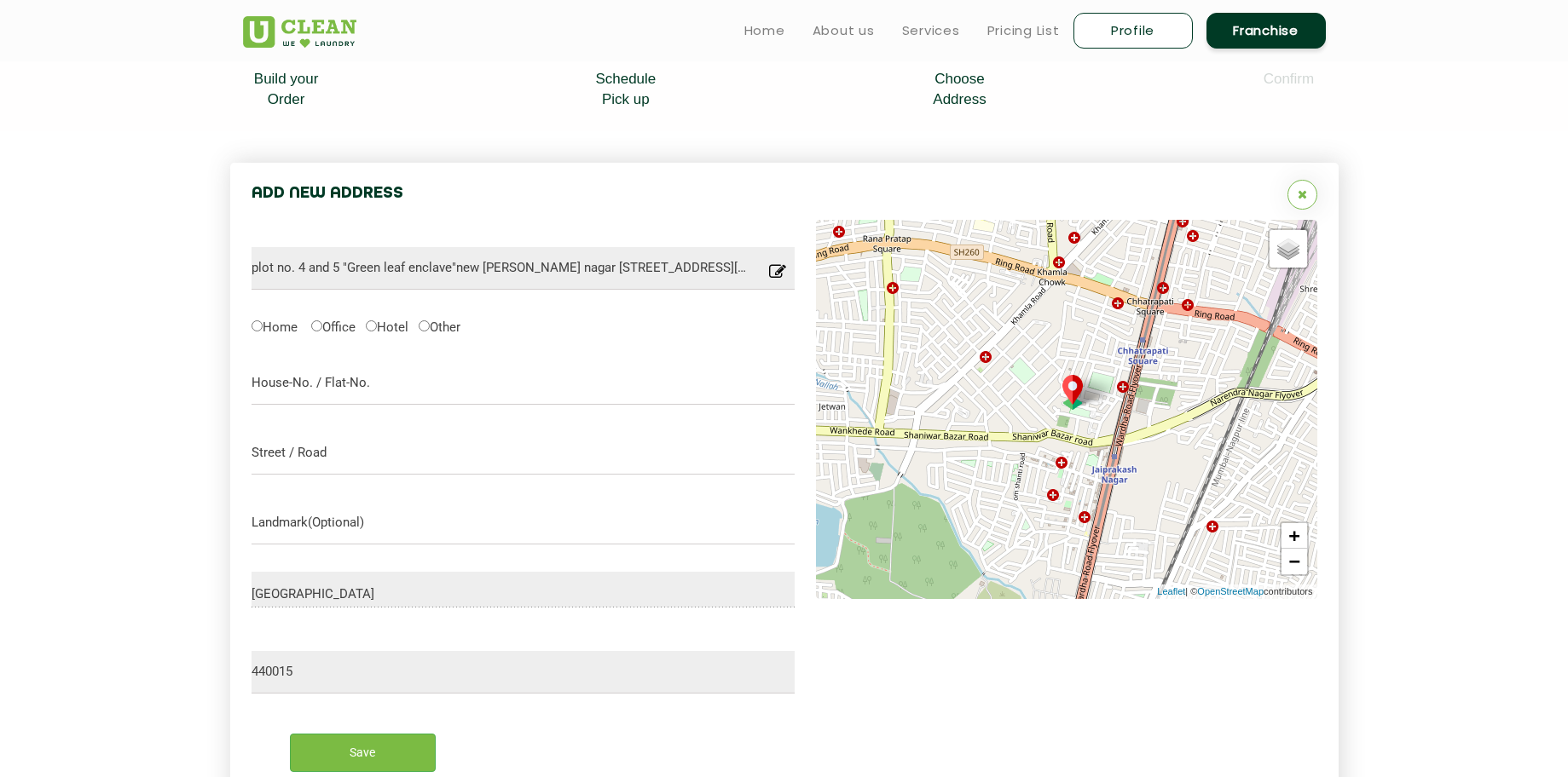
scroll to position [352, 0]
